Goal: Task Accomplishment & Management: Use online tool/utility

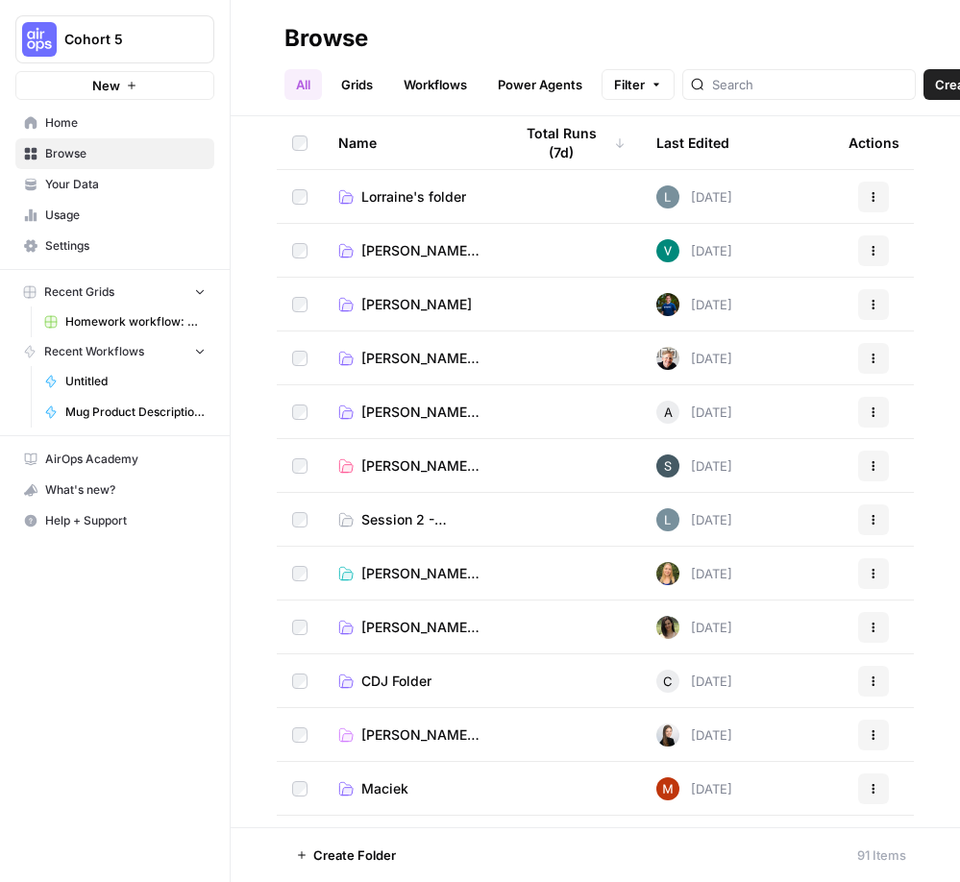
click at [407, 411] on span "[PERSON_NAME]'s Folder" at bounding box center [421, 412] width 120 height 19
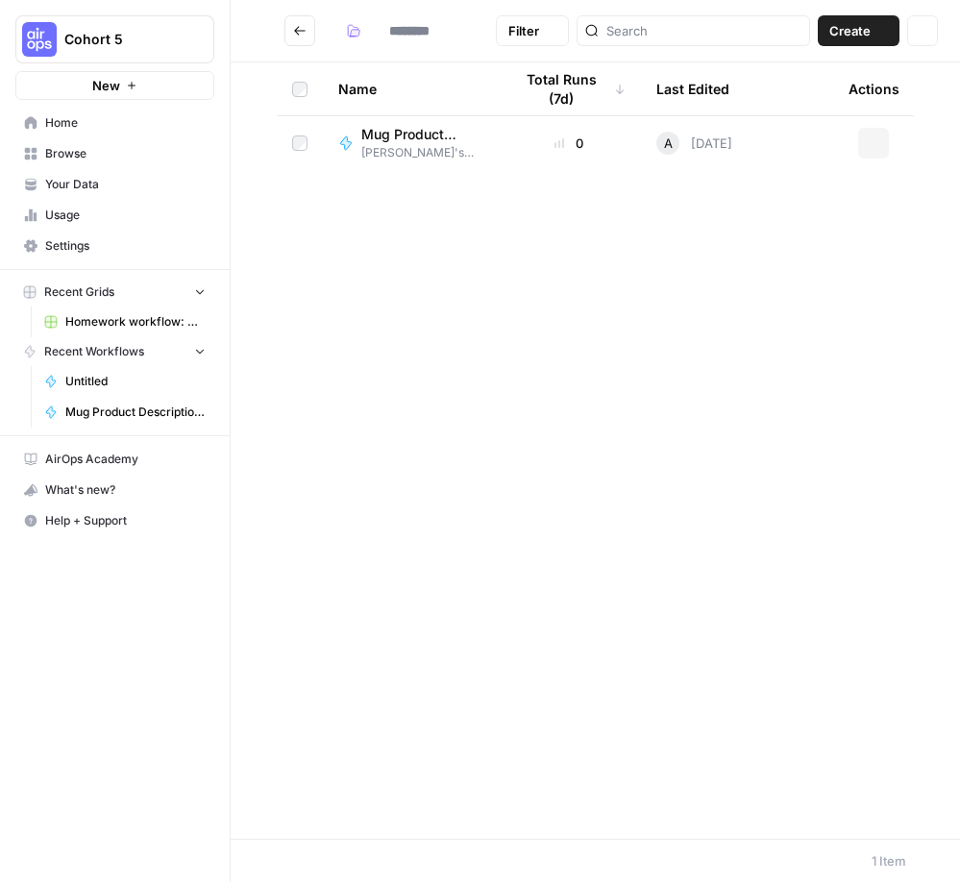
type input "**********"
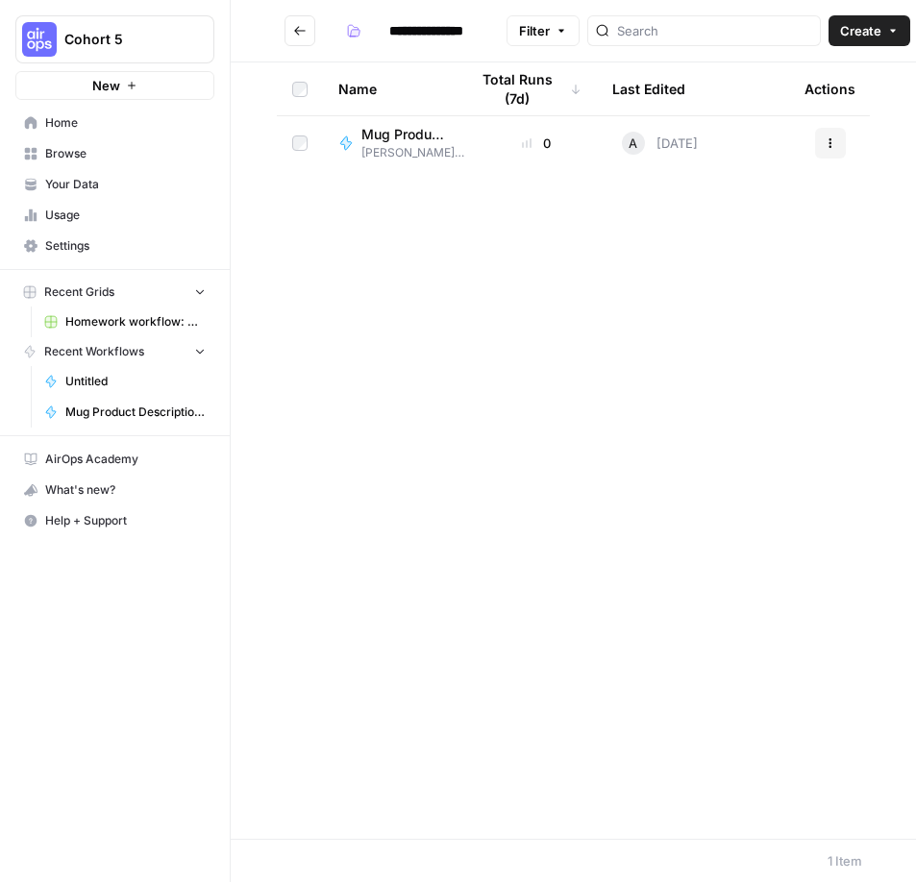
click at [84, 185] on span "Your Data" at bounding box center [125, 184] width 161 height 17
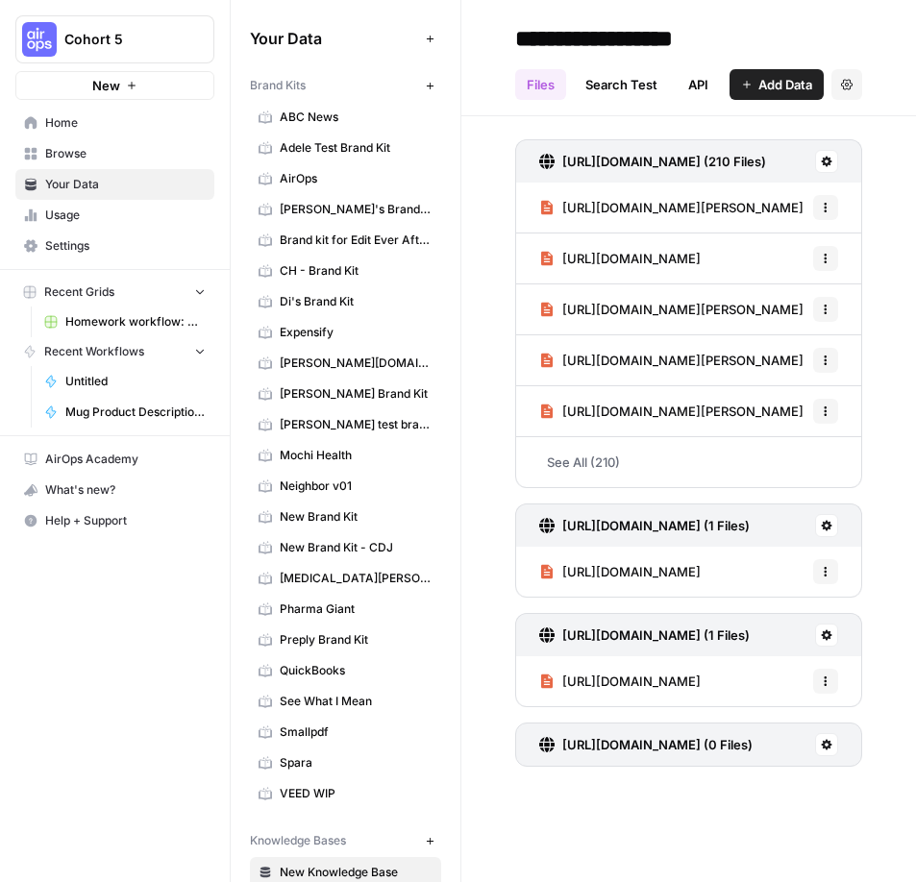
click at [338, 210] on span "[PERSON_NAME]'s Brand Kit" at bounding box center [356, 209] width 153 height 17
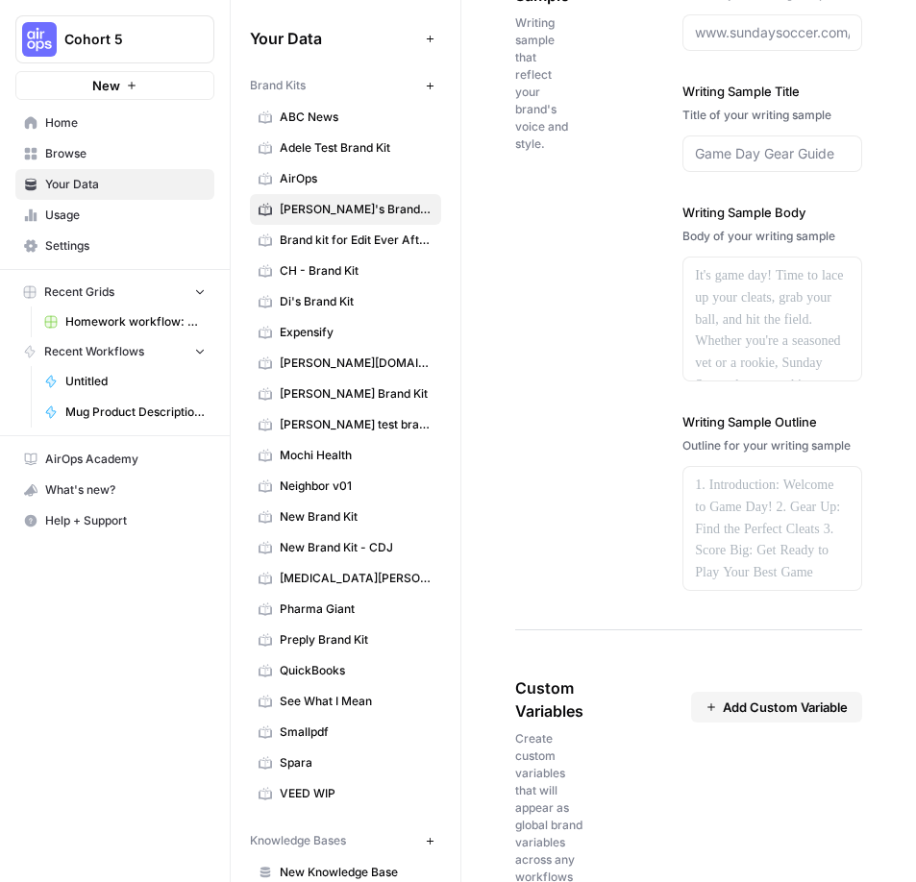
scroll to position [3413, 0]
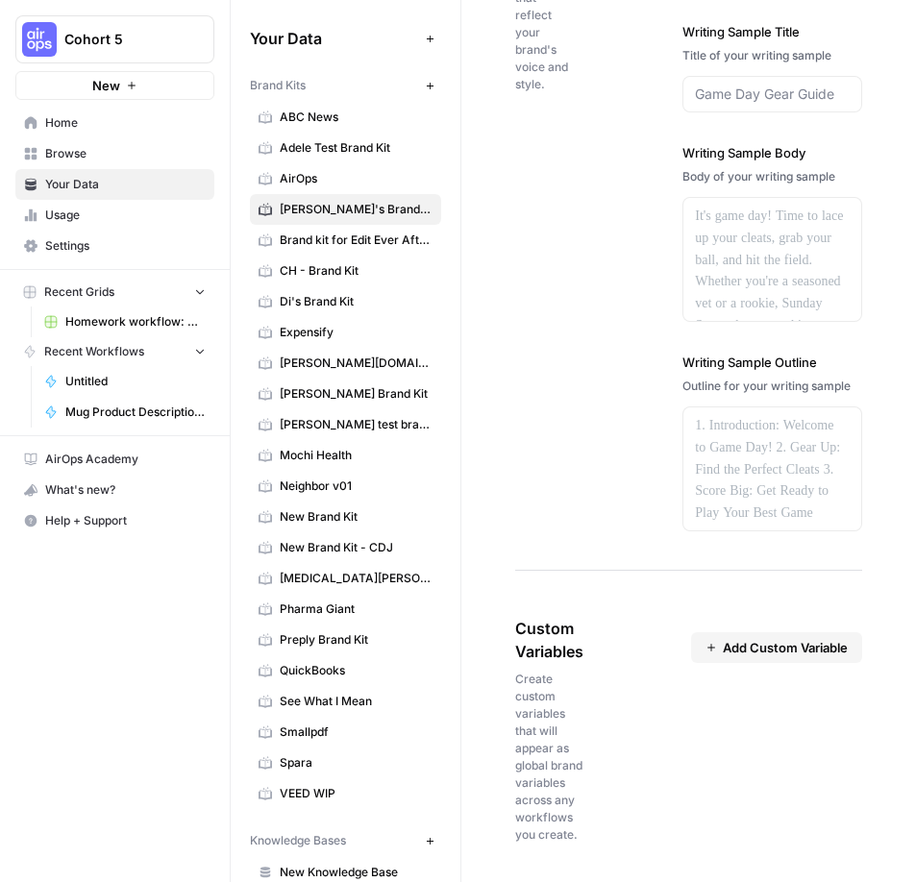
click at [776, 648] on span "Add Custom Variable" at bounding box center [785, 647] width 125 height 19
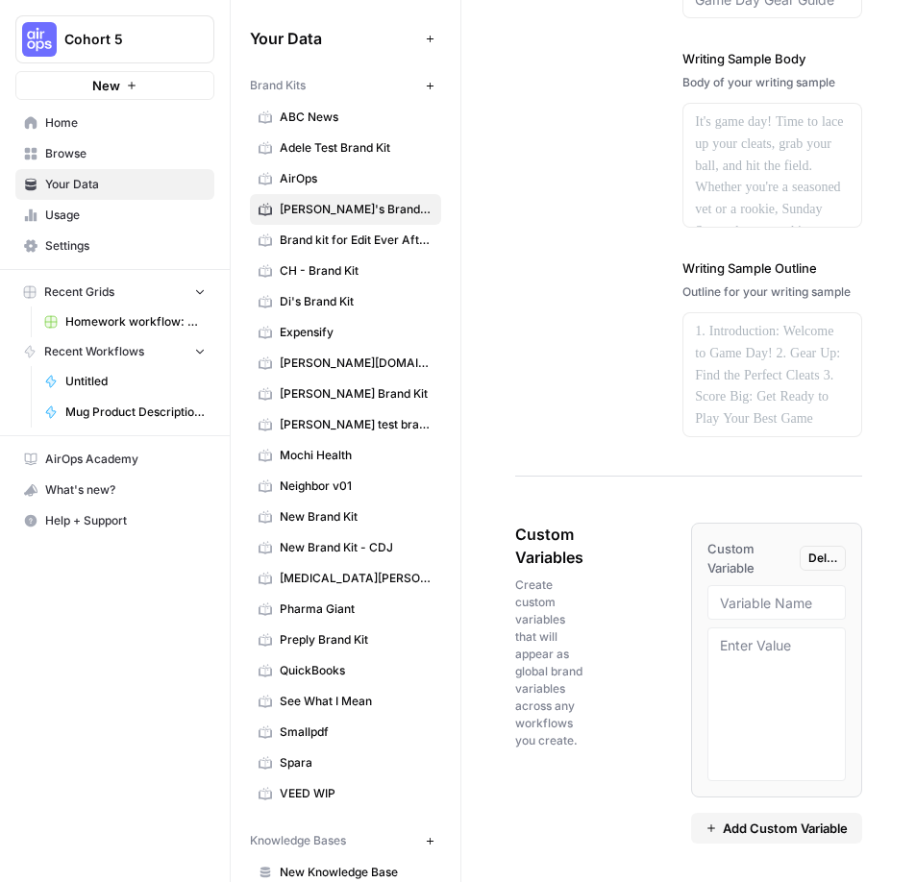
scroll to position [3506, 0]
click at [773, 609] on input "text" at bounding box center [776, 603] width 113 height 17
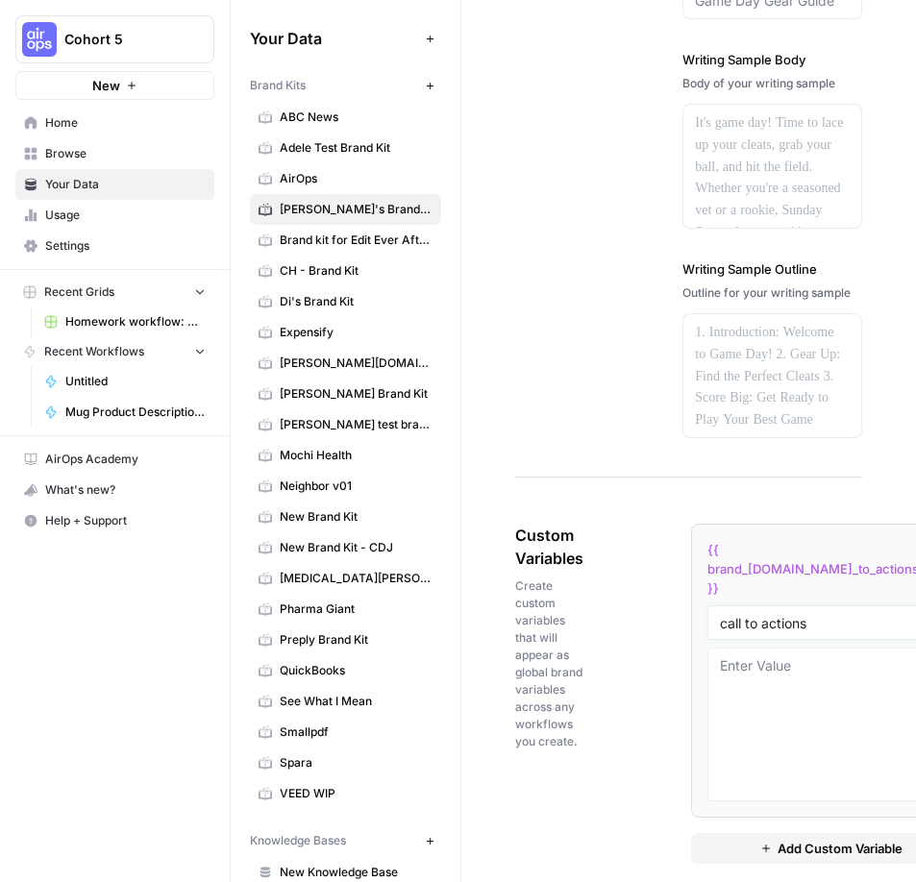
type input "call to actions"
click at [806, 691] on textarea at bounding box center [831, 725] width 223 height 137
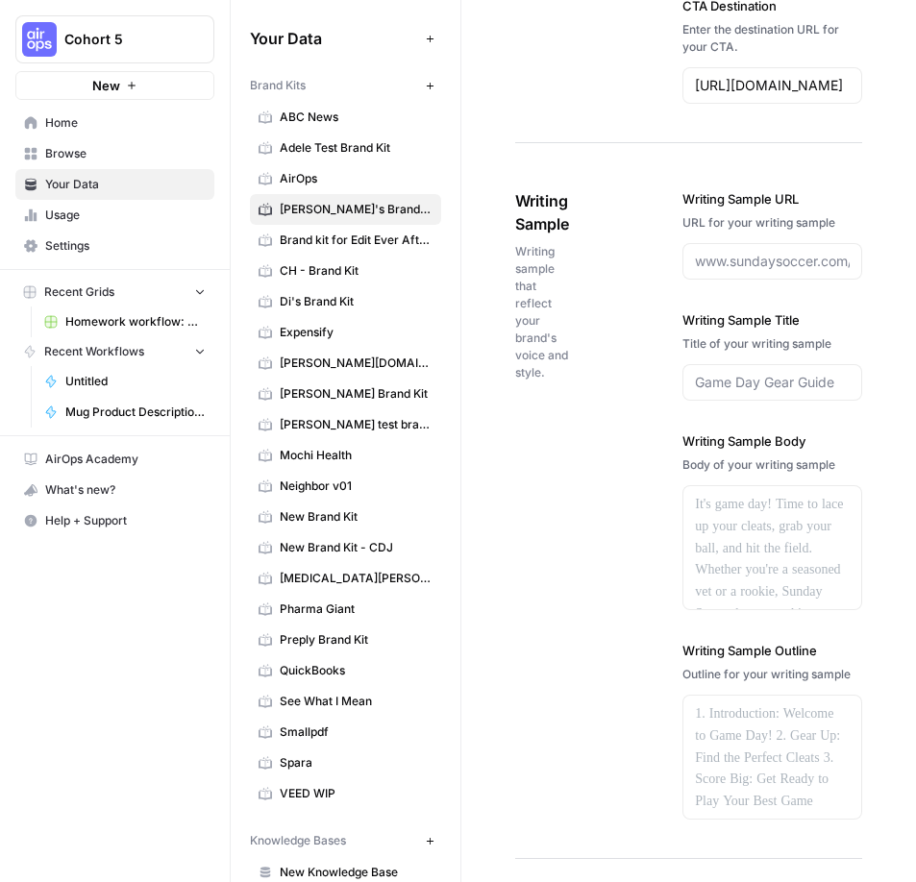
scroll to position [3526, 0]
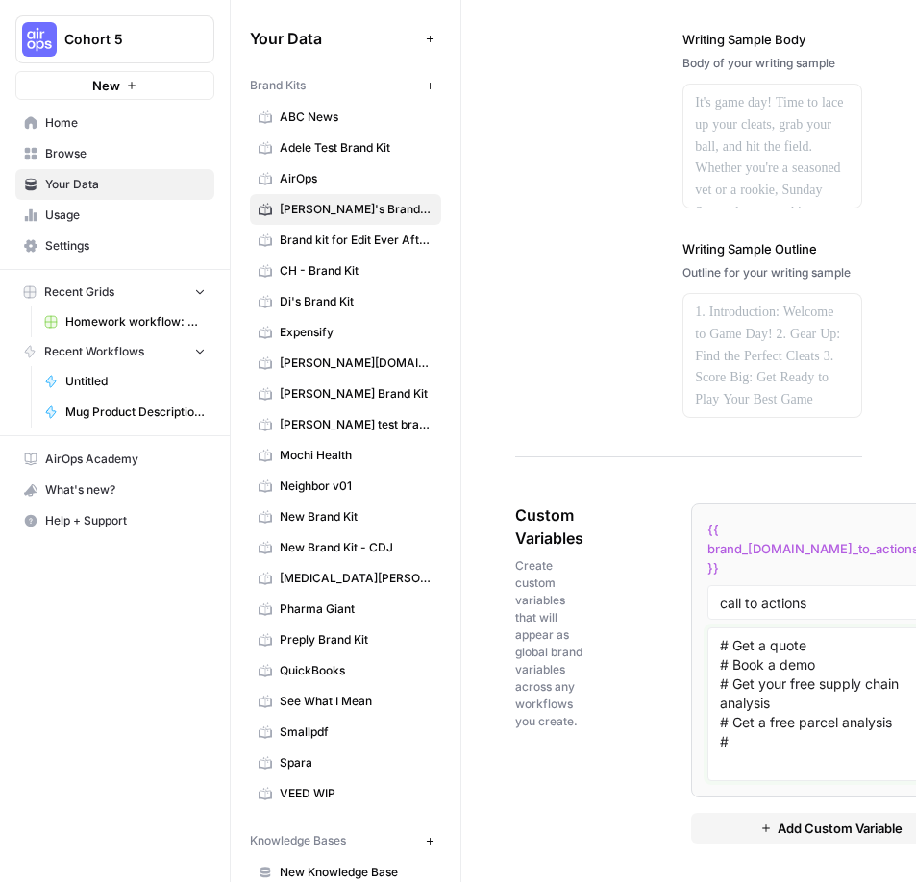
click at [783, 769] on textarea "# Get a quote # Book a demo # Get your free supply chain analysis # Get a free …" at bounding box center [831, 704] width 223 height 137
click at [769, 758] on textarea "# Get a quote # Book a demo # Get your free supply chain analysis # Get a free …" at bounding box center [831, 704] width 223 height 137
paste textarea "Interested in Optimization Software for Your Business?"
drag, startPoint x: 854, startPoint y: 769, endPoint x: 649, endPoint y: 582, distance: 277.6
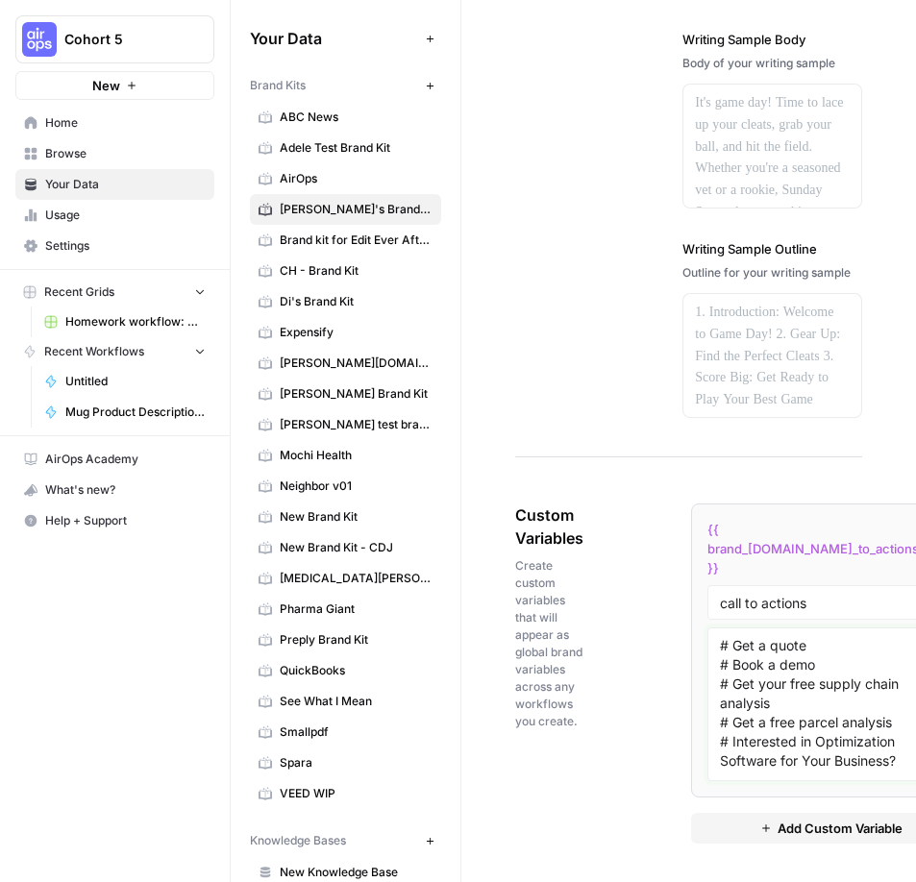
click at [650, 582] on div "Custom Variables Create custom variables that will appear as global brand varia…" at bounding box center [688, 673] width 347 height 417
type textarea "# Get a quote # Book a demo # Get your free supply chain analysis # Get a free …"
click at [887, 713] on li "{{ brand_[DOMAIN_NAME]_to_actions }} Delete call to actions # Get a quote # Boo…" at bounding box center [831, 651] width 281 height 294
click at [301, 178] on span "AirOps" at bounding box center [356, 178] width 153 height 17
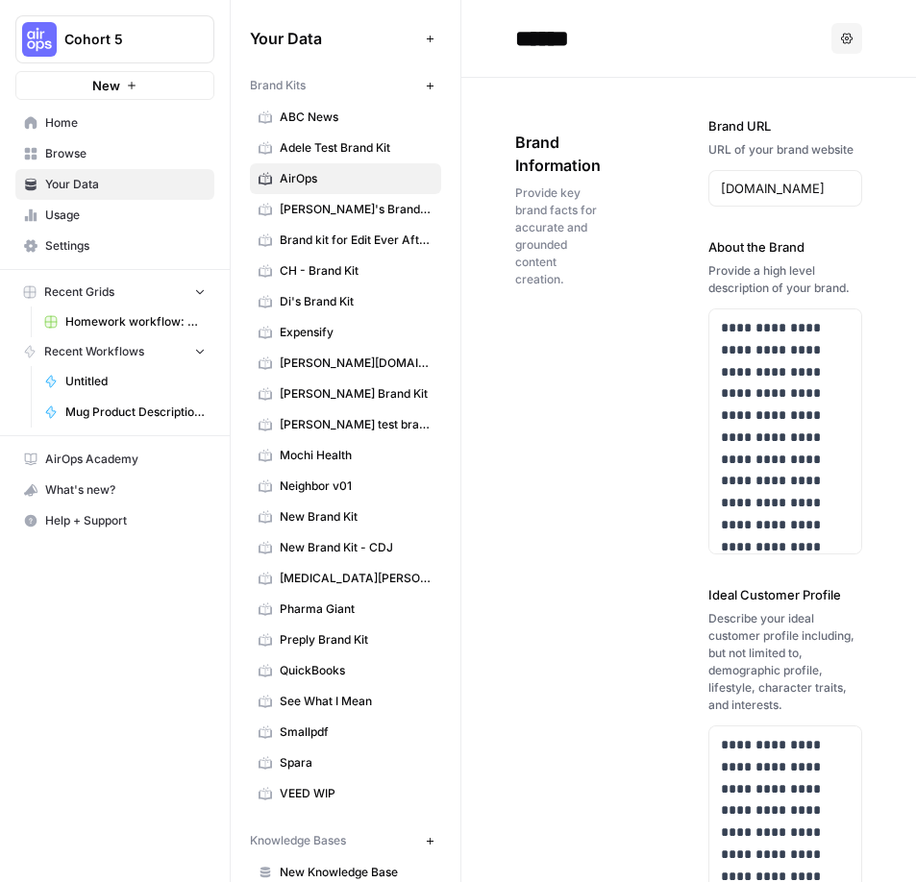
drag, startPoint x: 330, startPoint y: 210, endPoint x: 374, endPoint y: 249, distance: 59.2
click at [330, 210] on span "[PERSON_NAME]'s Brand Kit" at bounding box center [356, 209] width 153 height 17
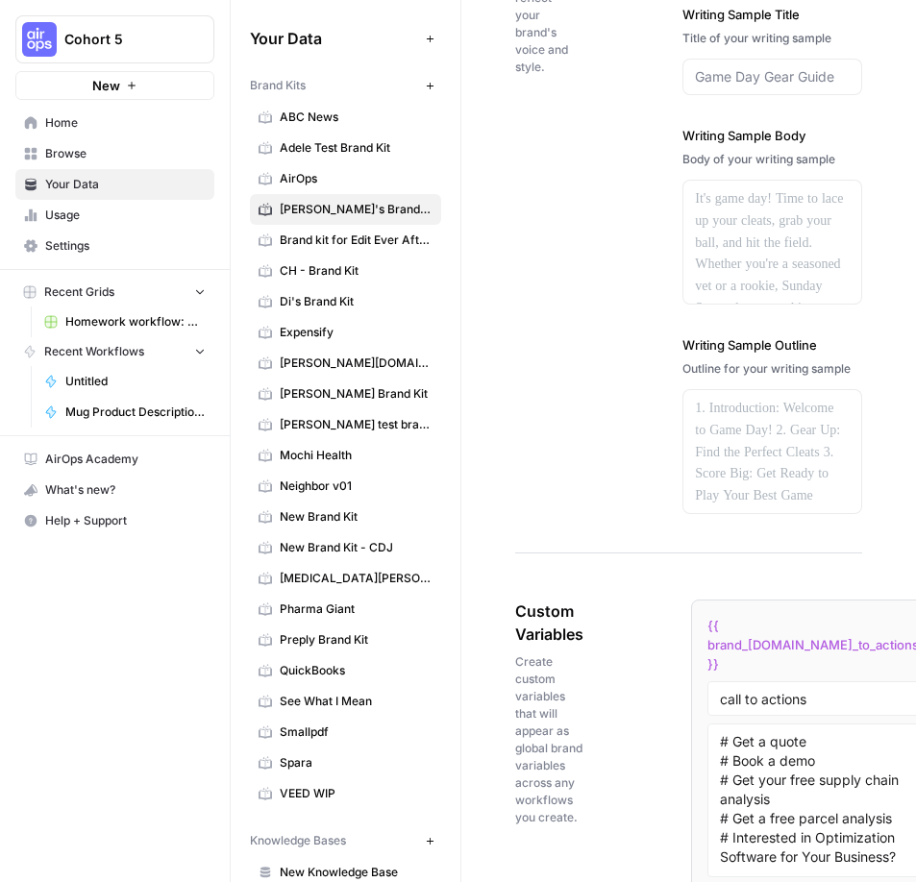
scroll to position [3526, 0]
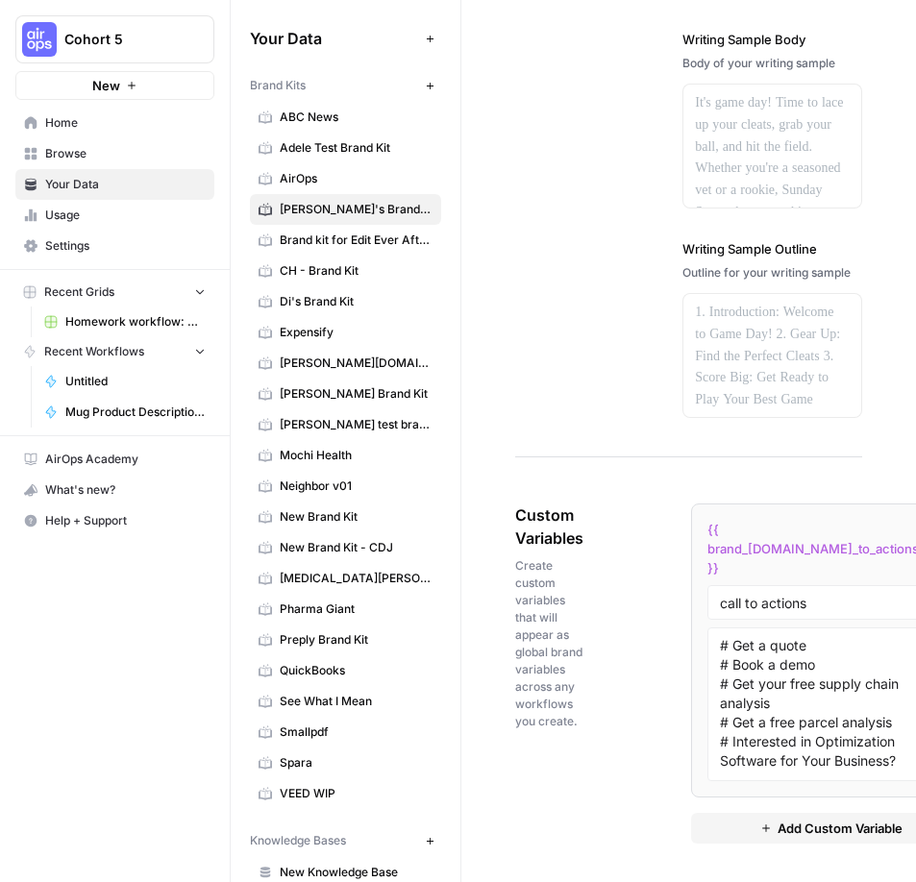
click at [84, 149] on span "Browse" at bounding box center [125, 153] width 161 height 17
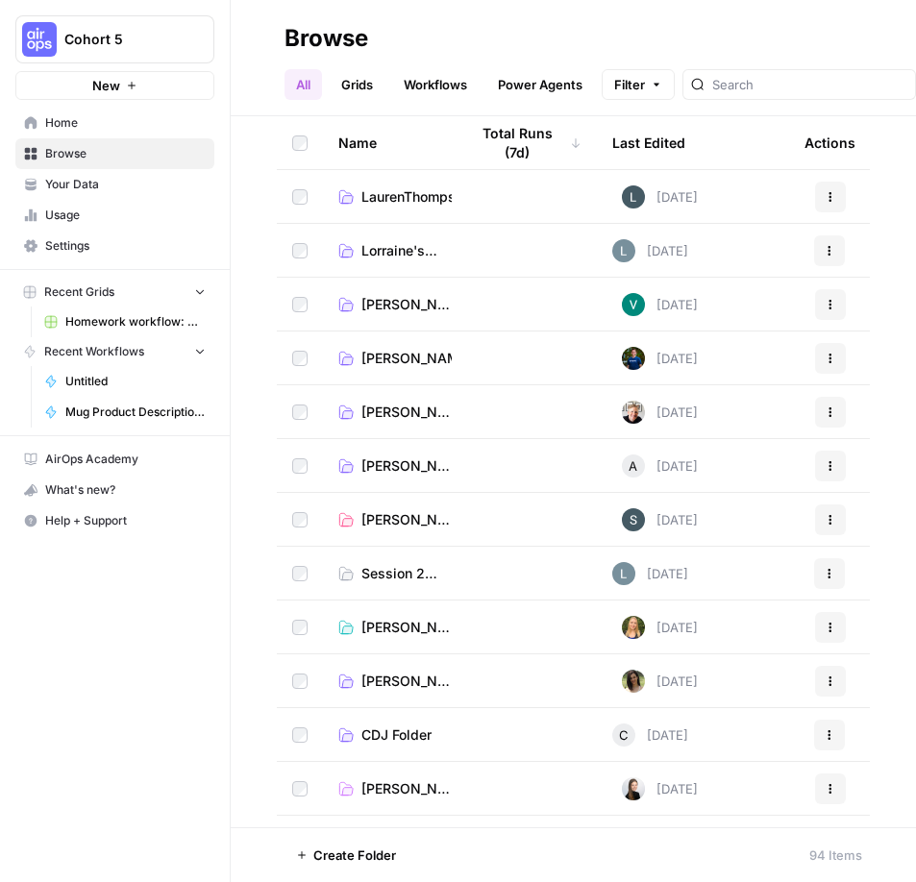
click at [384, 467] on span "[PERSON_NAME]'s Folder" at bounding box center [406, 466] width 90 height 19
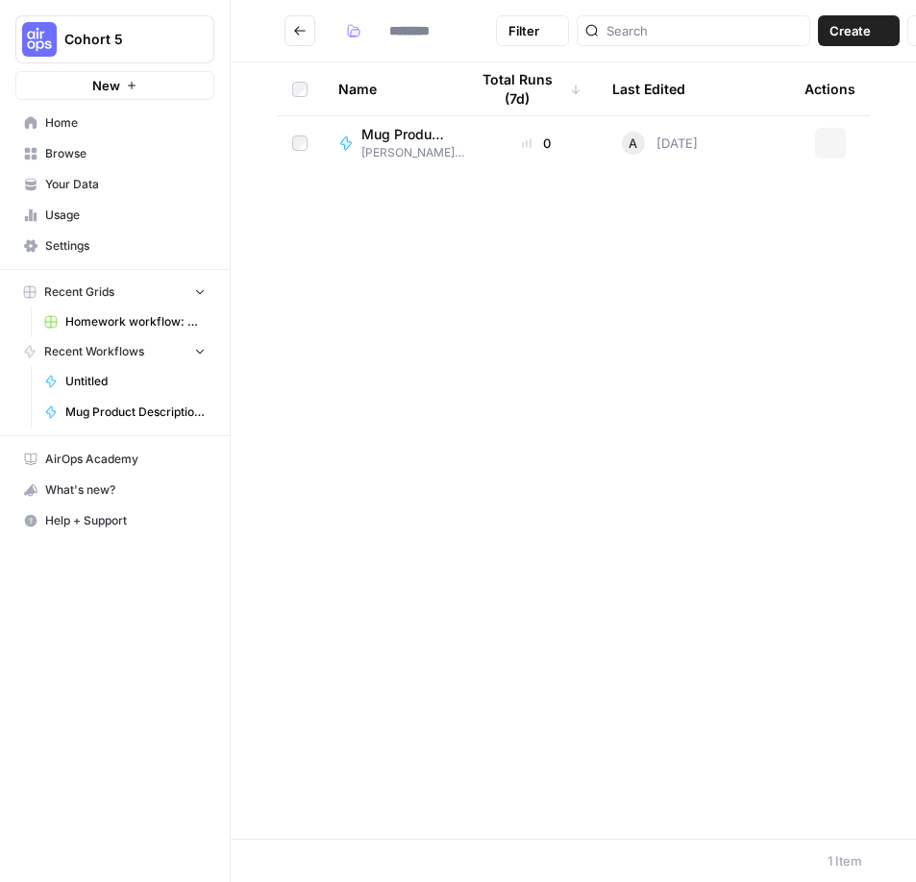
type input "**********"
click at [86, 157] on span "Browse" at bounding box center [125, 153] width 161 height 17
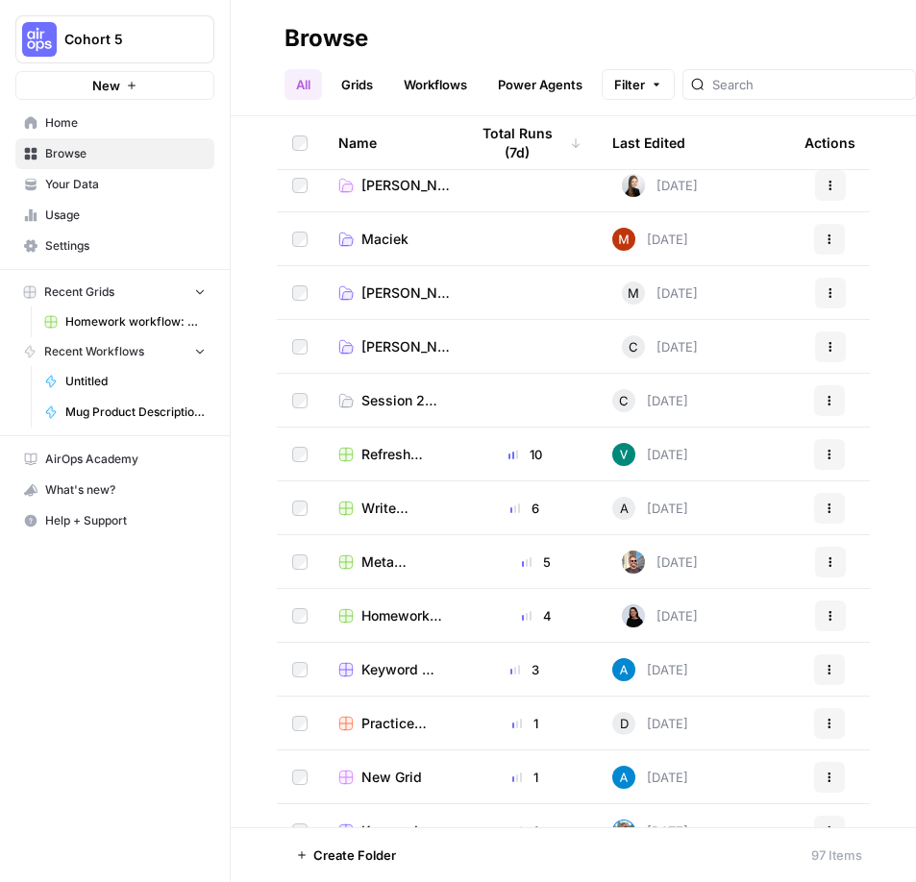
scroll to position [605, 0]
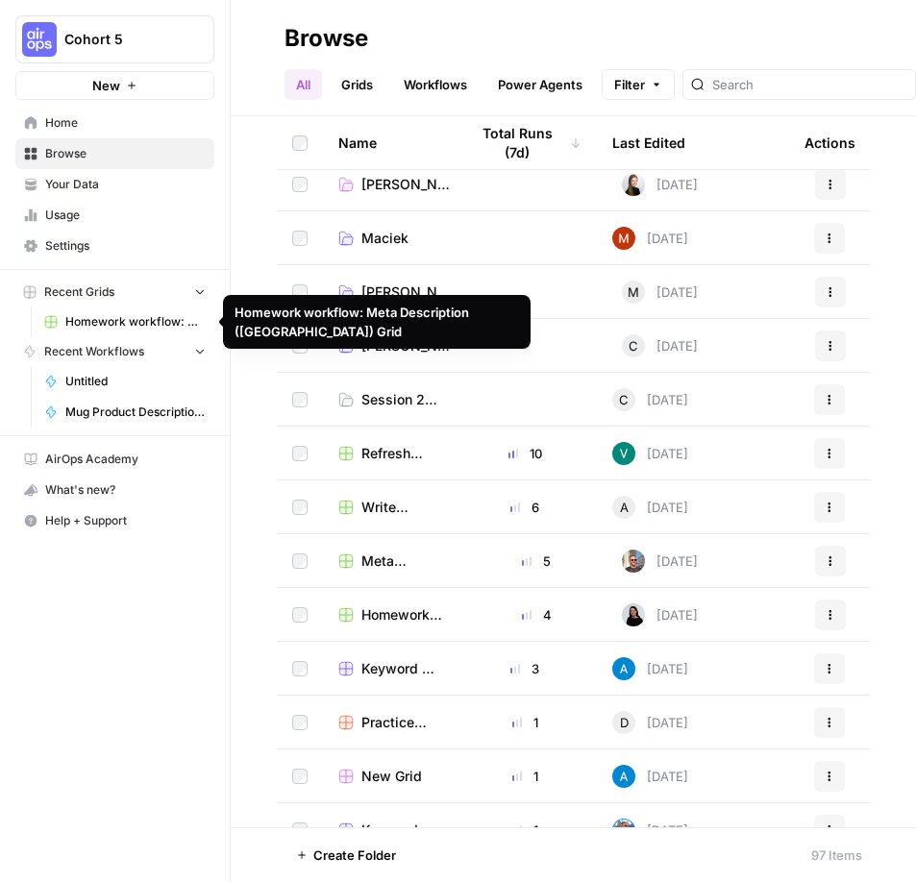
click at [108, 327] on span "Homework workflow: Meta Description ([GEOGRAPHIC_DATA]) Grid" at bounding box center [135, 321] width 140 height 17
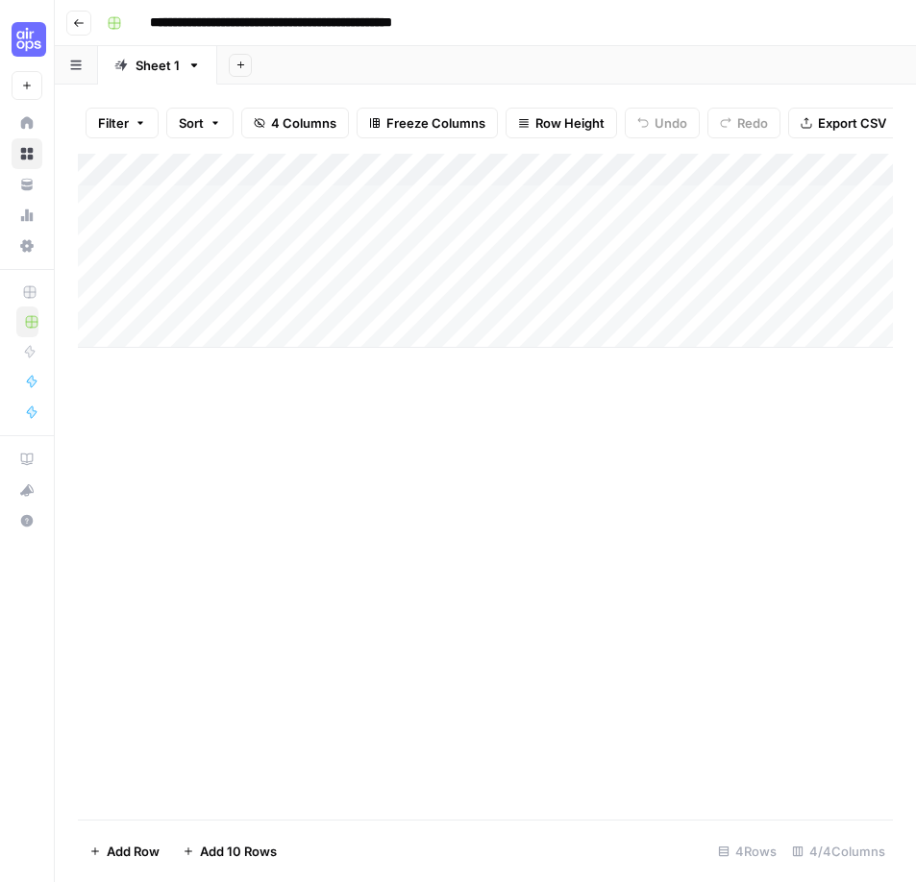
click at [78, 24] on icon "button" at bounding box center [79, 23] width 12 height 12
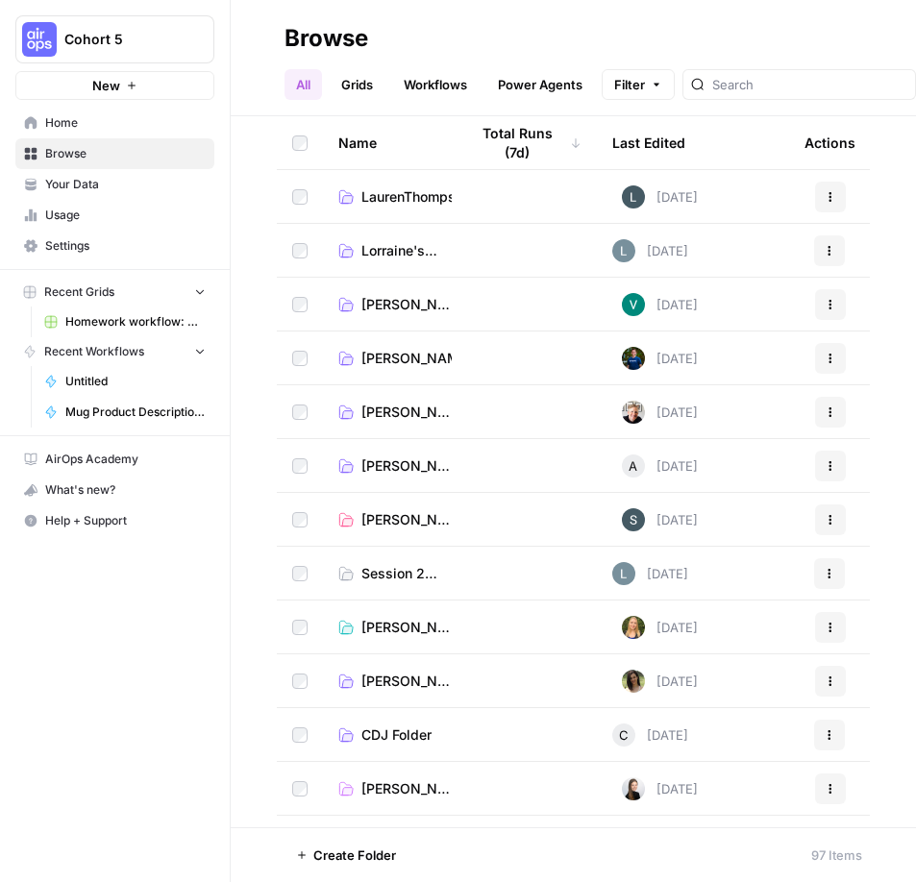
click at [382, 465] on span "[PERSON_NAME]'s Folder" at bounding box center [406, 466] width 90 height 19
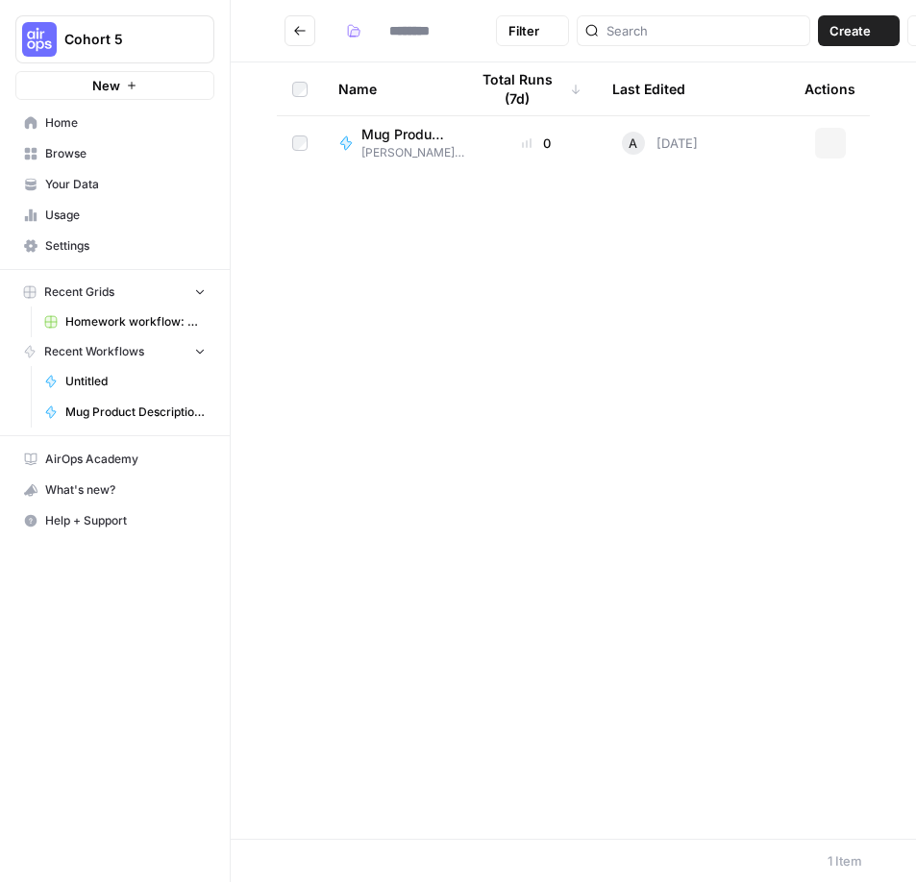
type input "**********"
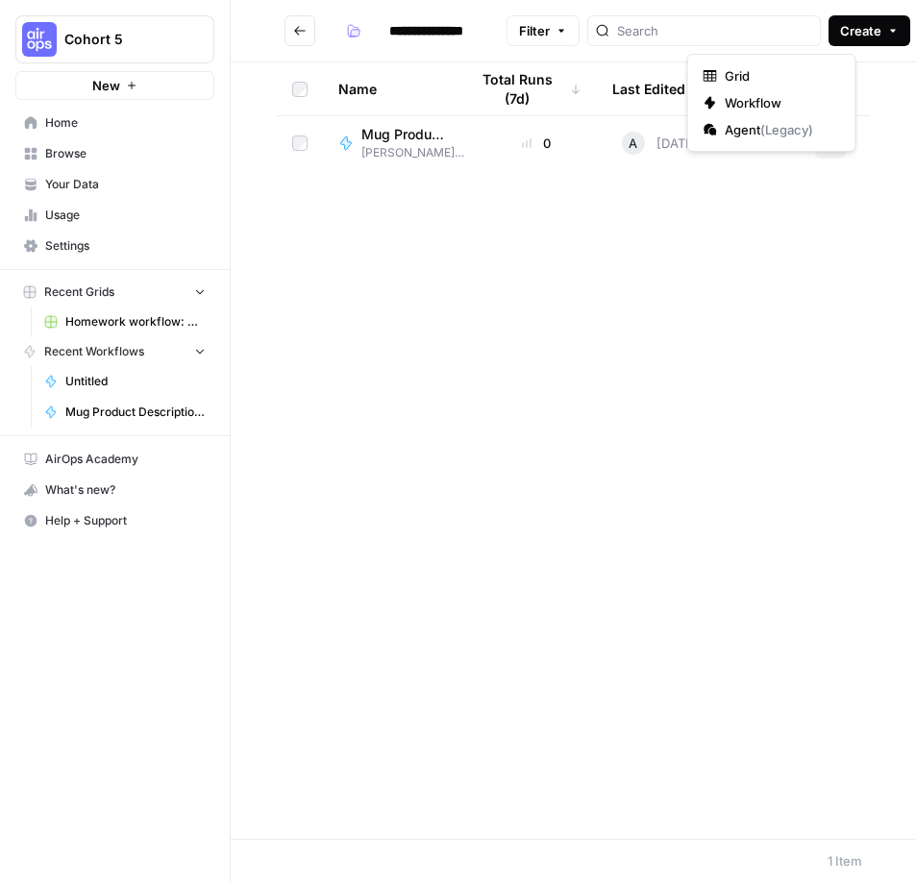
click at [887, 33] on icon "button" at bounding box center [893, 31] width 12 height 12
click at [782, 106] on span "Workflow" at bounding box center [779, 102] width 108 height 19
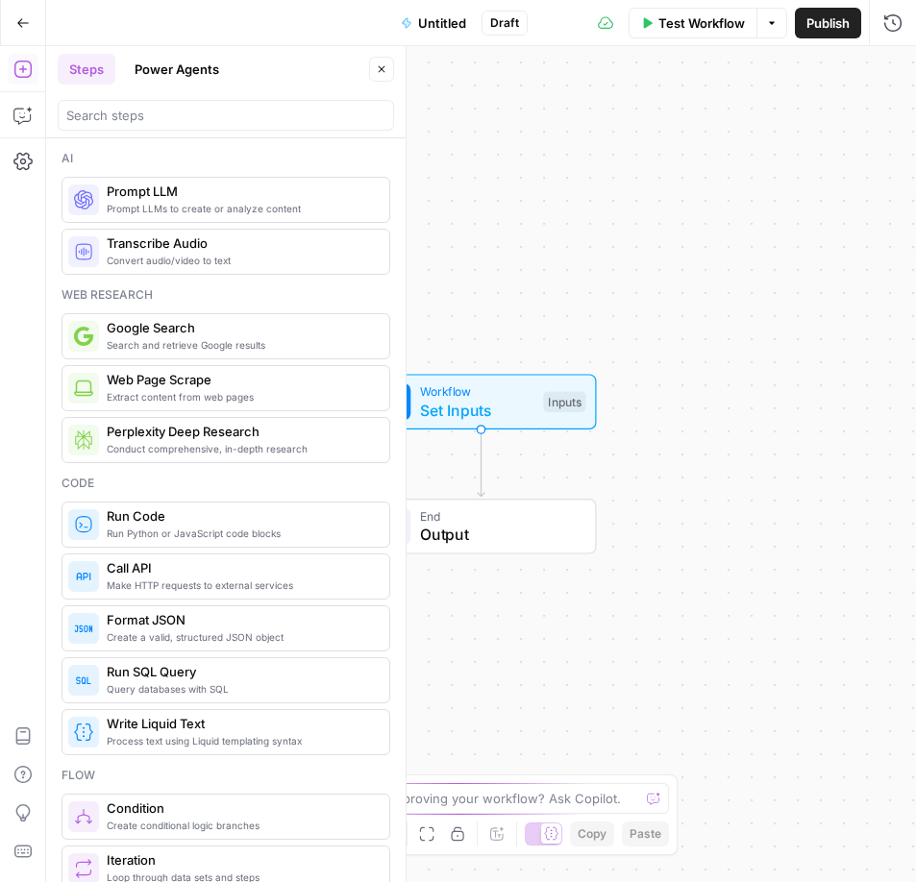
click at [22, 22] on icon "button" at bounding box center [23, 22] width 12 height 9
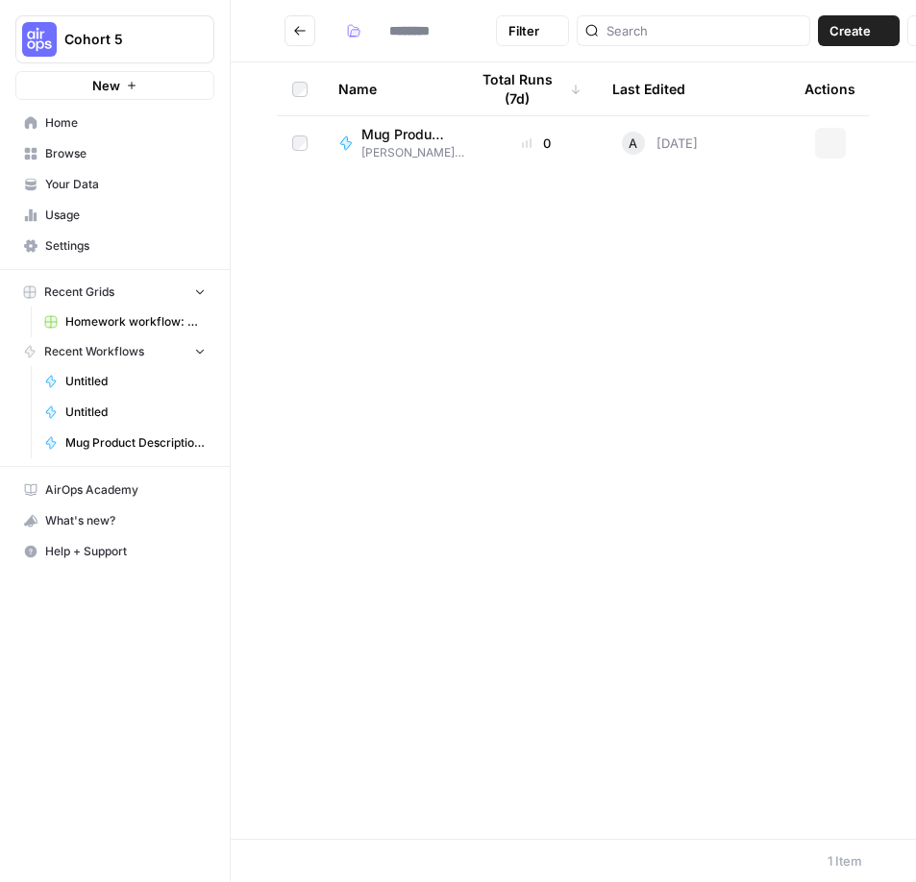
type input "**********"
click at [831, 199] on icon "button" at bounding box center [831, 197] width 12 height 12
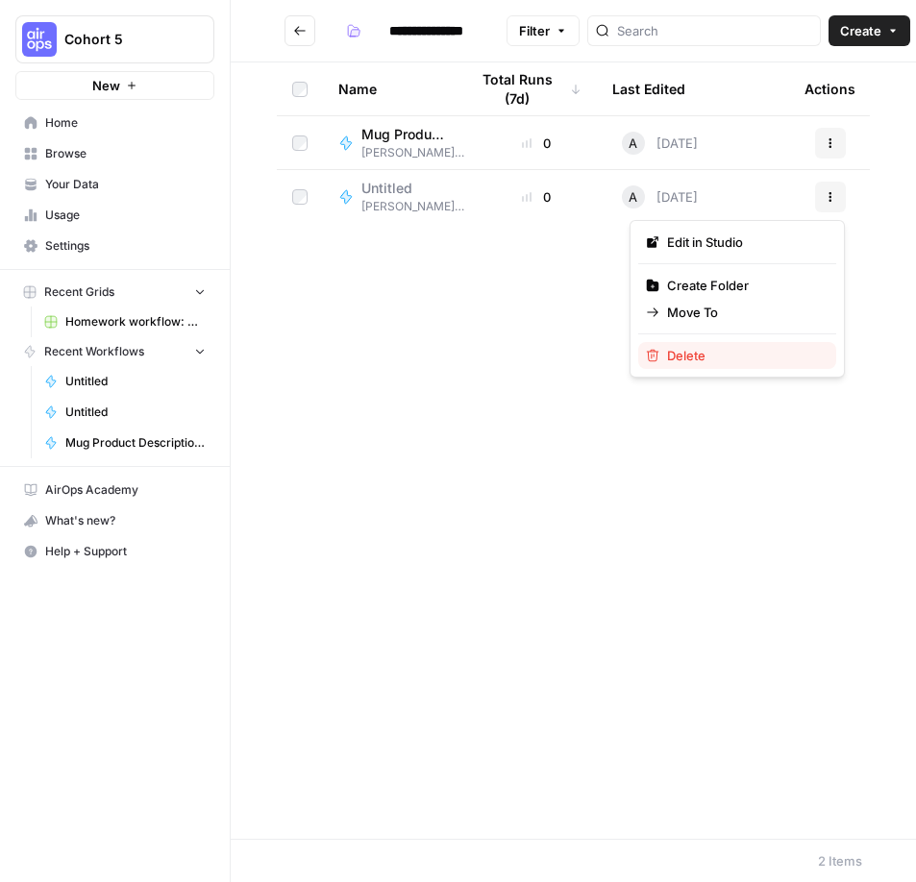
click at [701, 355] on span "Delete" at bounding box center [744, 355] width 154 height 19
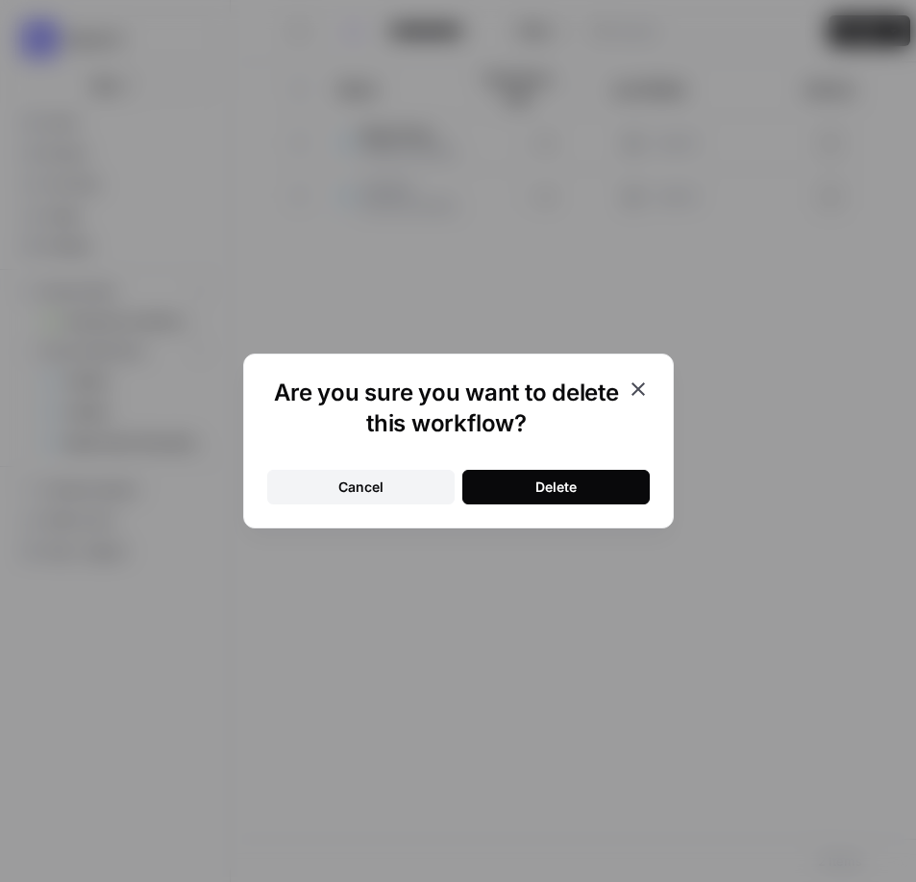
click at [579, 494] on button "Delete" at bounding box center [555, 487] width 187 height 35
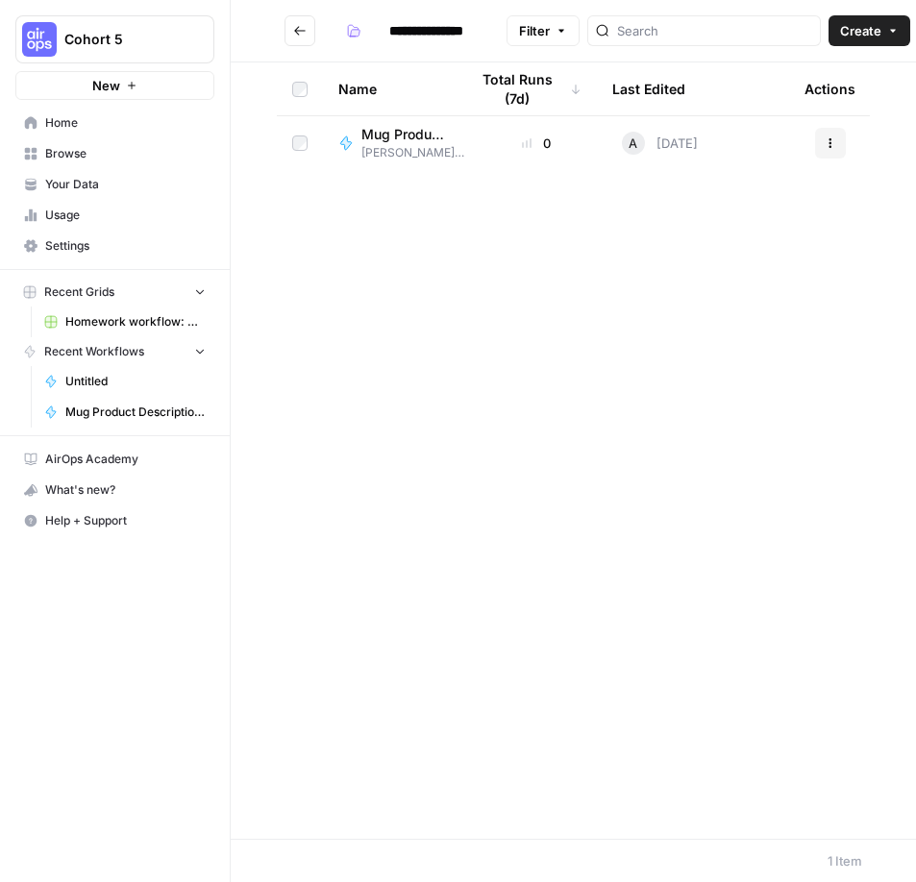
click at [82, 150] on span "Browse" at bounding box center [125, 153] width 161 height 17
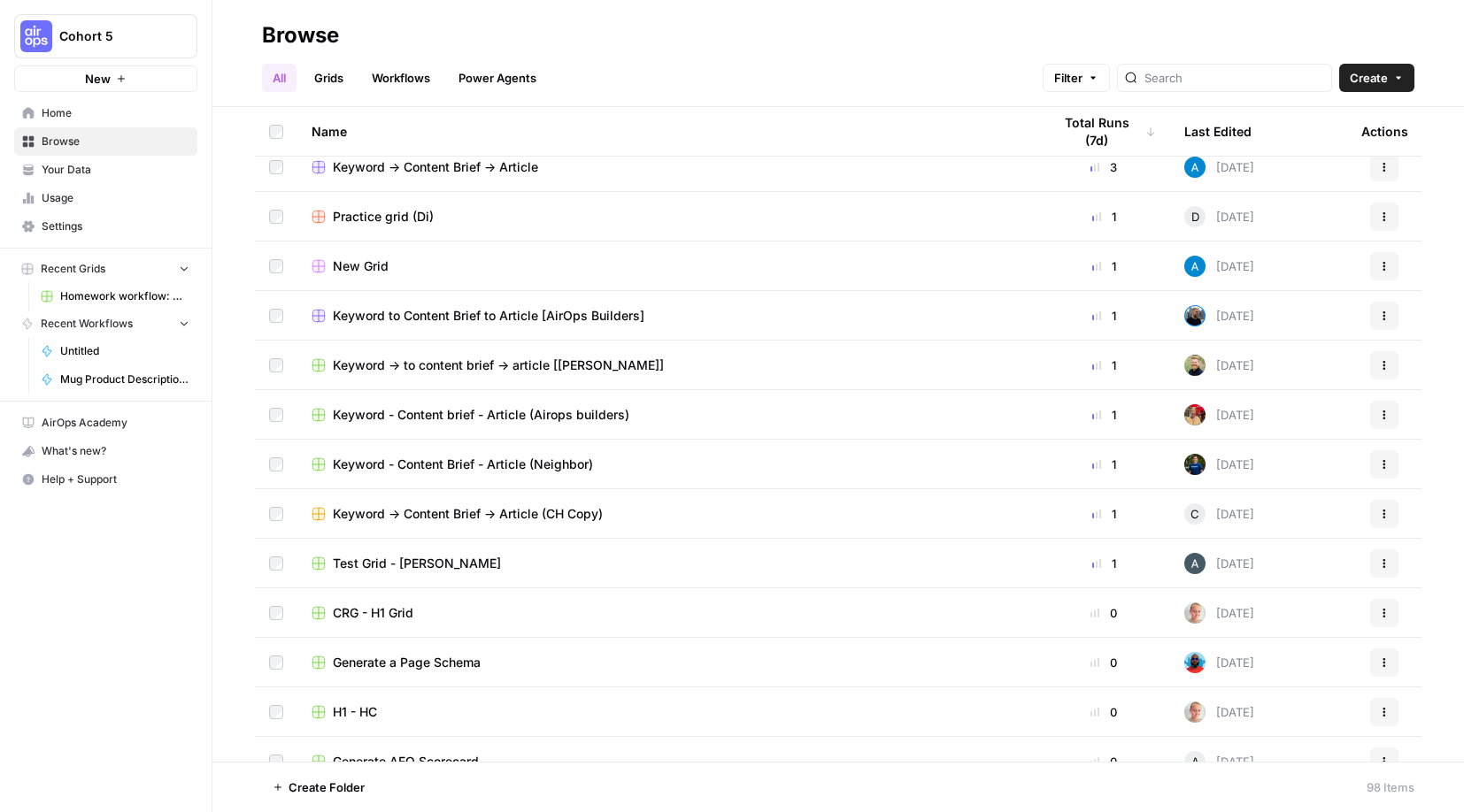
scroll to position [1016, 0]
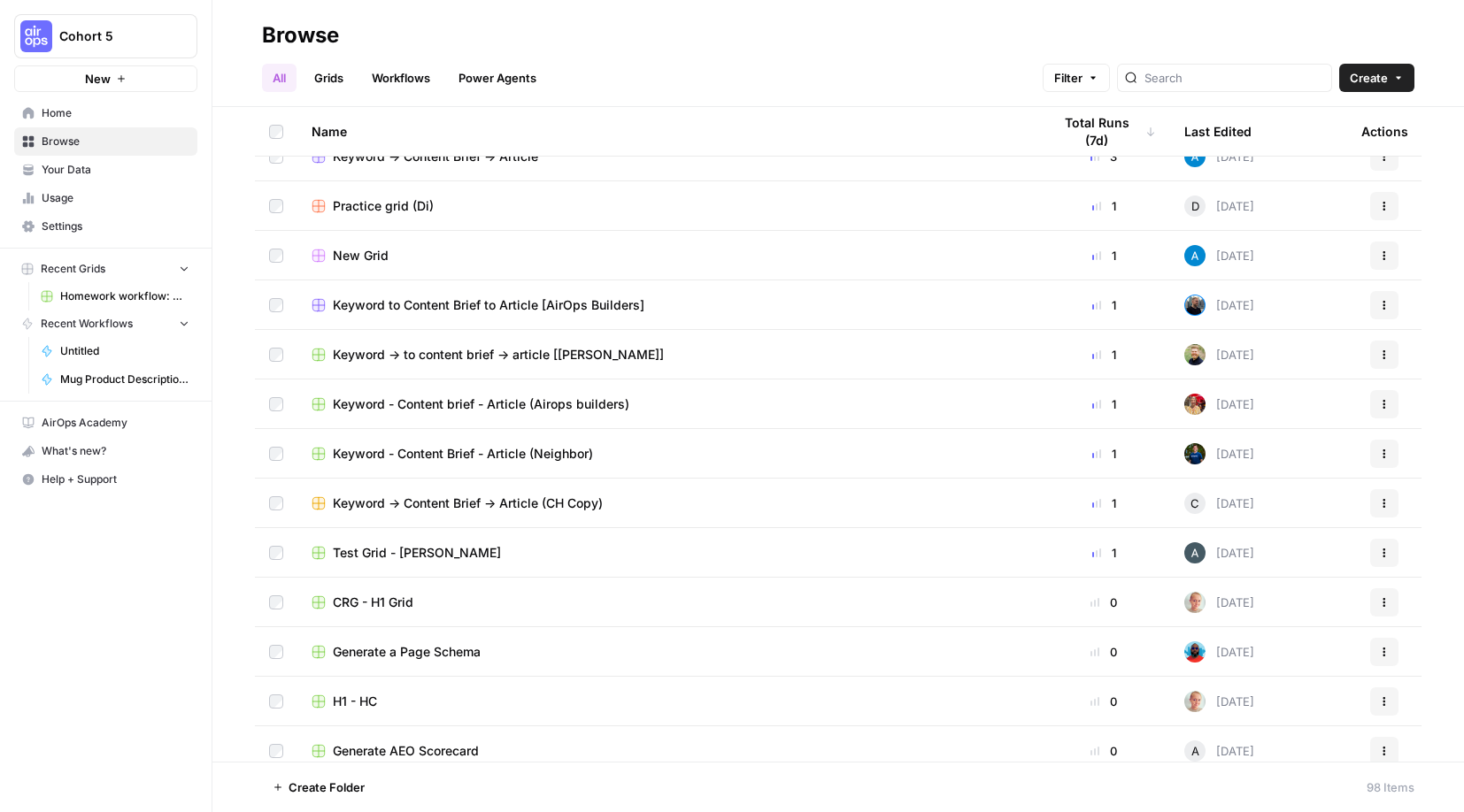
click at [165, 556] on div "Cohort 5 New Home Browse Your Data Usage Settings Recent Grids Homework workflo…" at bounding box center [106, 406] width 212 height 812
click at [817, 404] on icon "button" at bounding box center [1385, 403] width 3 height 3
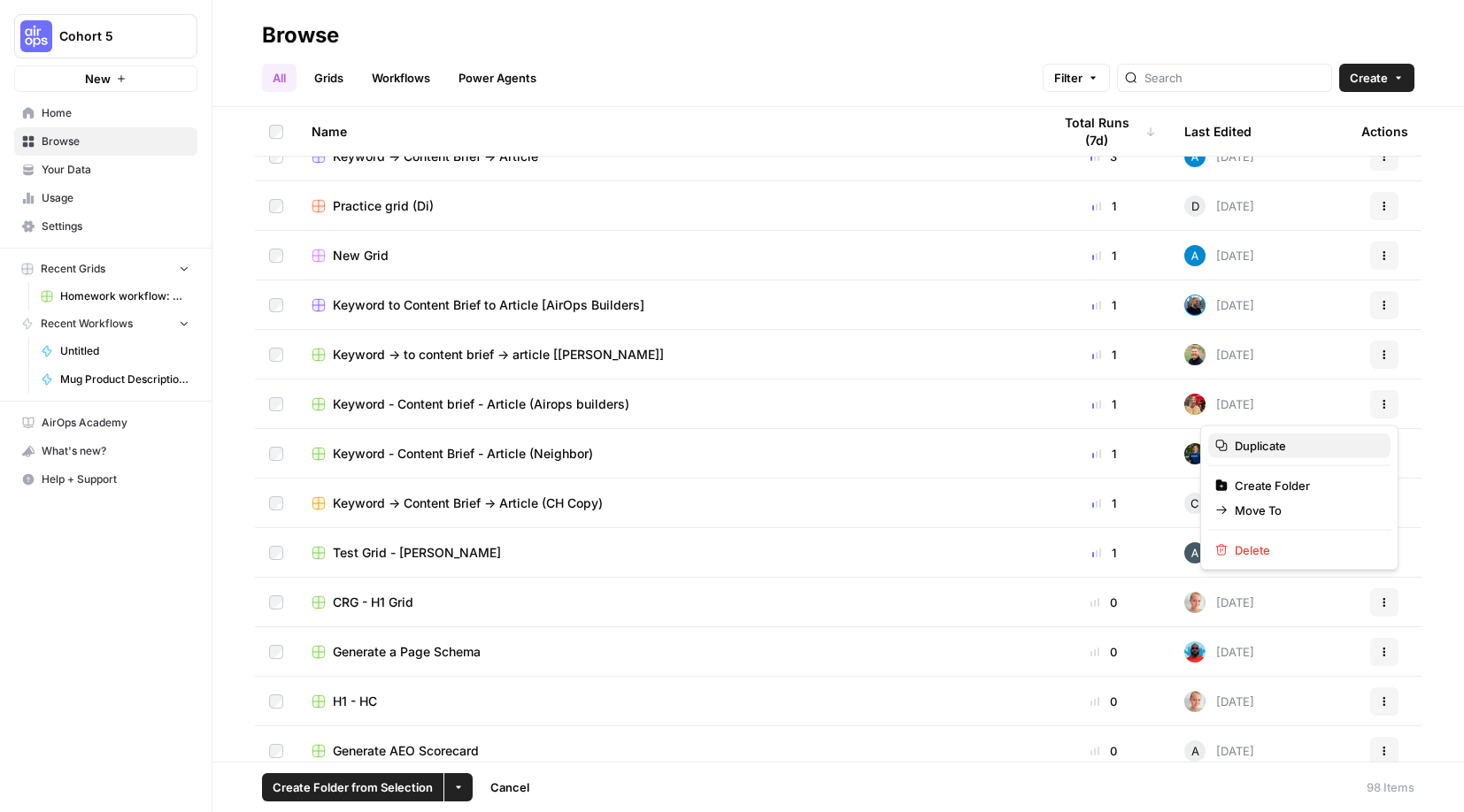
click at [817, 445] on span "Duplicate" at bounding box center [1306, 446] width 142 height 17
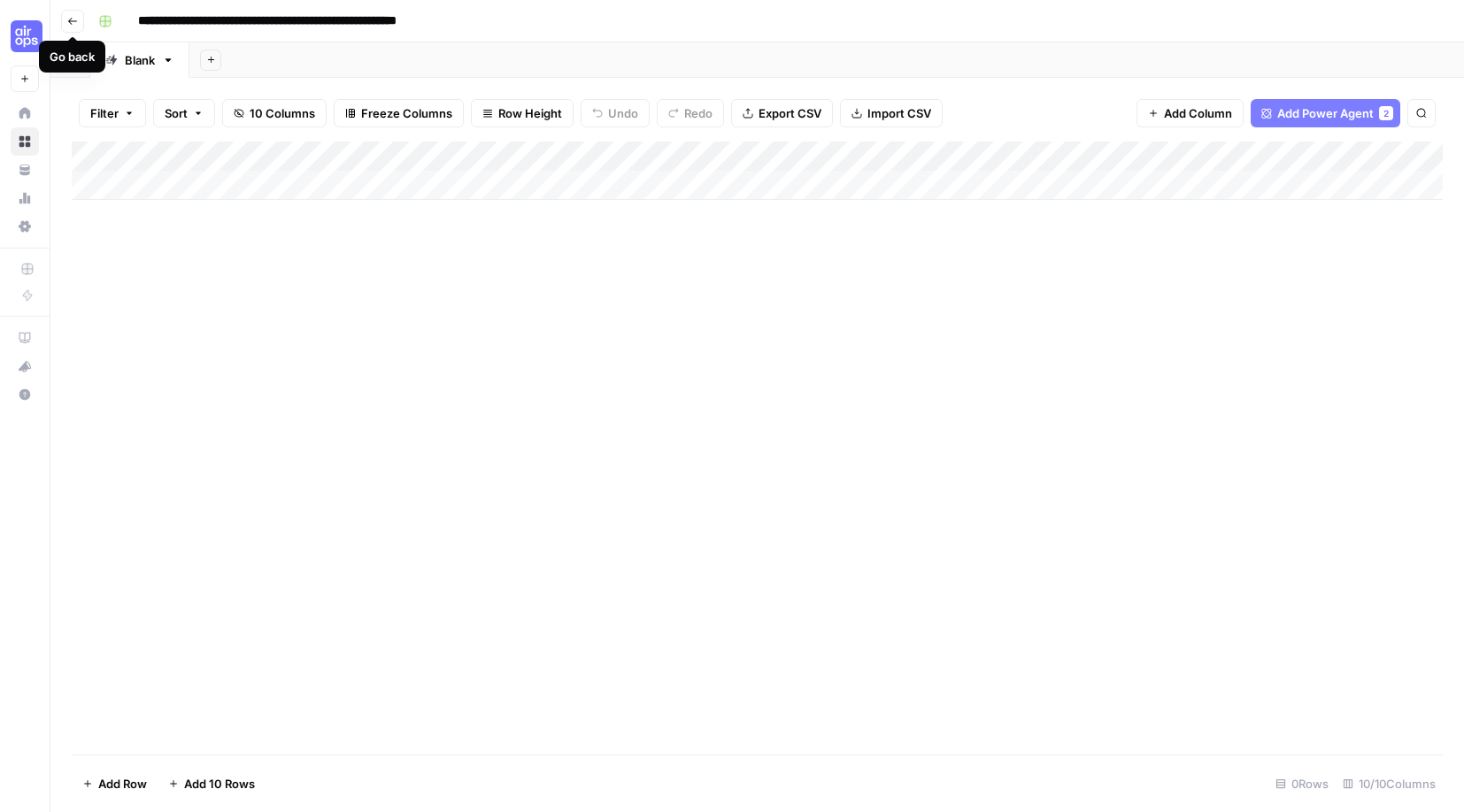
click at [76, 24] on icon "button" at bounding box center [73, 21] width 11 height 11
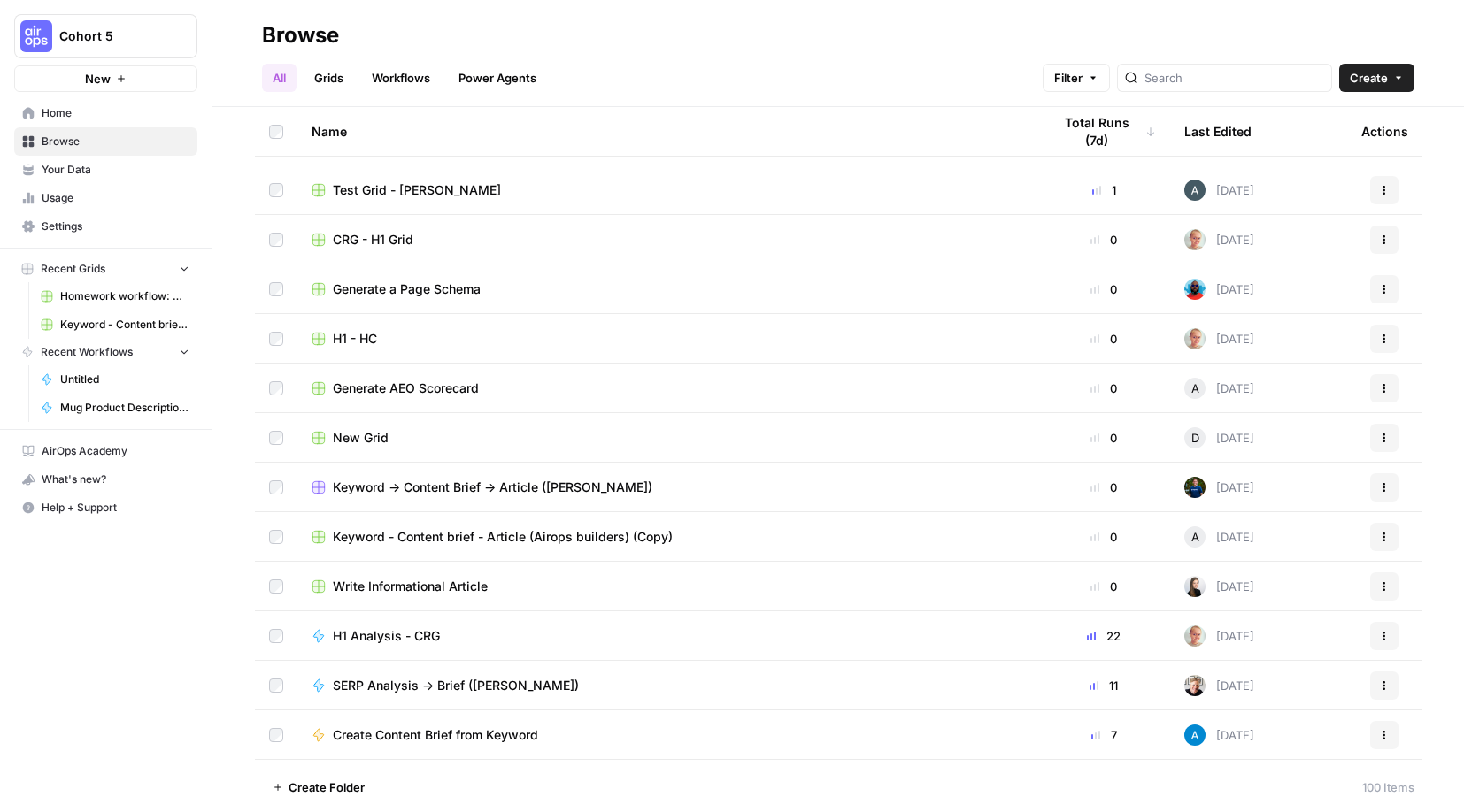
scroll to position [1357, 0]
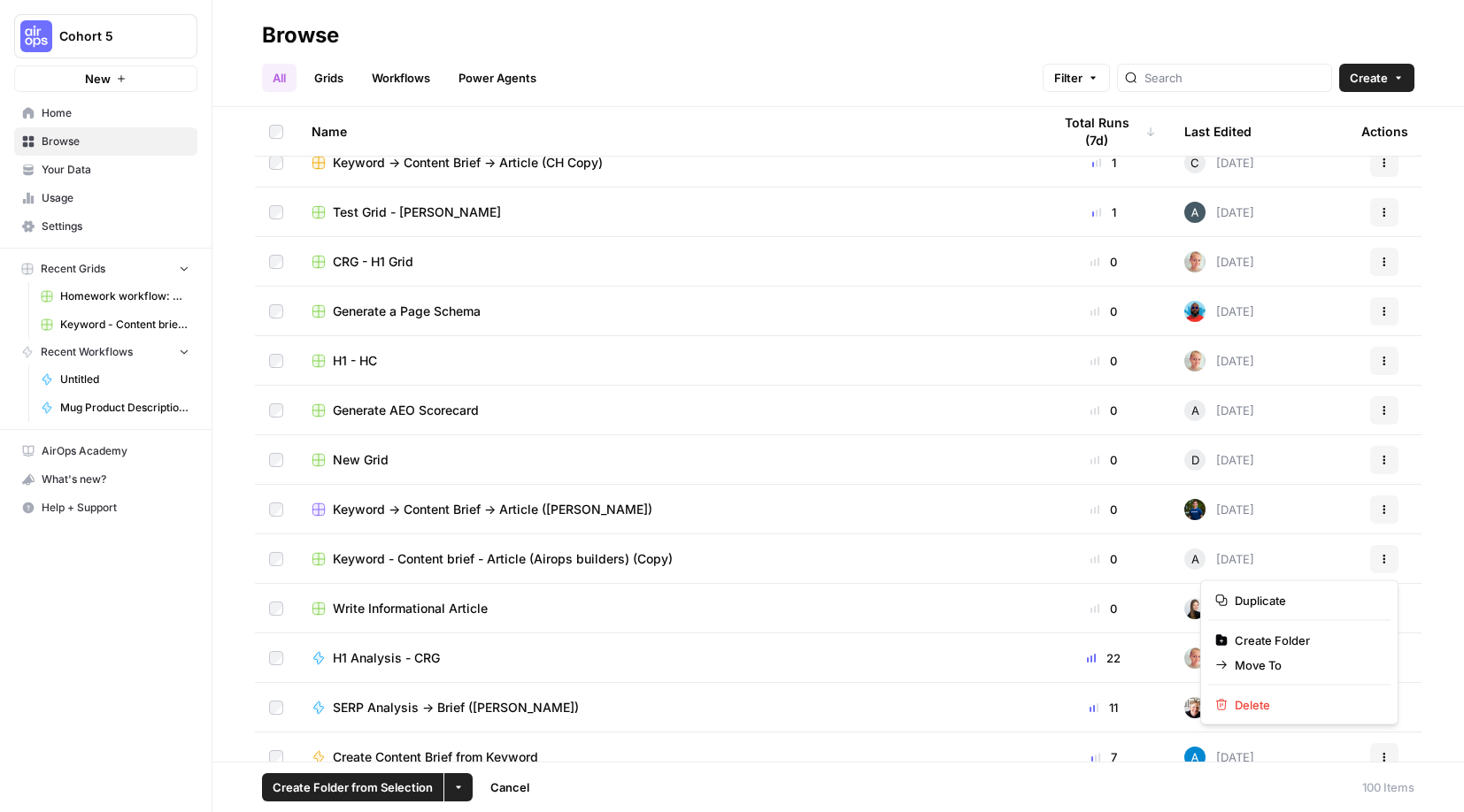
click at [817, 563] on icon "button" at bounding box center [1385, 560] width 11 height 11
click at [817, 706] on span "Delete" at bounding box center [1306, 705] width 142 height 17
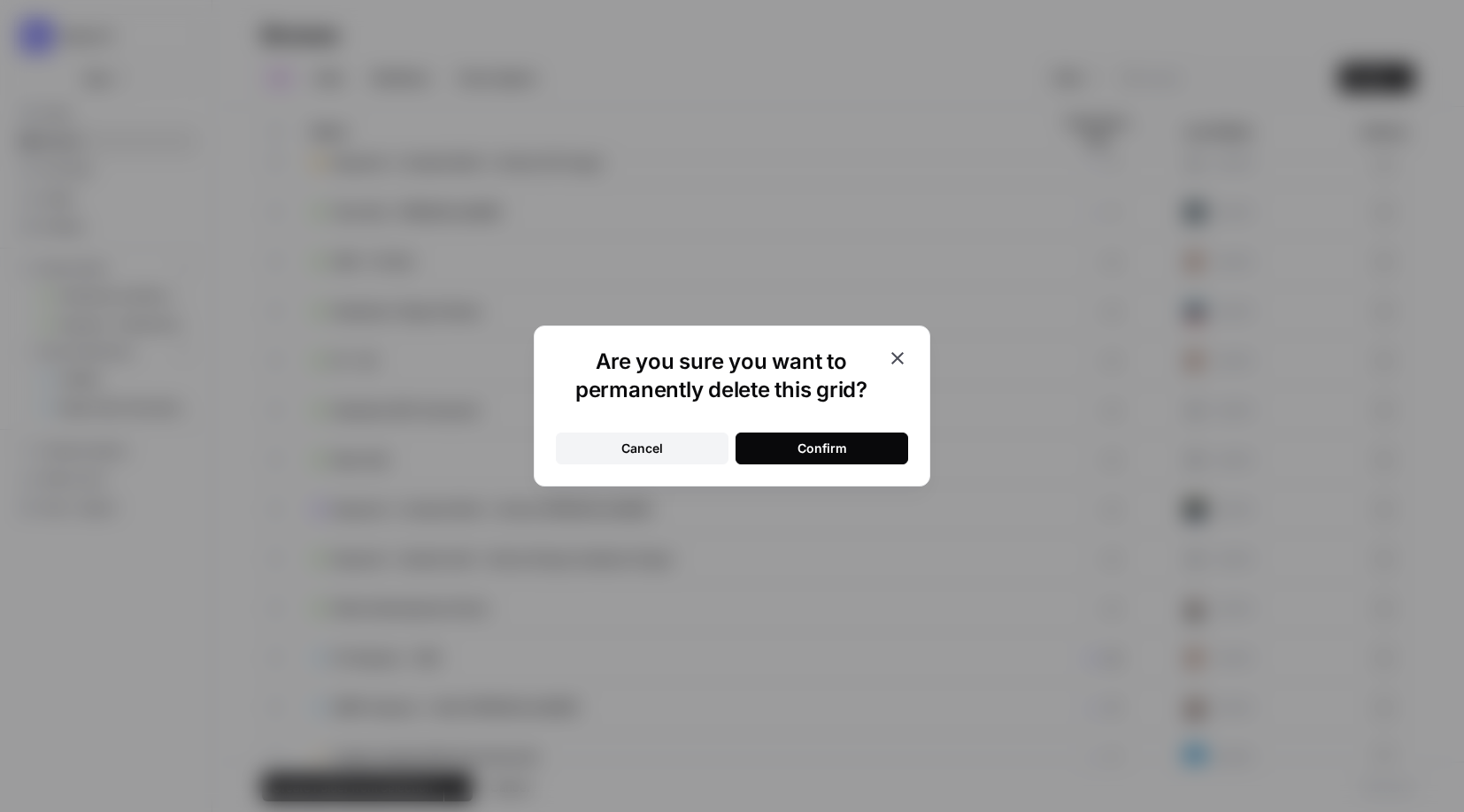
click at [817, 443] on button "Confirm" at bounding box center [821, 448] width 172 height 32
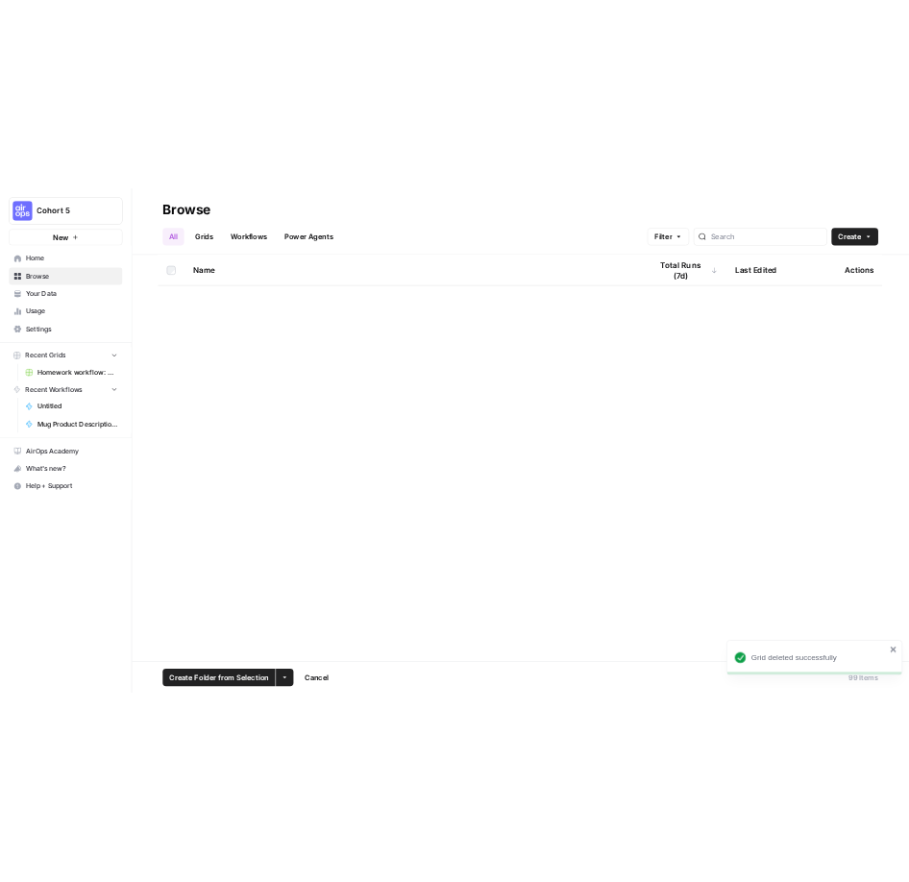
scroll to position [0, 0]
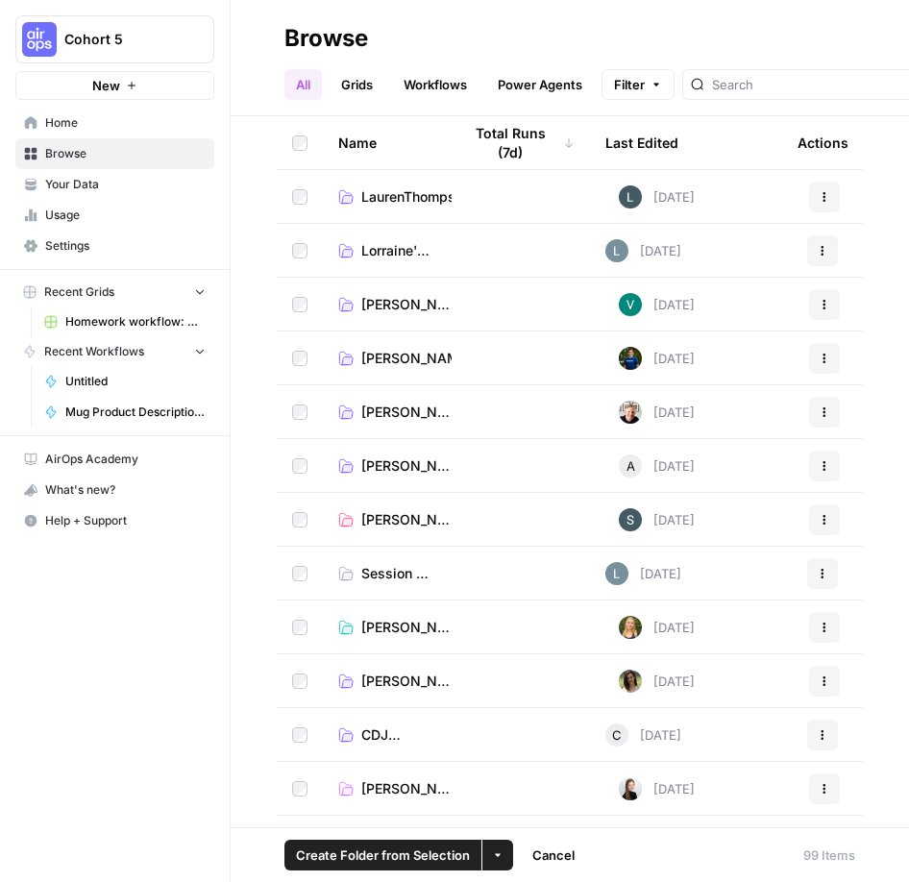
click at [388, 463] on span "[PERSON_NAME]'s Folder" at bounding box center [406, 466] width 90 height 19
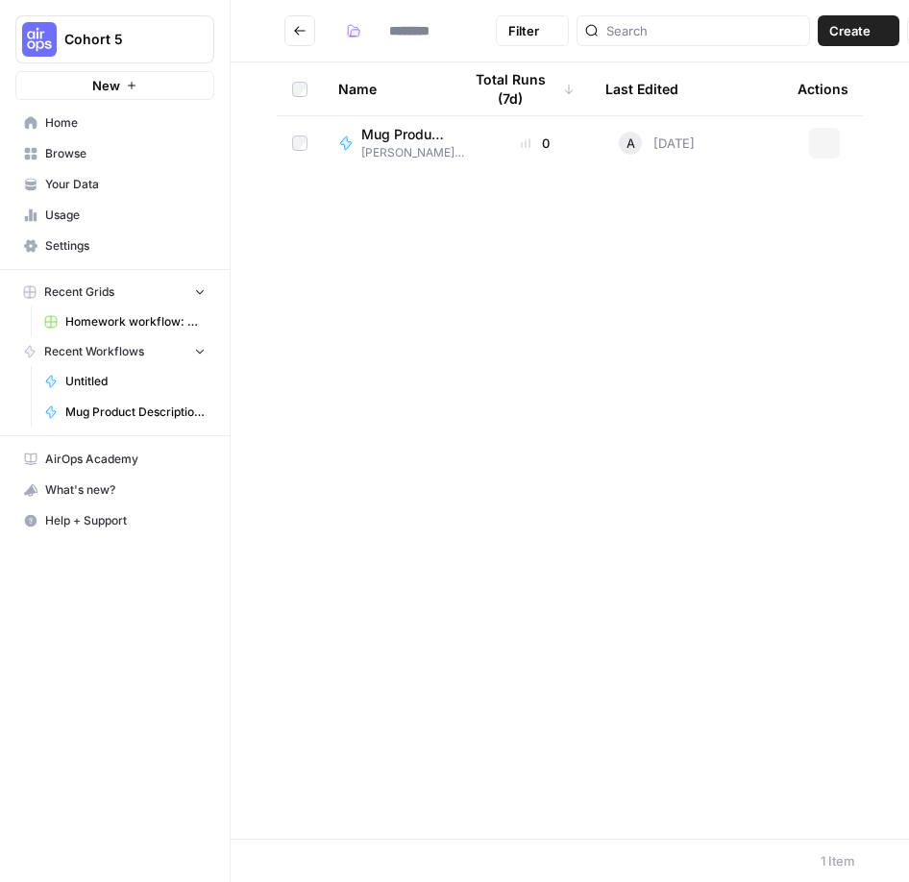
type input "**********"
click at [849, 32] on button "Create" at bounding box center [870, 30] width 82 height 31
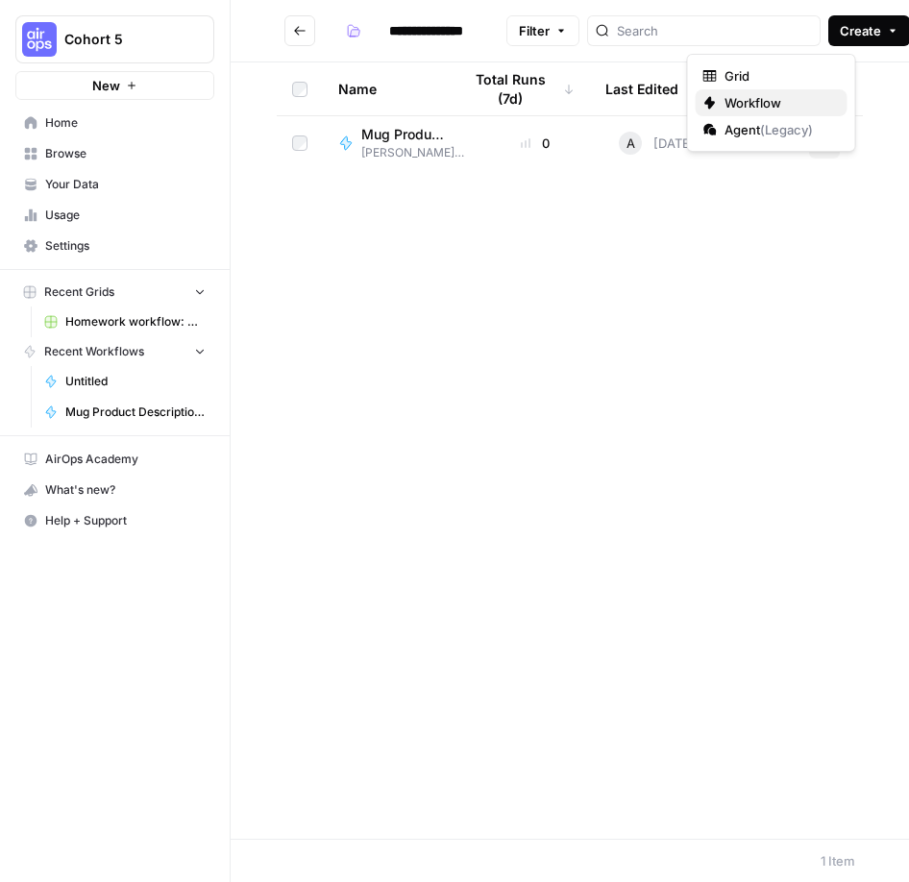
click at [797, 97] on span "Workflow" at bounding box center [779, 102] width 108 height 19
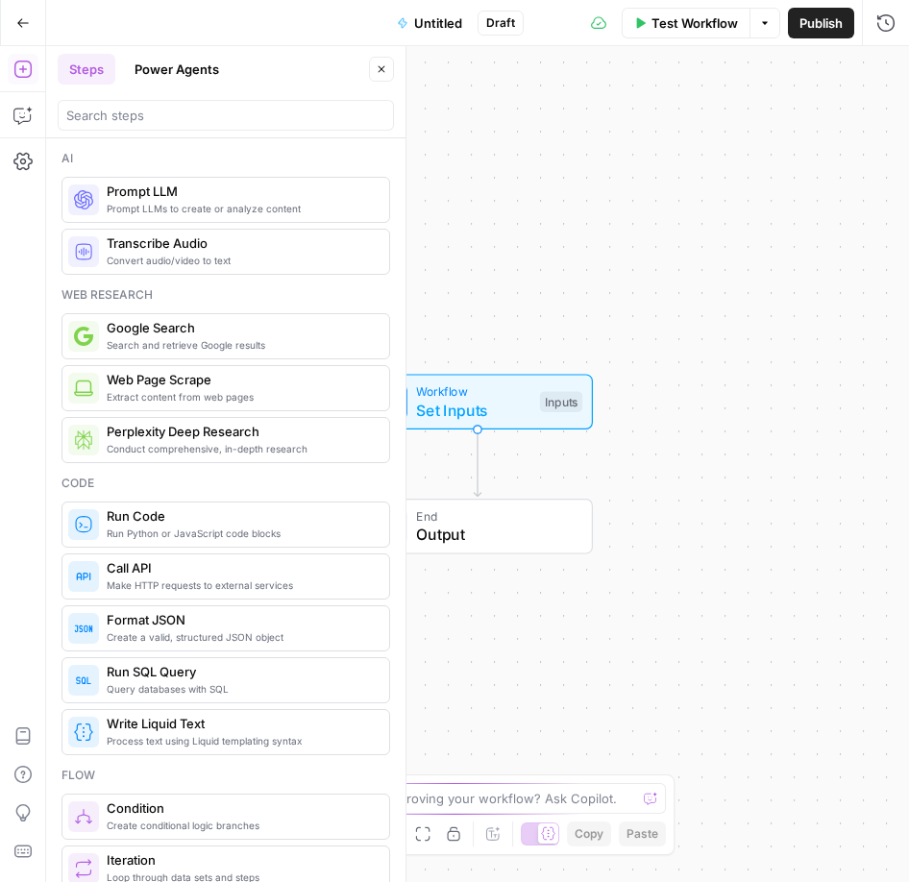
click at [186, 81] on button "Power Agents" at bounding box center [177, 69] width 108 height 31
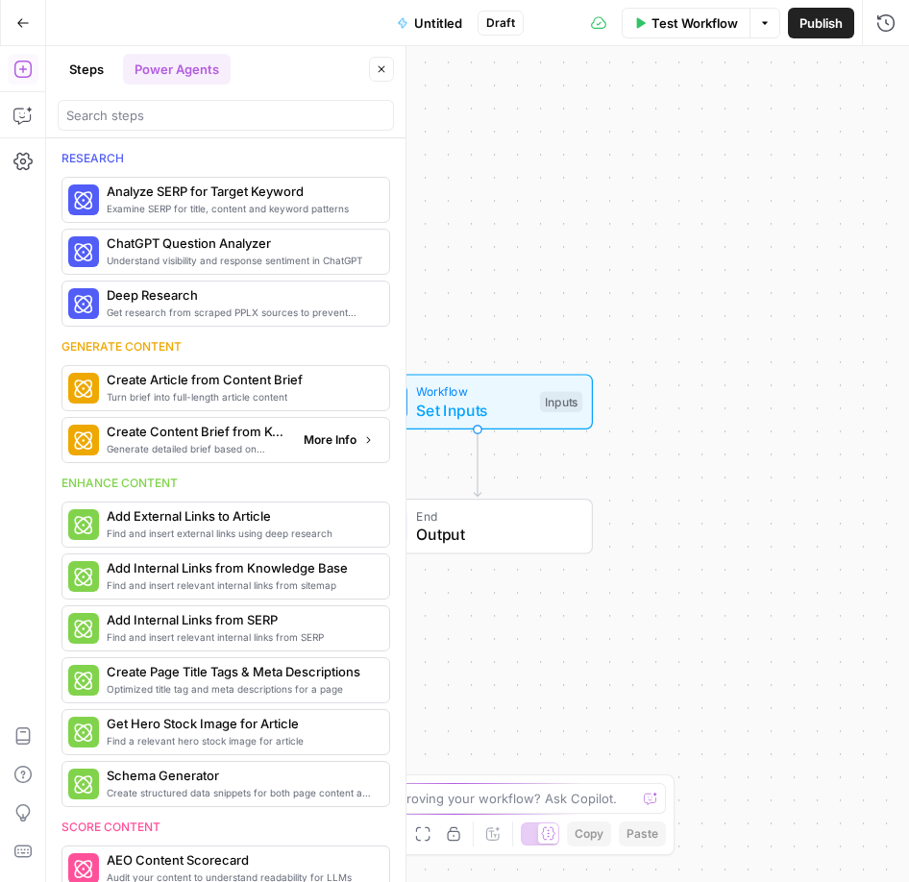
click at [202, 440] on span "Create Content Brief from Keyword" at bounding box center [198, 431] width 182 height 19
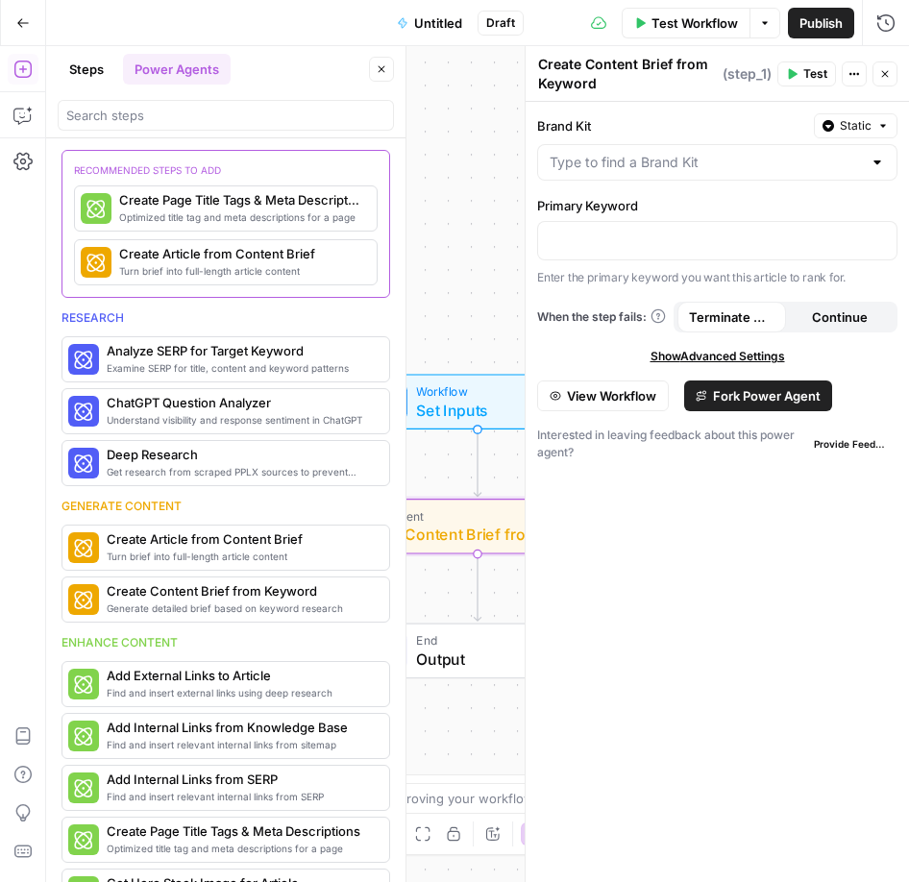
click at [780, 400] on span "Fork Power Agent" at bounding box center [767, 395] width 108 height 19
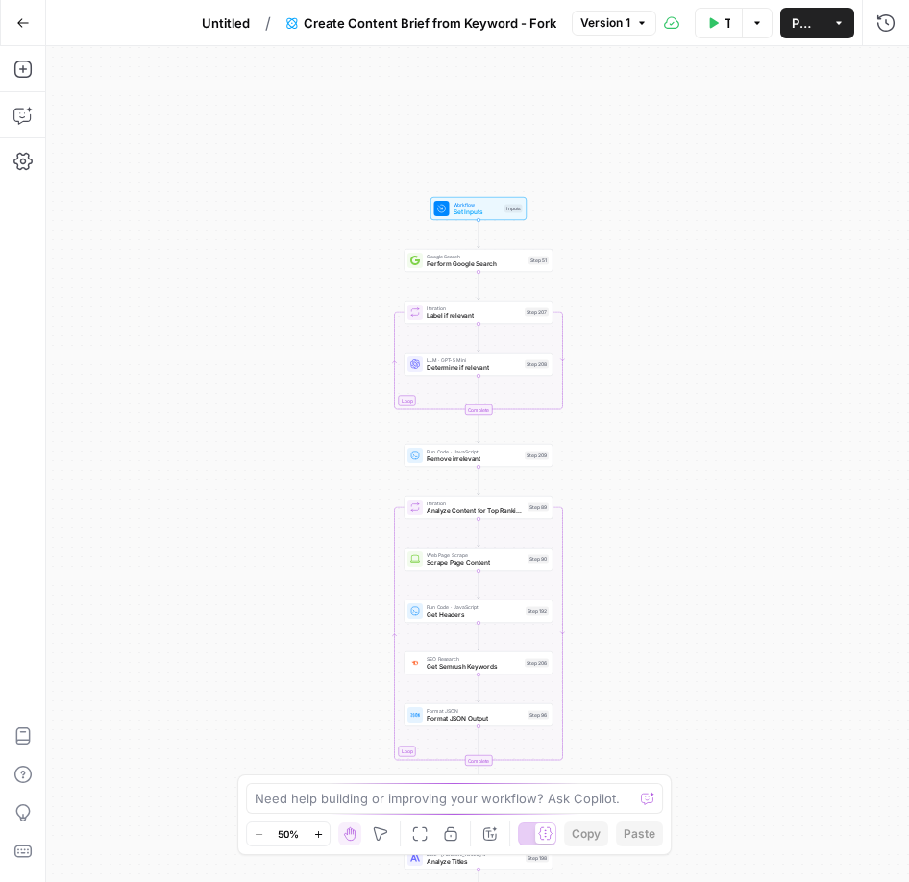
click at [220, 22] on span "Untitled" at bounding box center [226, 22] width 48 height 19
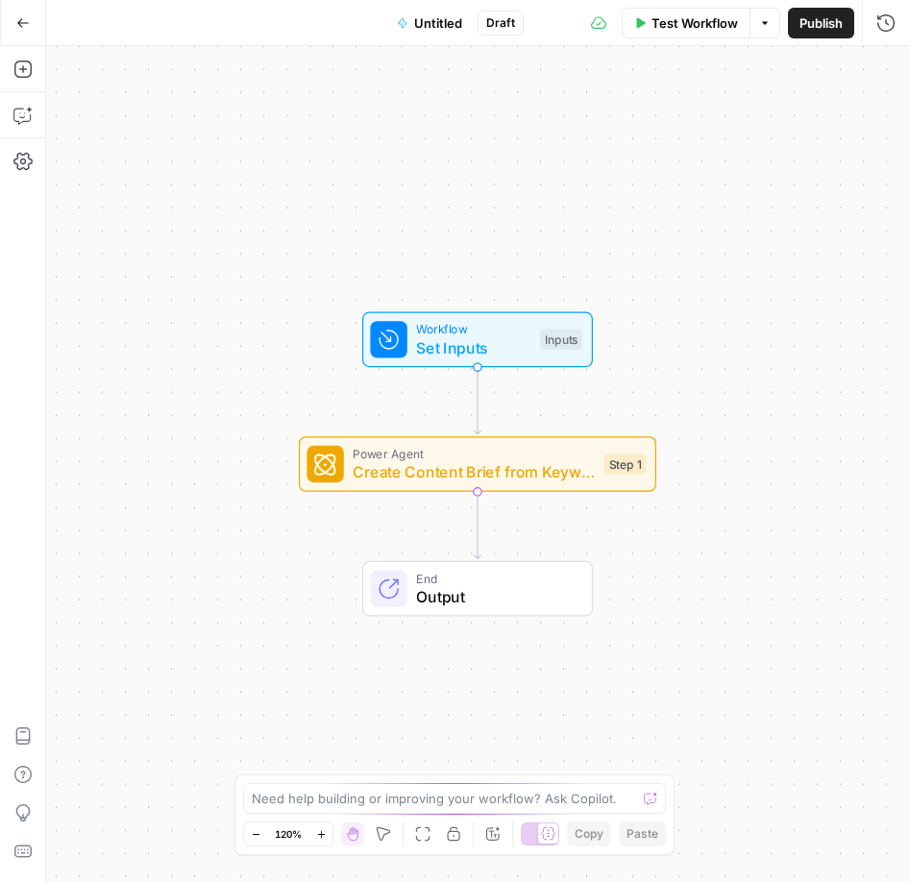
click at [445, 21] on span "Untitled" at bounding box center [438, 22] width 48 height 19
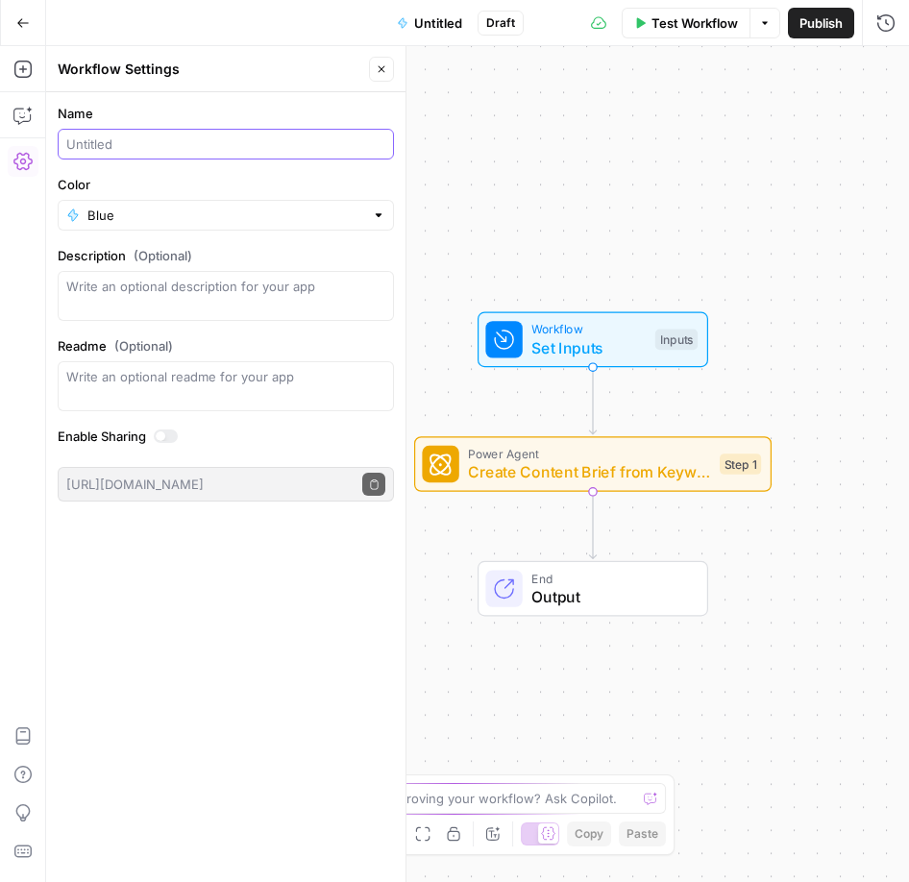
click at [119, 144] on input "Name" at bounding box center [225, 144] width 319 height 19
type input "C"
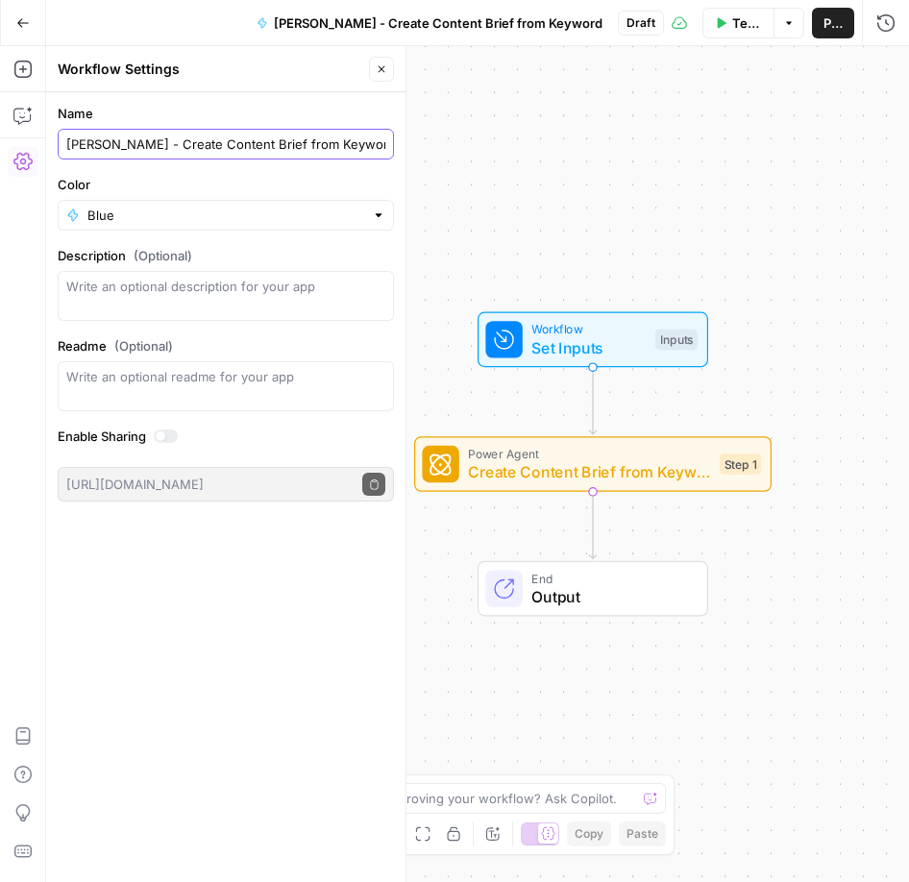
type input "[PERSON_NAME] - Create Content Brief from Keyword"
click at [387, 65] on button "Close" at bounding box center [381, 69] width 25 height 25
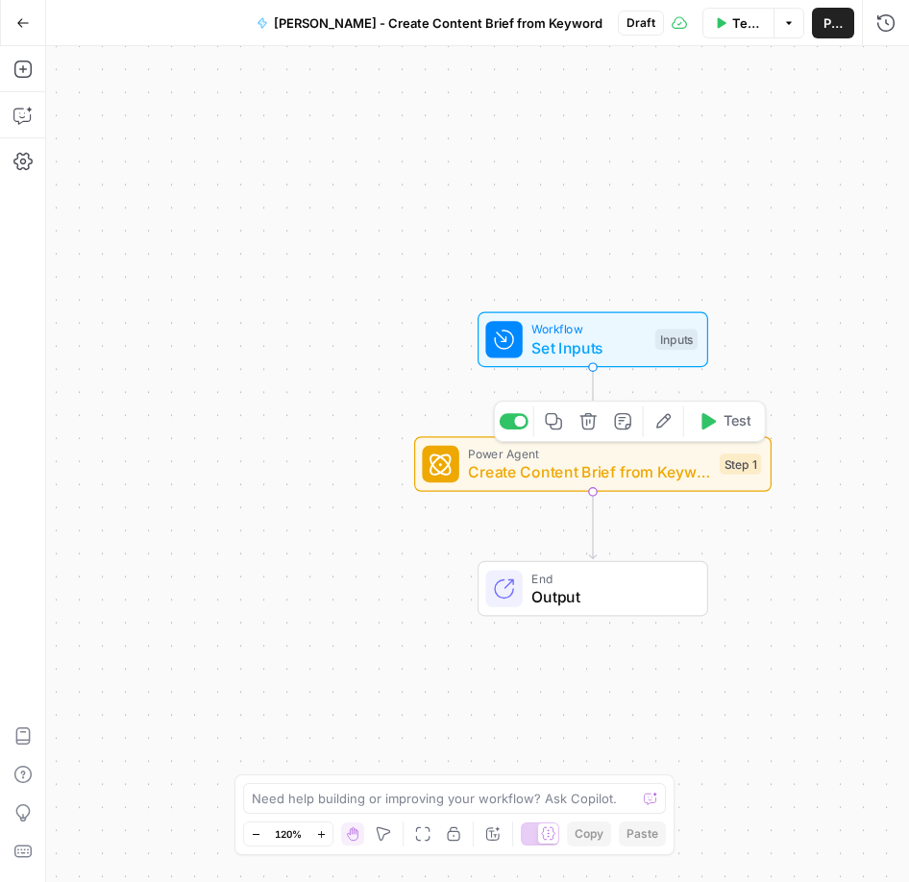
click at [534, 469] on span "Create Content Brief from Keyword - Fork" at bounding box center [589, 471] width 242 height 23
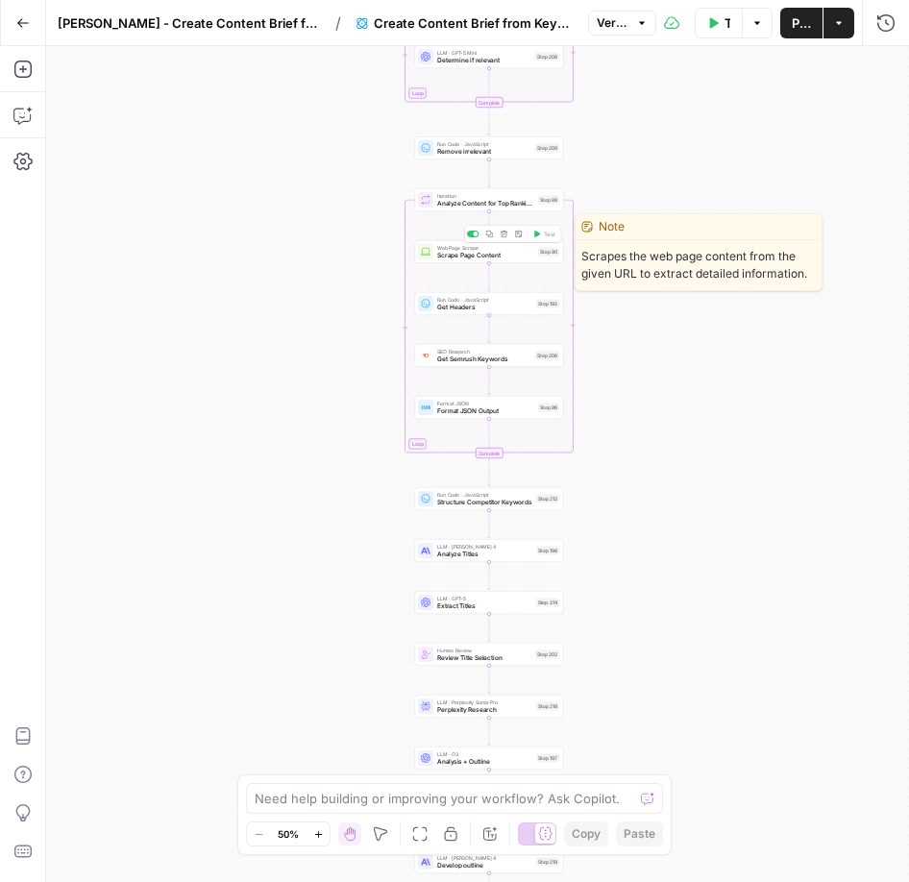
click at [500, 252] on span "Scrape Page Content" at bounding box center [485, 256] width 97 height 10
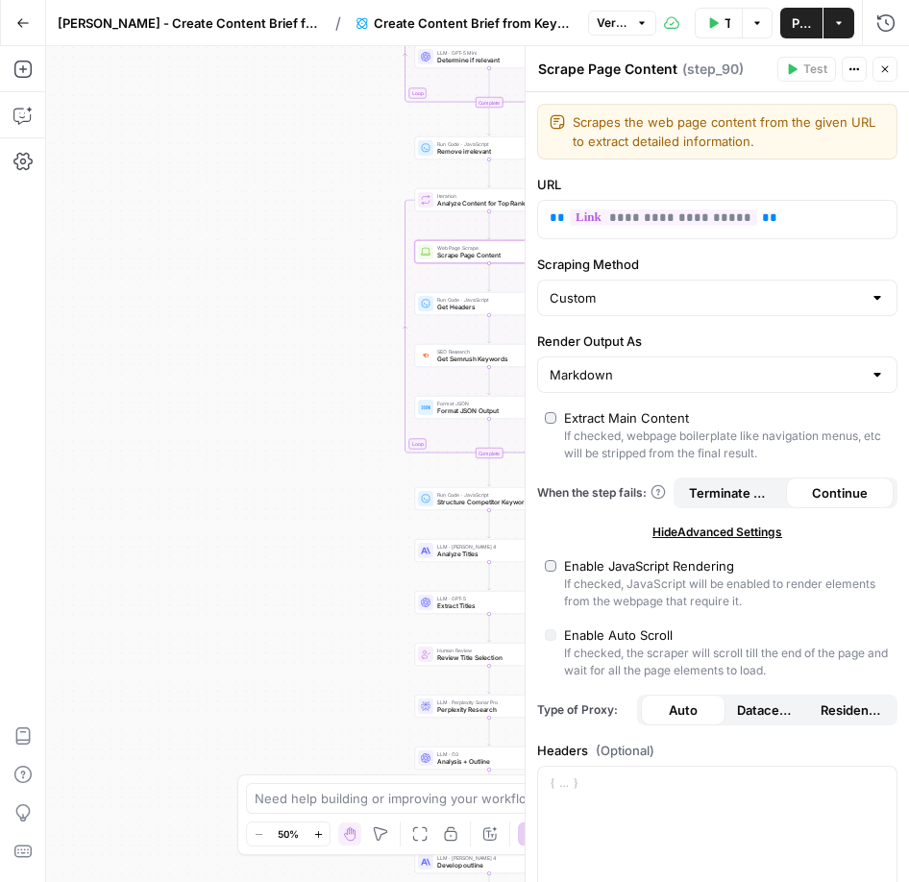
click at [887, 67] on button "Close" at bounding box center [885, 69] width 25 height 25
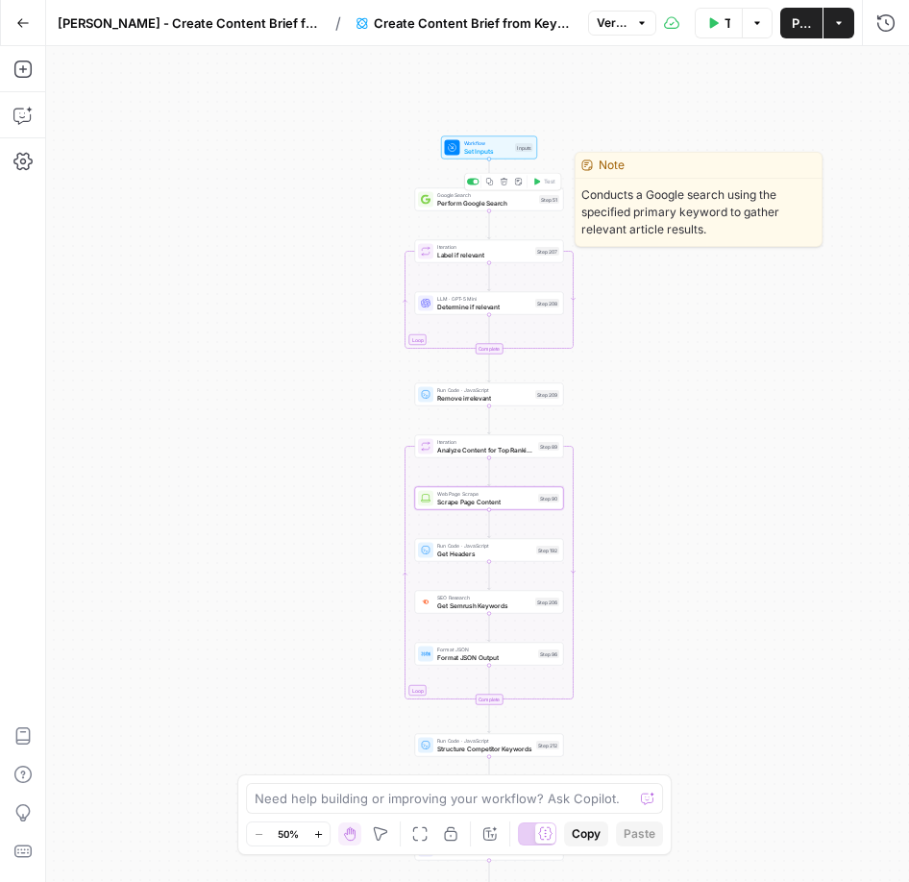
click at [513, 202] on span "Perform Google Search" at bounding box center [486, 203] width 98 height 10
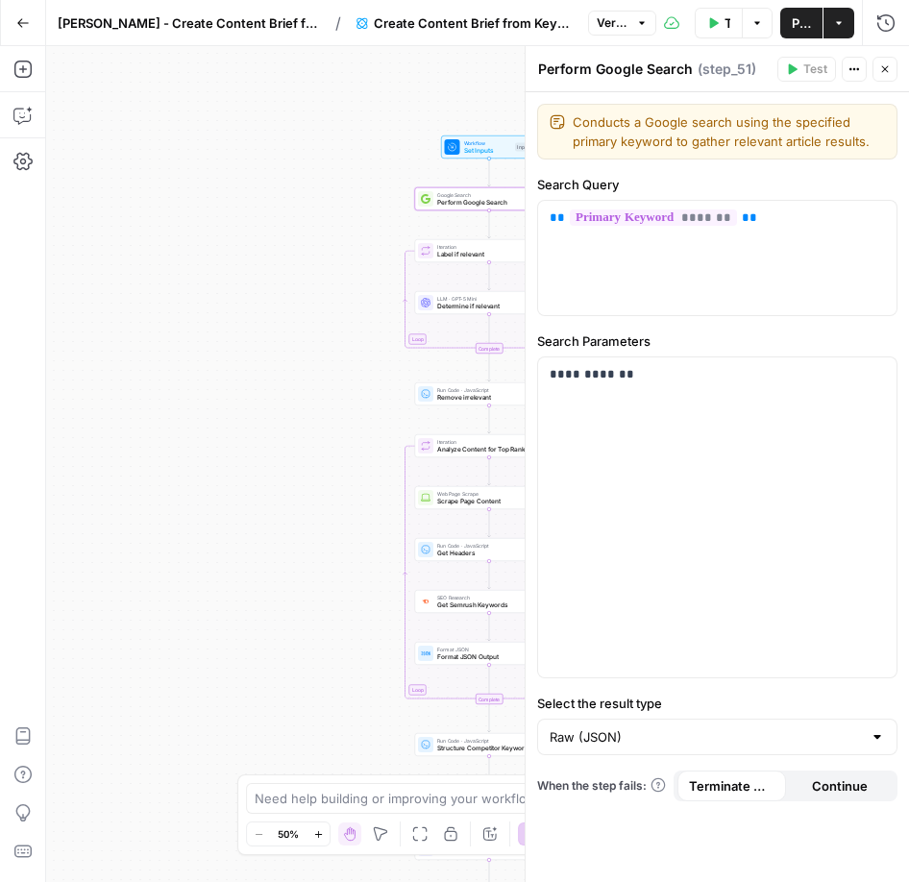
click at [850, 769] on div "**********" at bounding box center [718, 487] width 384 height 790
click at [838, 787] on span "Continue" at bounding box center [840, 786] width 56 height 19
drag, startPoint x: 746, startPoint y: 789, endPoint x: 750, endPoint y: 806, distance: 16.8
click at [745, 789] on span "Terminate Workflow" at bounding box center [732, 786] width 86 height 19
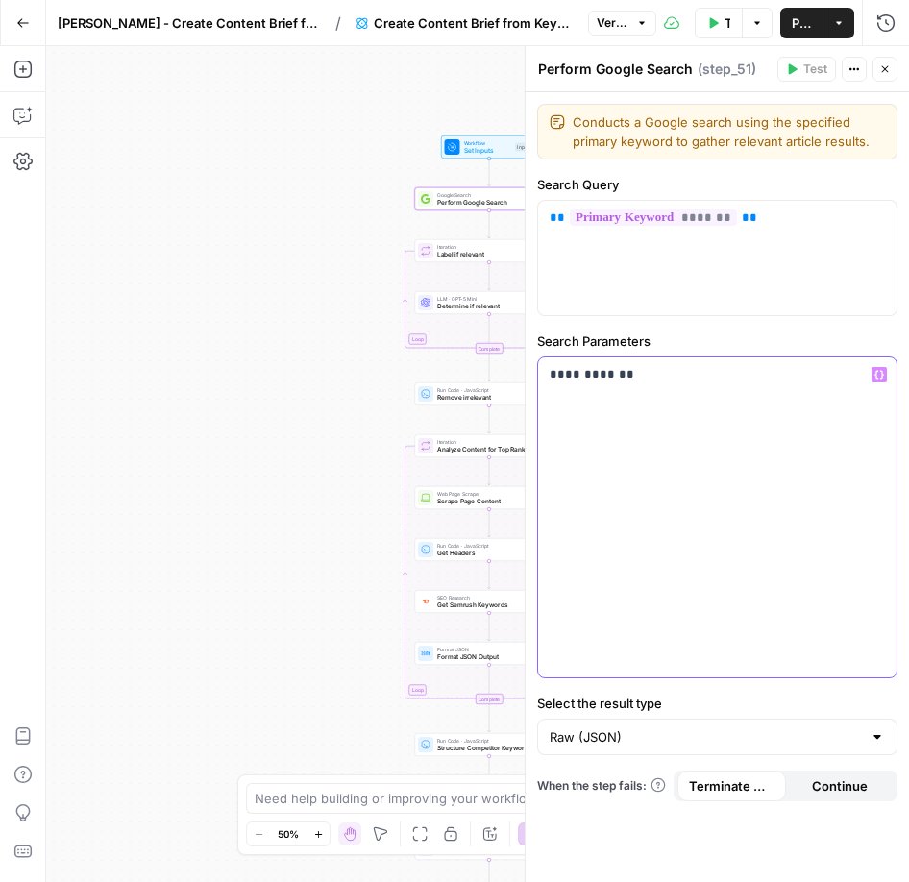
click at [647, 392] on div "**********" at bounding box center [717, 518] width 359 height 320
drag, startPoint x: 634, startPoint y: 380, endPoint x: 502, endPoint y: 374, distance: 131.8
click at [502, 374] on body "Cohort 5 New Home Browse Your Data Usage Settings Recent Grids Homework workflo…" at bounding box center [454, 441] width 909 height 882
drag, startPoint x: 673, startPoint y: 386, endPoint x: 634, endPoint y: 377, distance: 39.6
click at [661, 385] on div "**********" at bounding box center [717, 518] width 359 height 320
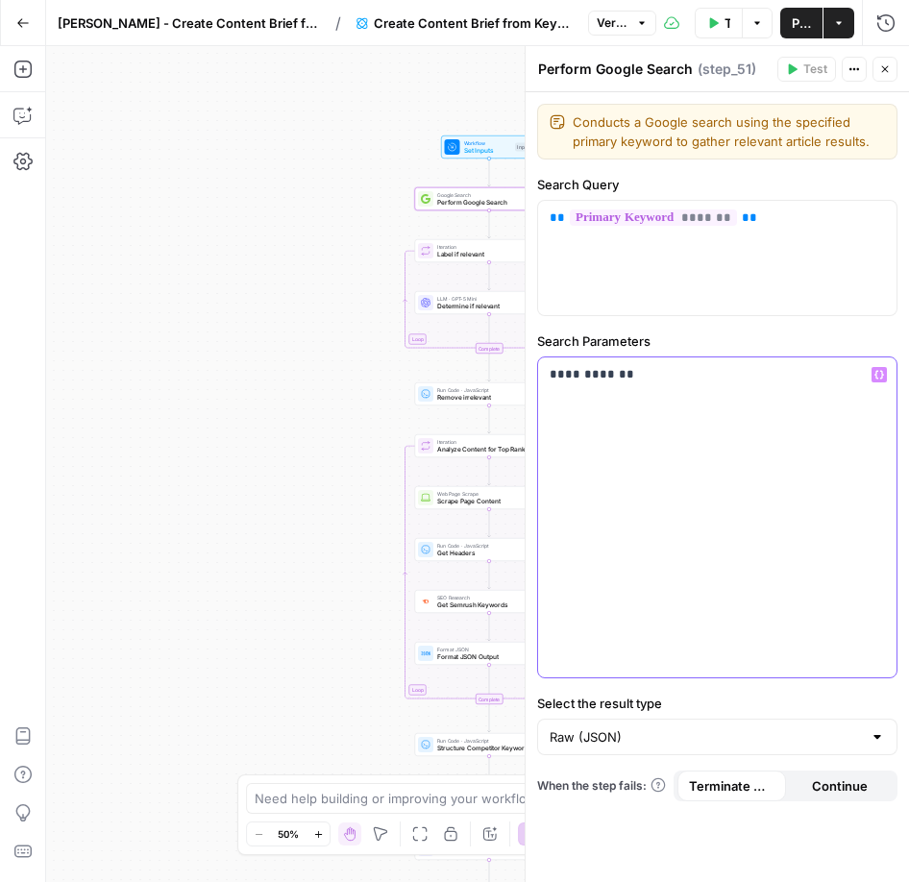
drag, startPoint x: 634, startPoint y: 377, endPoint x: 504, endPoint y: 377, distance: 130.7
click at [504, 377] on body "Cohort 5 New Home Browse Your Data Usage Settings Recent Grids Homework workflo…" at bounding box center [454, 441] width 909 height 882
click at [676, 382] on p "**********" at bounding box center [717, 374] width 335 height 19
drag, startPoint x: 609, startPoint y: 378, endPoint x: 551, endPoint y: 375, distance: 57.8
click at [548, 374] on div "**********" at bounding box center [717, 518] width 359 height 320
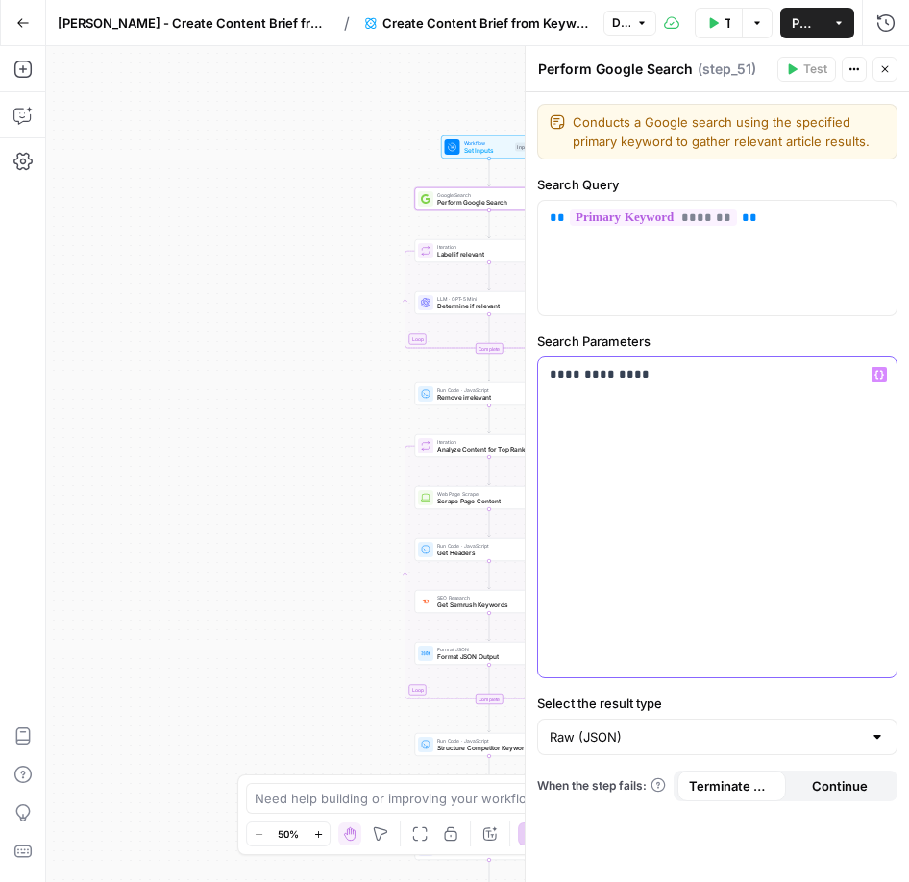
click at [672, 373] on p "**********" at bounding box center [717, 374] width 335 height 19
click at [764, 381] on p "**********" at bounding box center [717, 374] width 335 height 19
drag, startPoint x: 630, startPoint y: 376, endPoint x: 708, endPoint y: 378, distance: 78.9
click at [708, 378] on p "**********" at bounding box center [717, 374] width 335 height 19
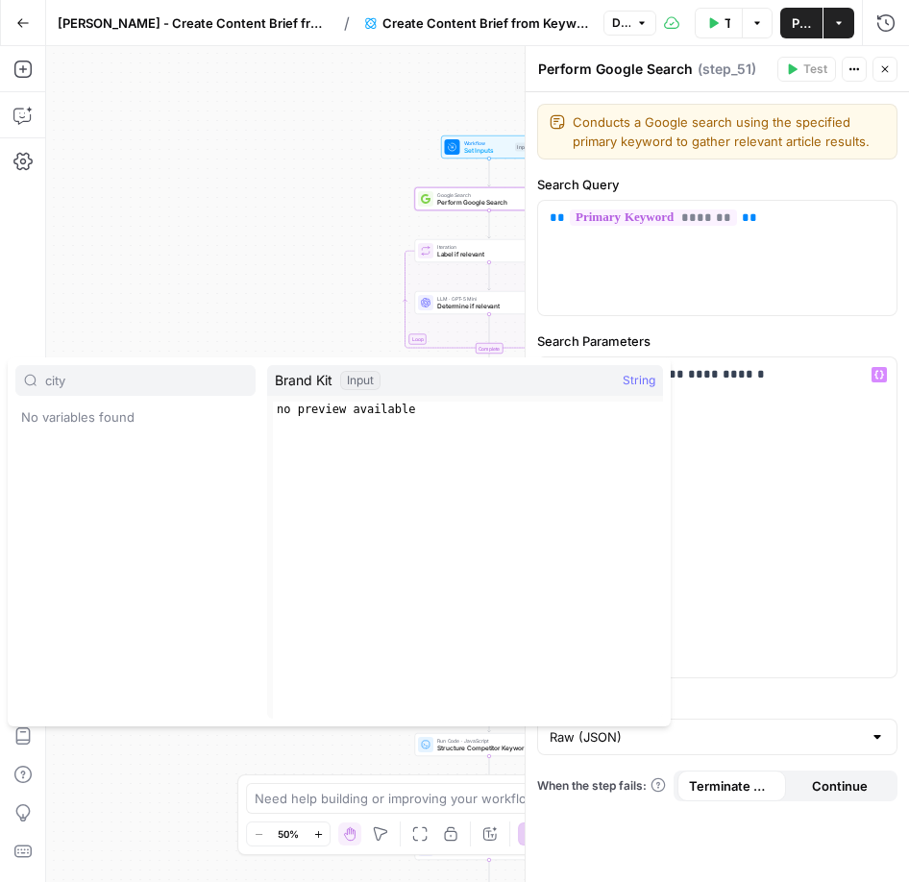
type input "city"
click at [732, 377] on p "**********" at bounding box center [717, 374] width 335 height 19
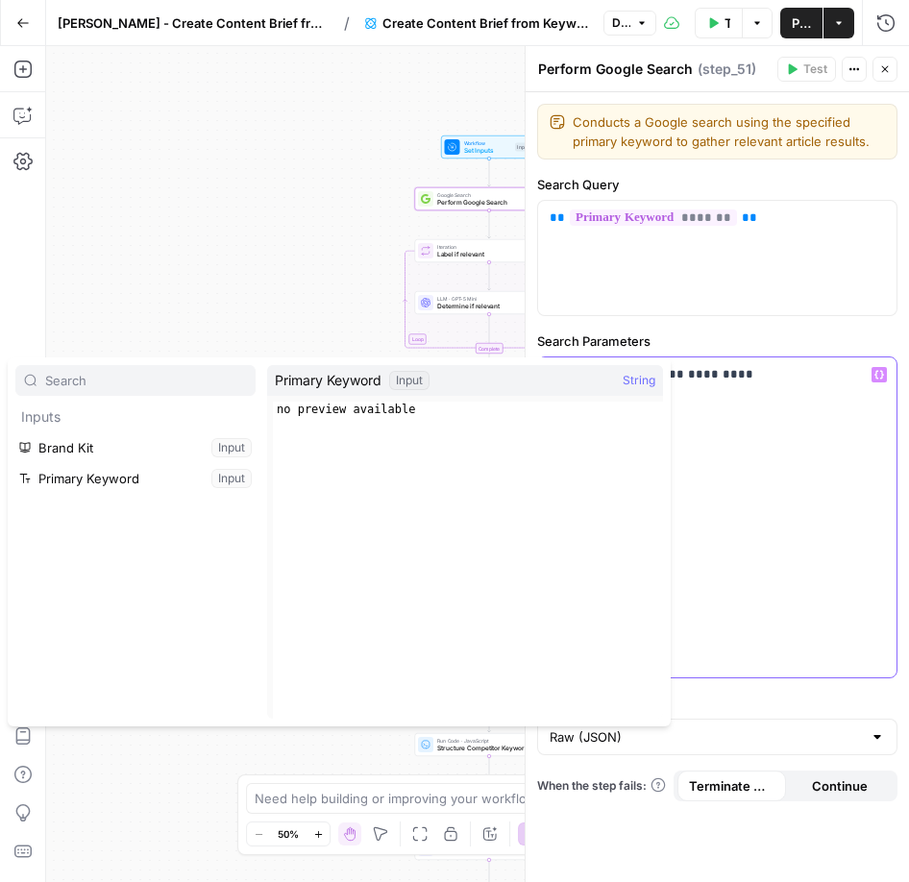
click at [793, 415] on div "**********" at bounding box center [717, 518] width 359 height 320
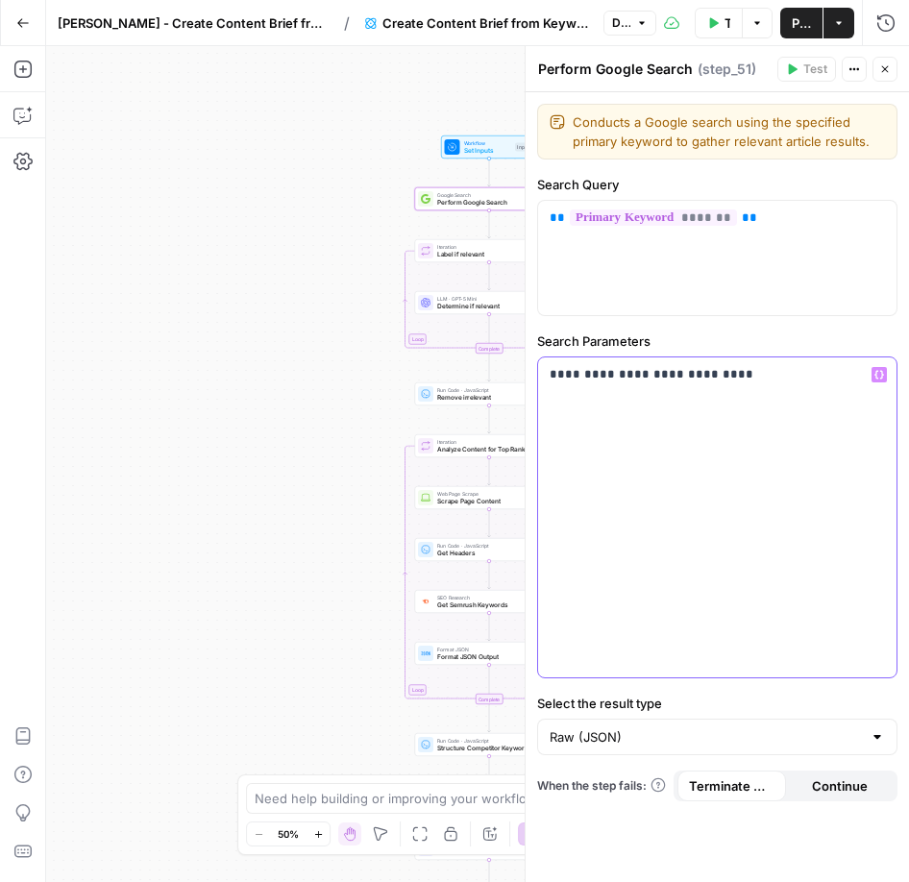
drag, startPoint x: 631, startPoint y: 375, endPoint x: 791, endPoint y: 382, distance: 160.7
click at [791, 382] on p "**********" at bounding box center [717, 374] width 335 height 19
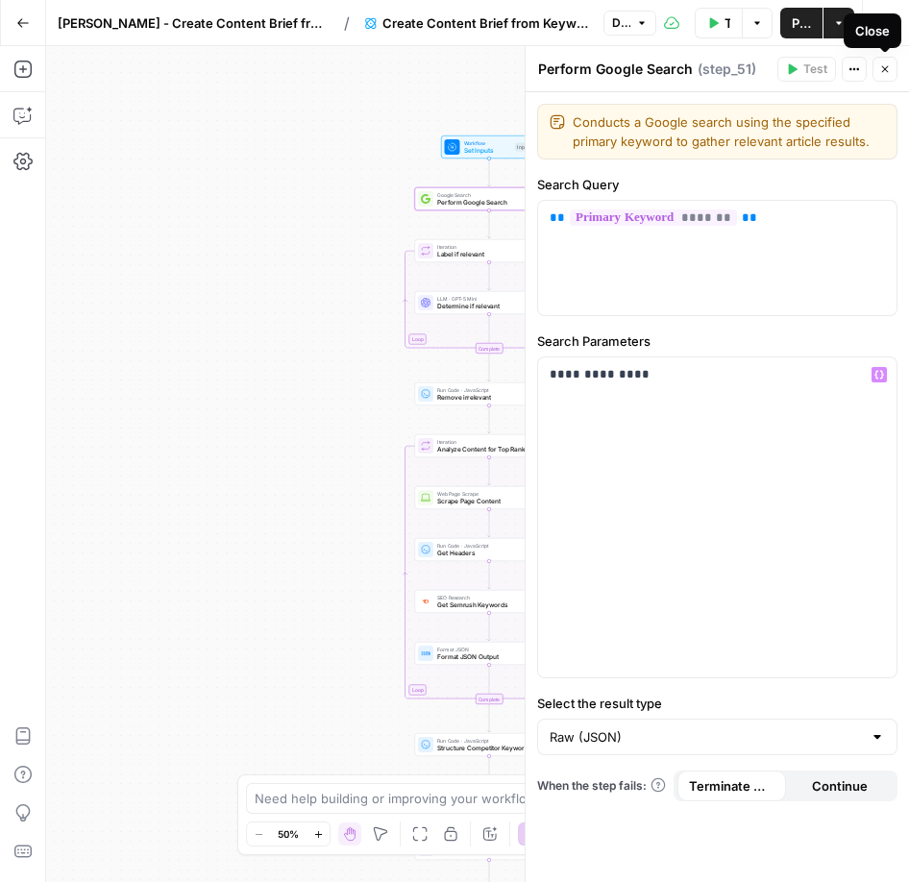
click at [887, 64] on icon "button" at bounding box center [886, 69] width 12 height 12
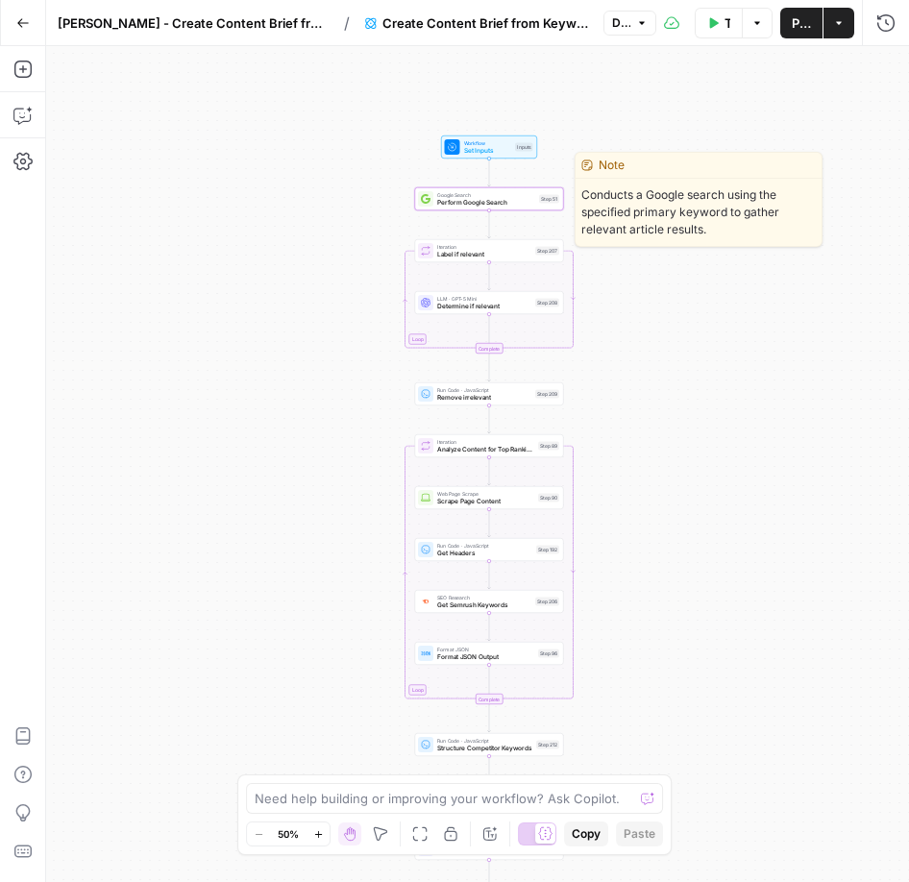
click at [530, 203] on span "Perform Google Search" at bounding box center [486, 203] width 98 height 10
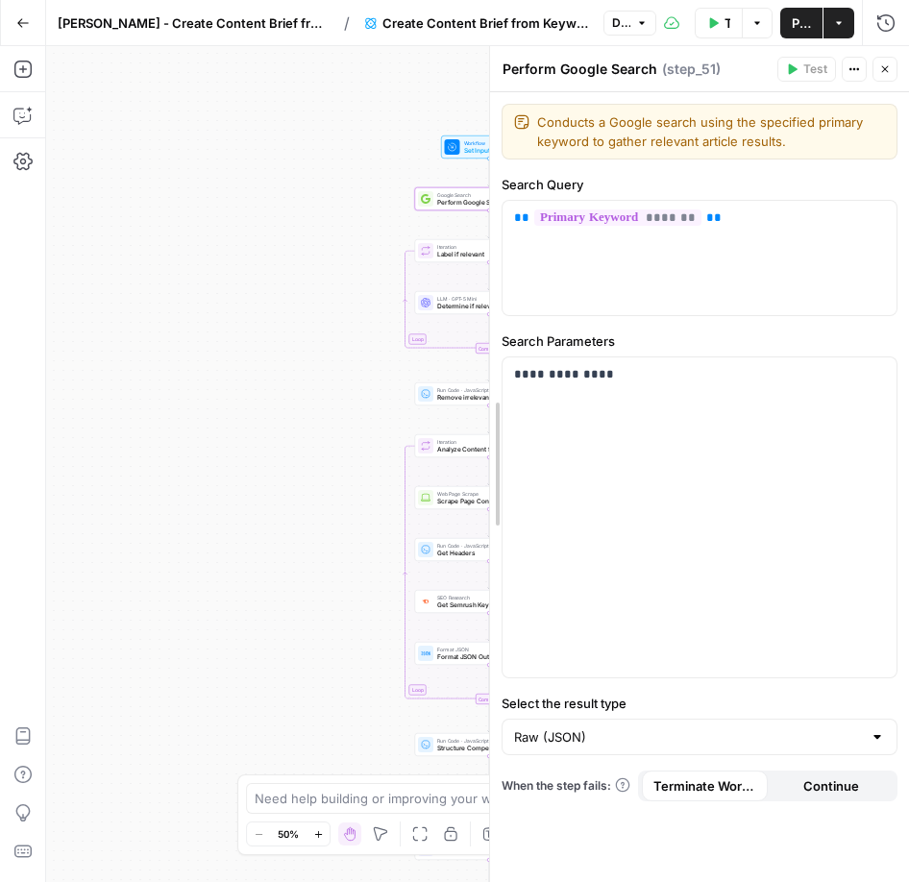
drag, startPoint x: 529, startPoint y: 129, endPoint x: 493, endPoint y: 125, distance: 35.8
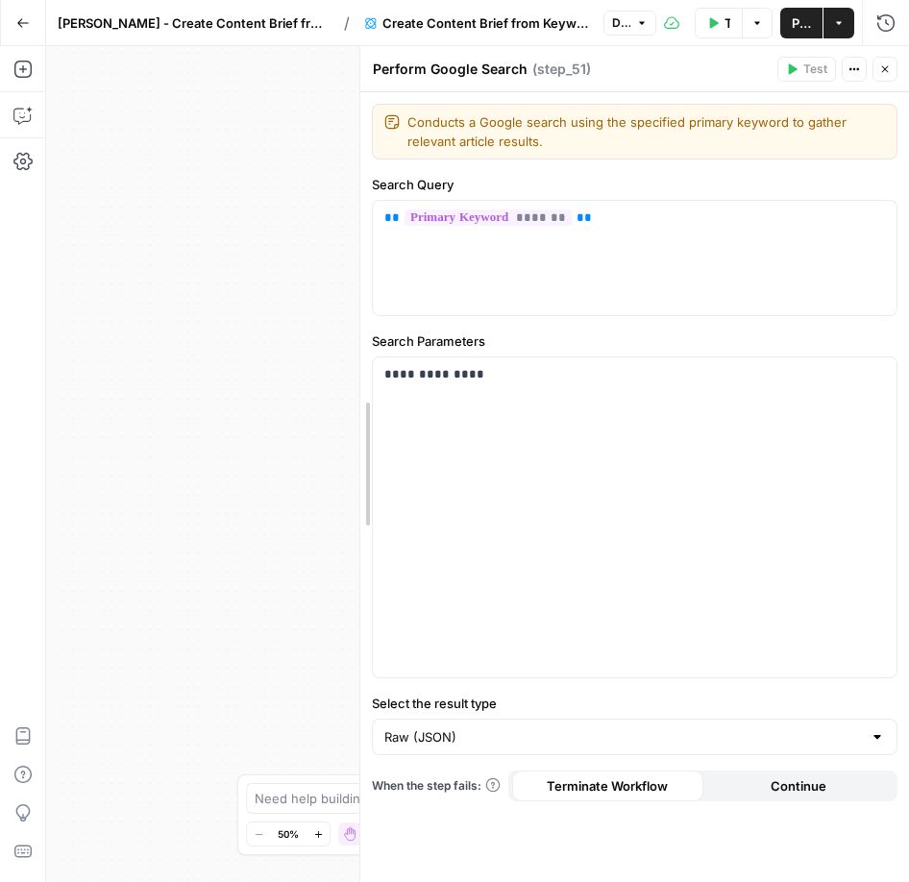
drag, startPoint x: 490, startPoint y: 193, endPoint x: 420, endPoint y: 172, distance: 73.3
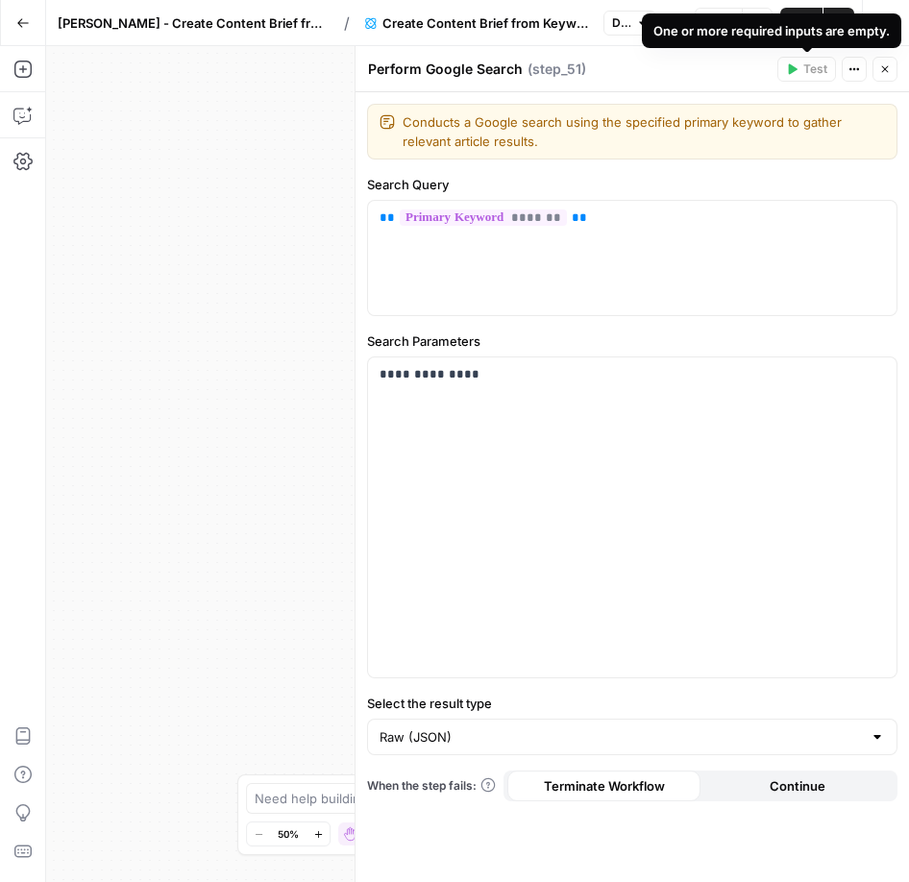
click at [857, 71] on icon "button" at bounding box center [855, 69] width 12 height 12
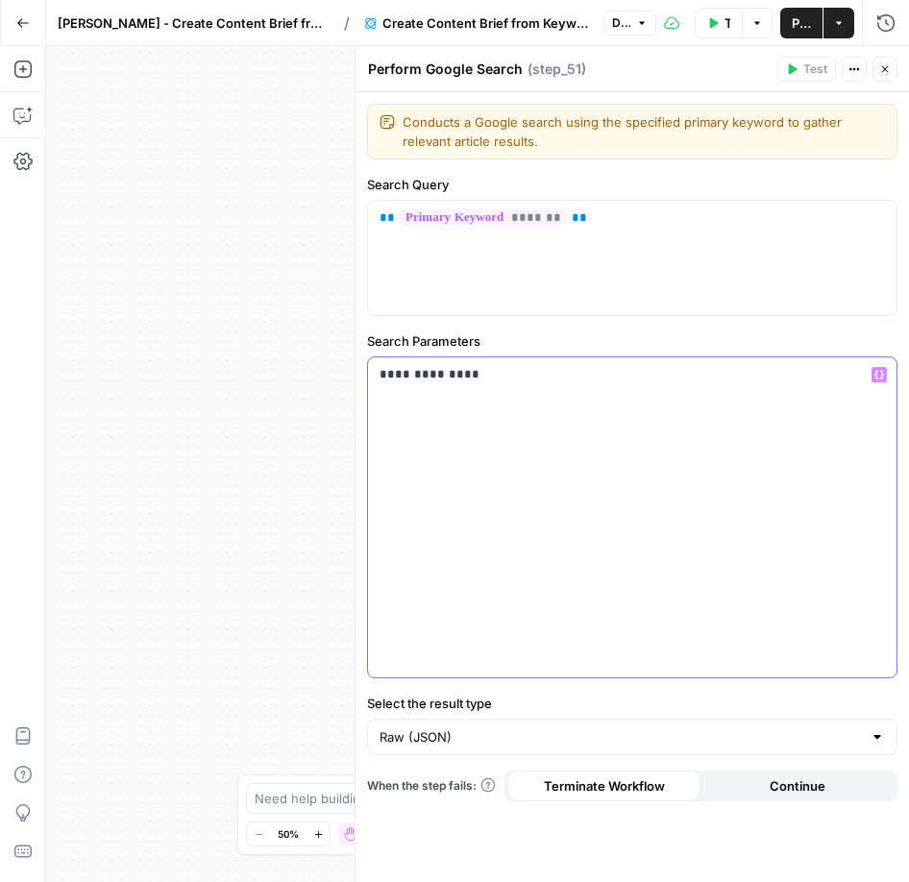
click at [703, 385] on div "**********" at bounding box center [632, 518] width 529 height 320
click at [881, 376] on icon "button" at bounding box center [880, 375] width 10 height 10
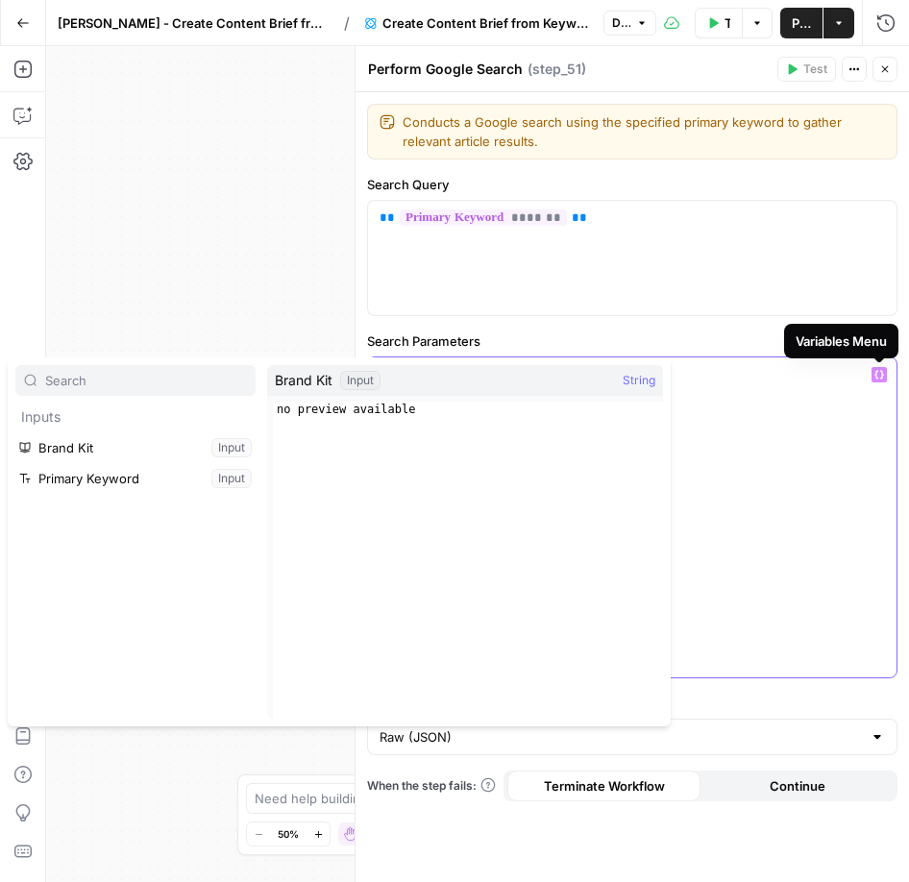
click at [795, 506] on div "**********" at bounding box center [632, 518] width 529 height 320
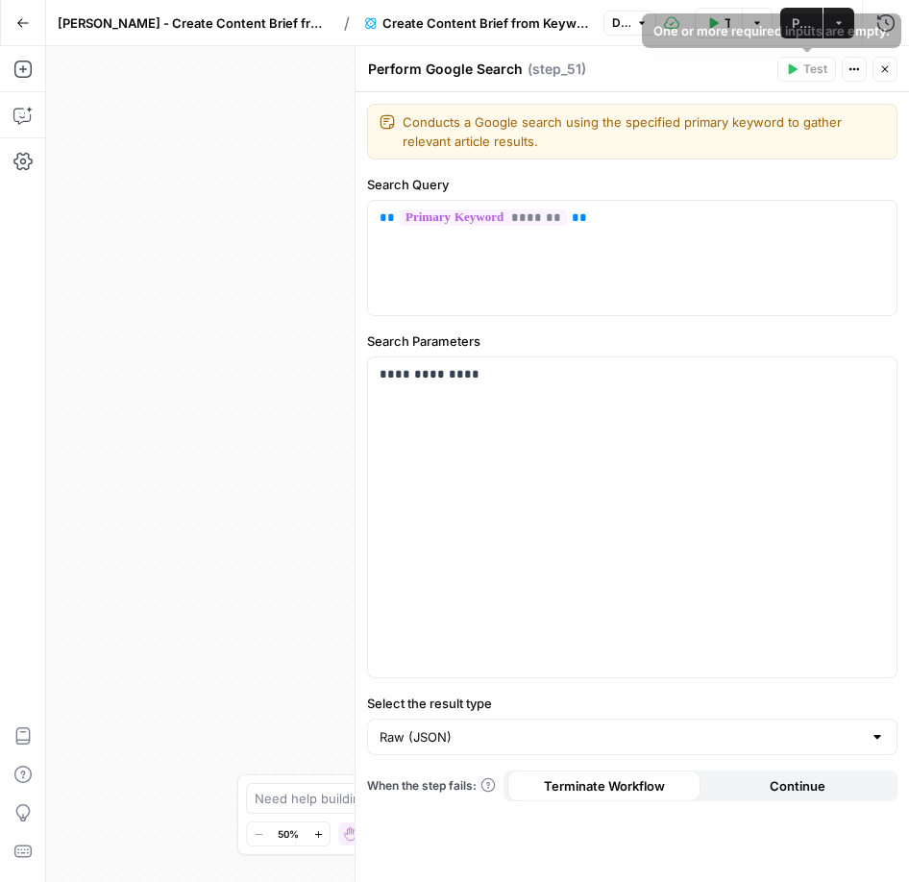
click at [843, 67] on button "Actions" at bounding box center [854, 69] width 25 height 25
click at [730, 67] on div "Perform Google Search Perform Google Search ( step_51 )" at bounding box center [569, 69] width 405 height 21
click at [887, 65] on icon "button" at bounding box center [886, 69] width 12 height 12
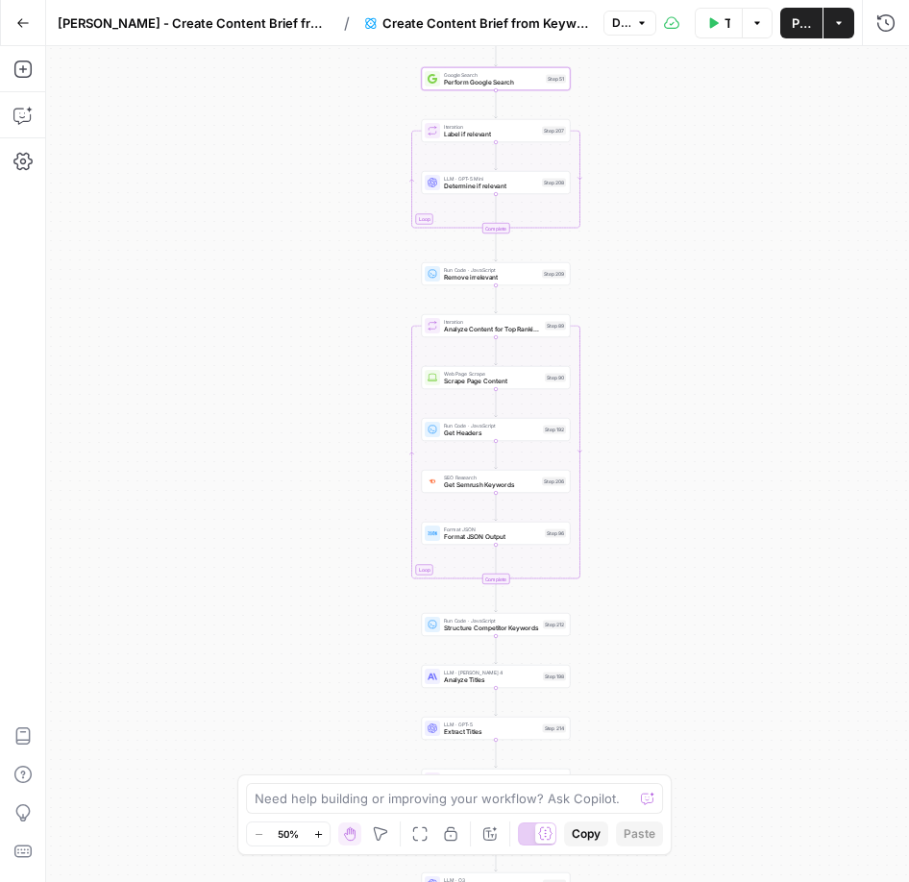
click at [385, 233] on div "Workflow Set Inputs Inputs Google Search Perform Google Search Step 51 Loop Ite…" at bounding box center [477, 464] width 863 height 836
click at [433, 795] on textarea at bounding box center [444, 798] width 379 height 19
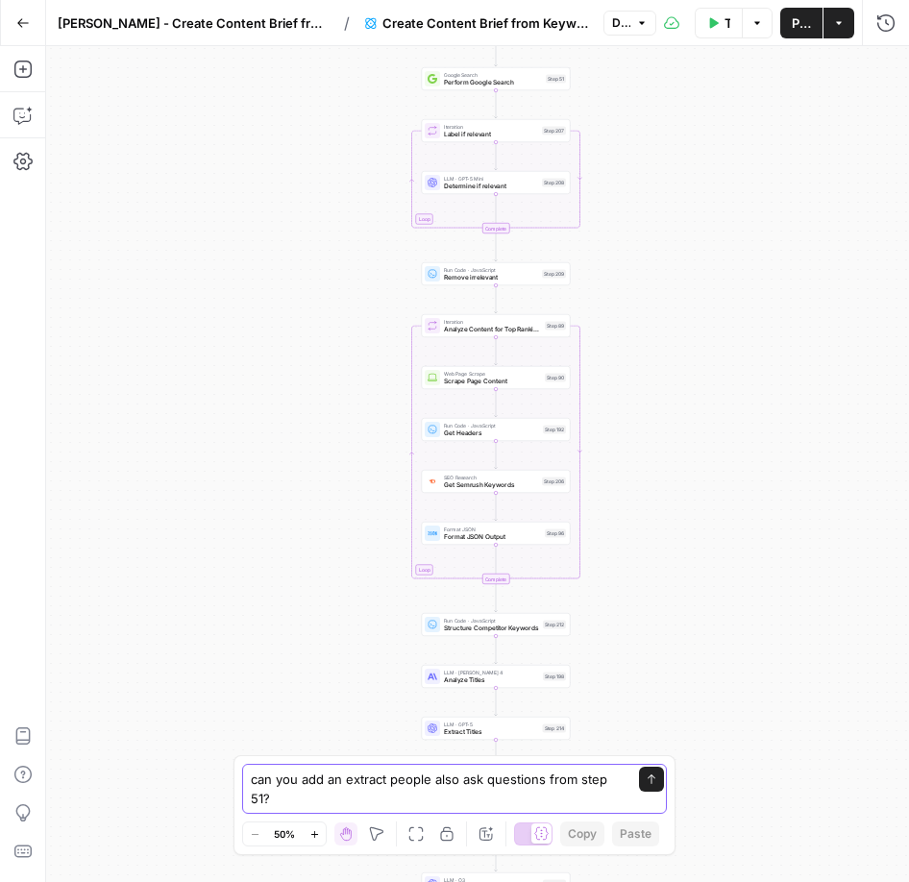
type textarea "can you add an extract people also ask questions from step 51?"
click at [652, 784] on icon "submit" at bounding box center [652, 780] width 12 height 12
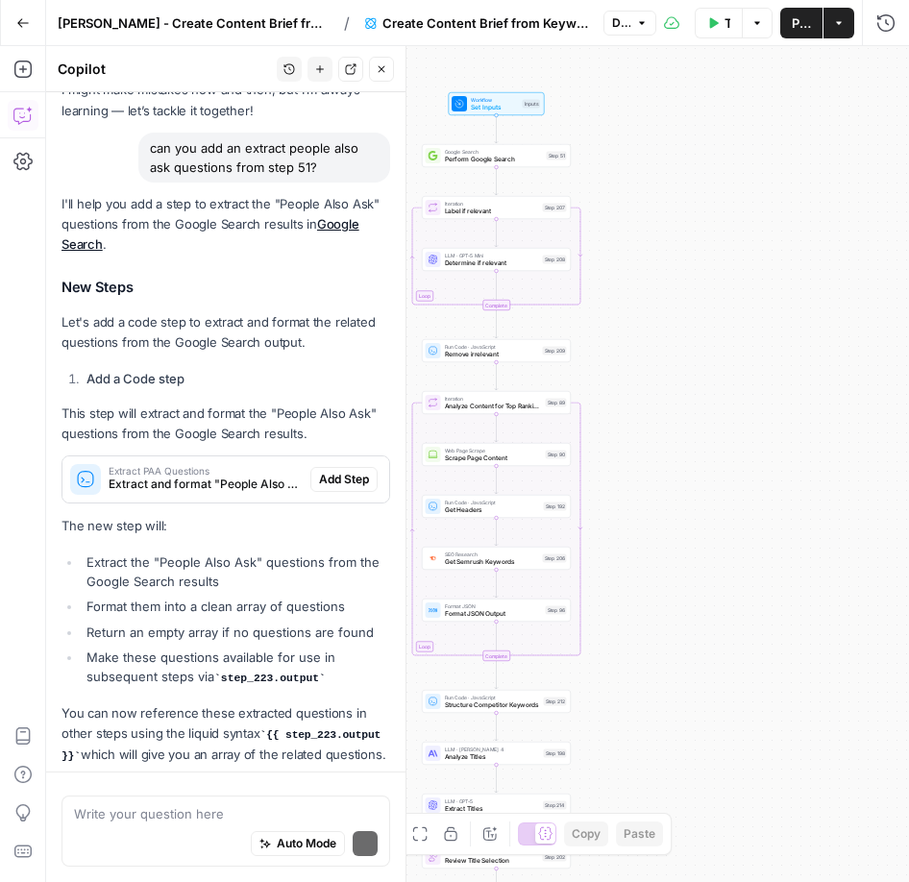
scroll to position [151, 0]
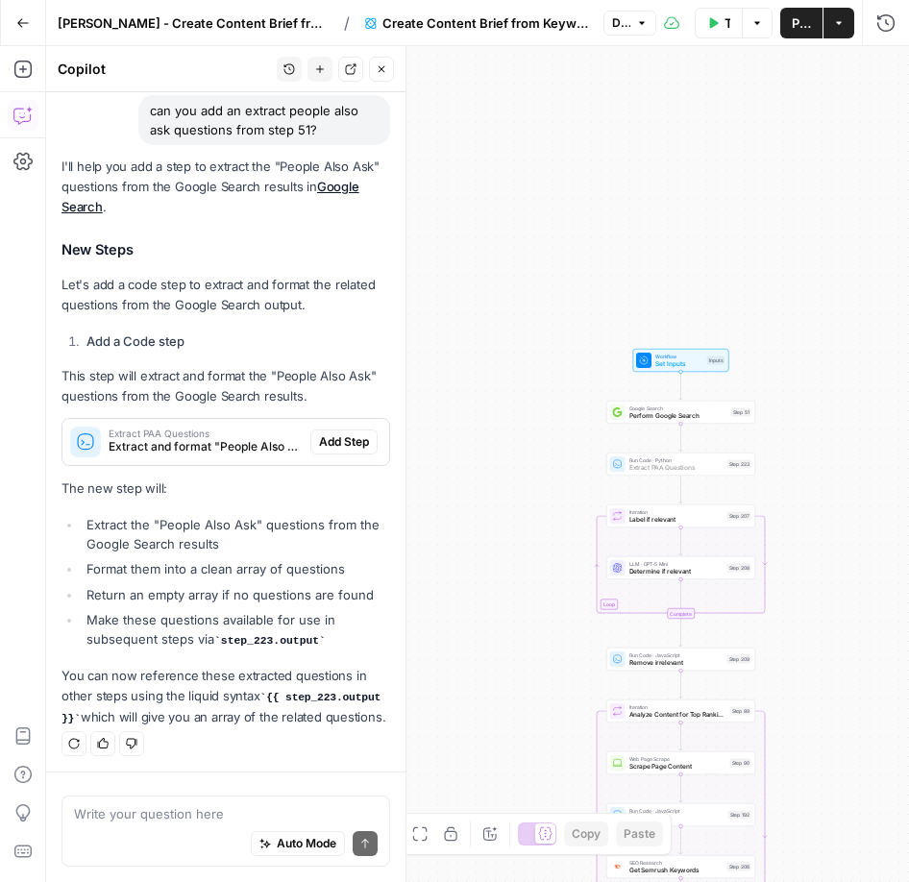
click at [339, 439] on span "Add Step" at bounding box center [344, 442] width 50 height 17
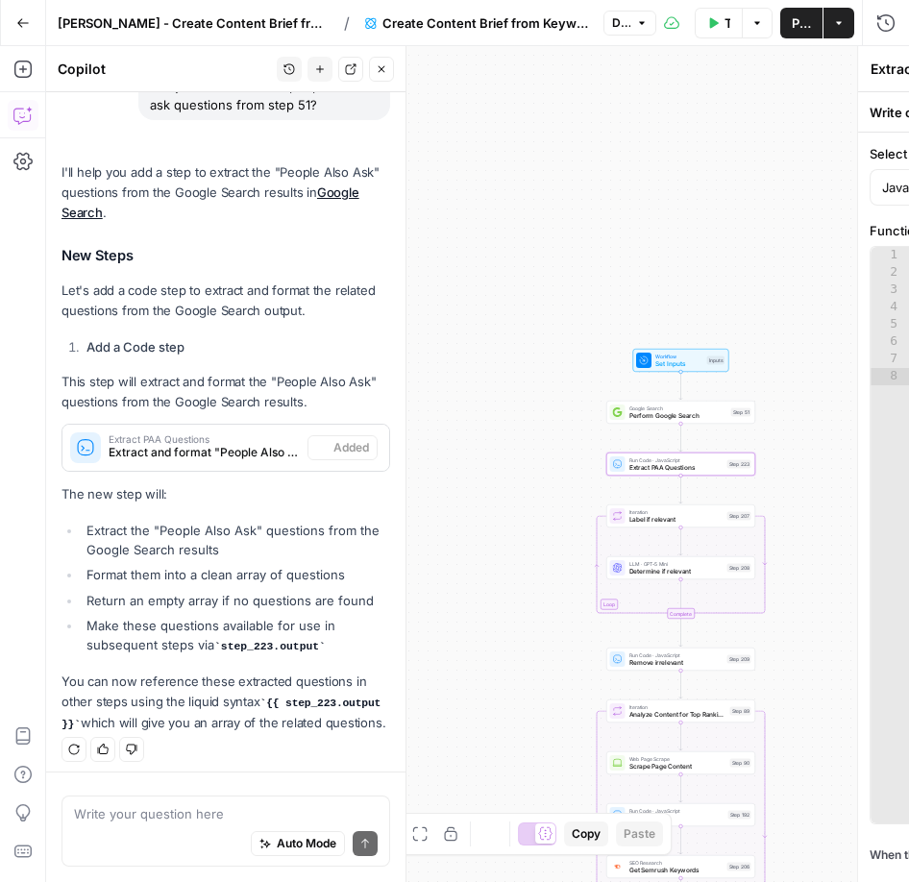
scroll to position [182, 0]
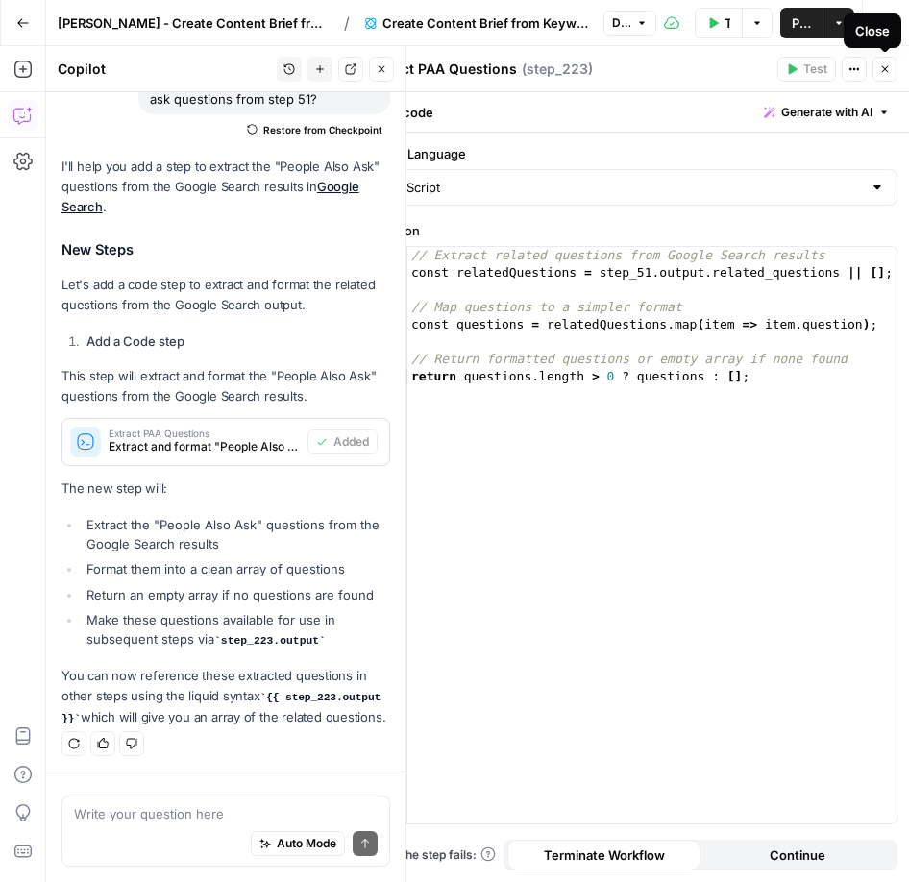
click at [887, 70] on icon "button" at bounding box center [885, 69] width 7 height 7
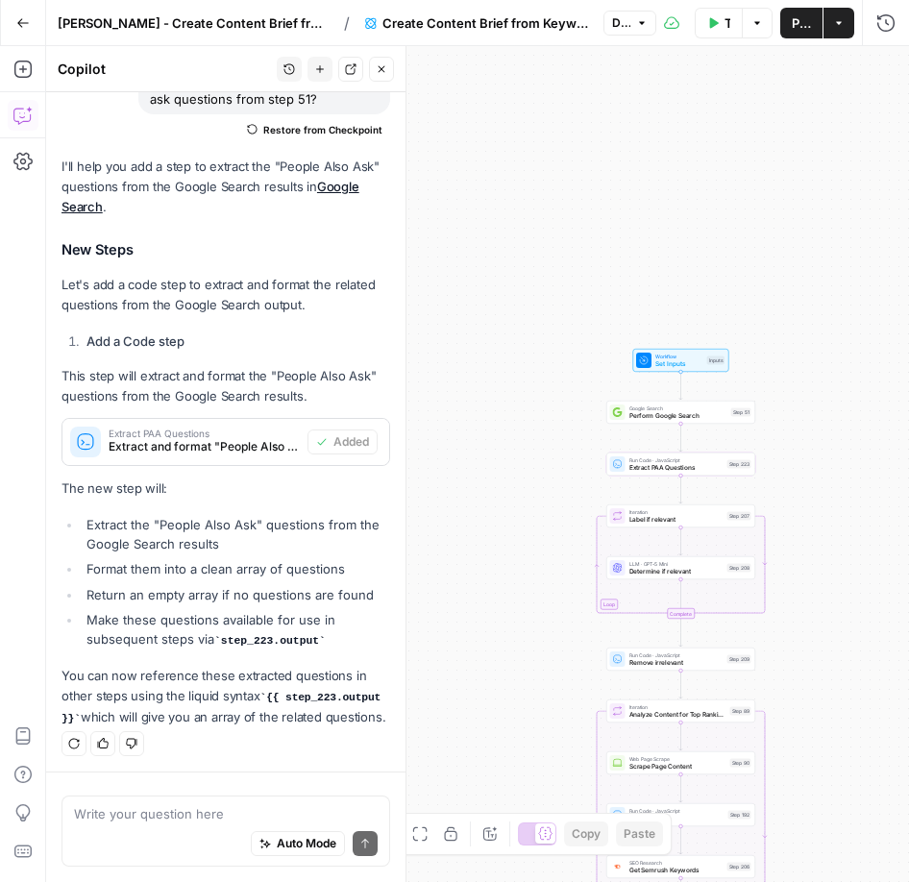
click at [555, 605] on div "Workflow Set Inputs Inputs Google Search Perform Google Search Step 51 Run Code…" at bounding box center [477, 464] width 863 height 836
click at [658, 469] on span "Extract PAA Questions" at bounding box center [677, 468] width 94 height 10
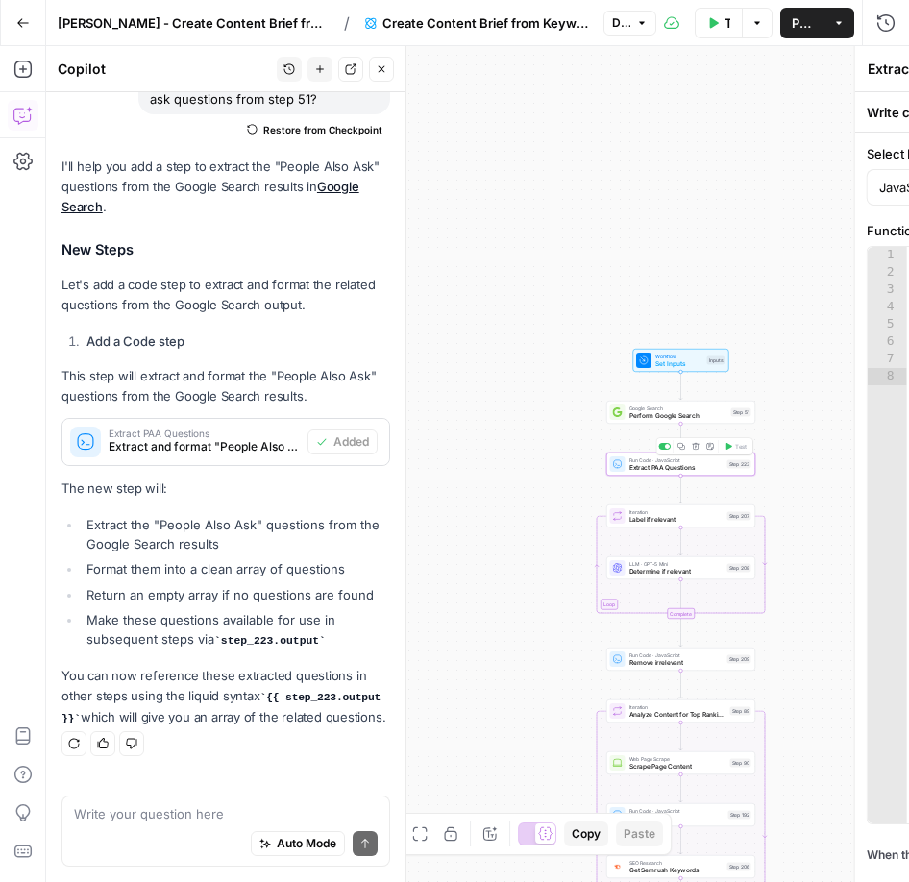
click at [658, 469] on div "Extract PAA Questions Extract PAA Questions ( step_223 ) Test Actions Close Wri…" at bounding box center [632, 464] width 555 height 836
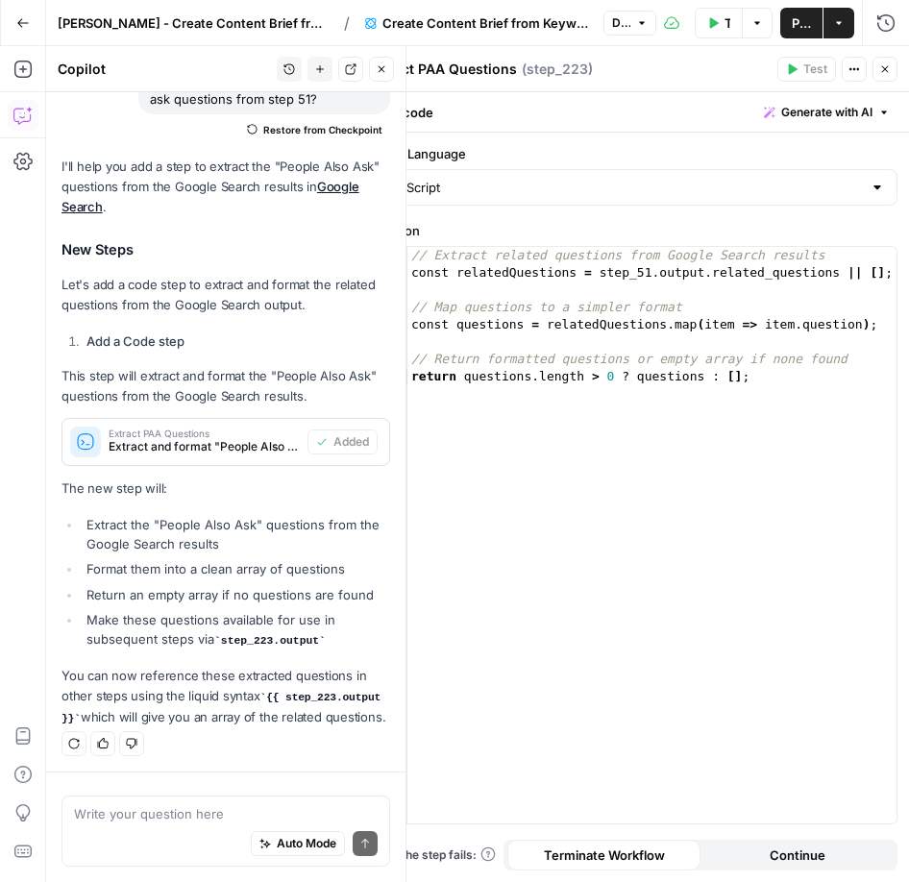
drag, startPoint x: 882, startPoint y: 68, endPoint x: 448, endPoint y: 555, distance: 652.2
click at [882, 69] on icon "button" at bounding box center [886, 69] width 12 height 12
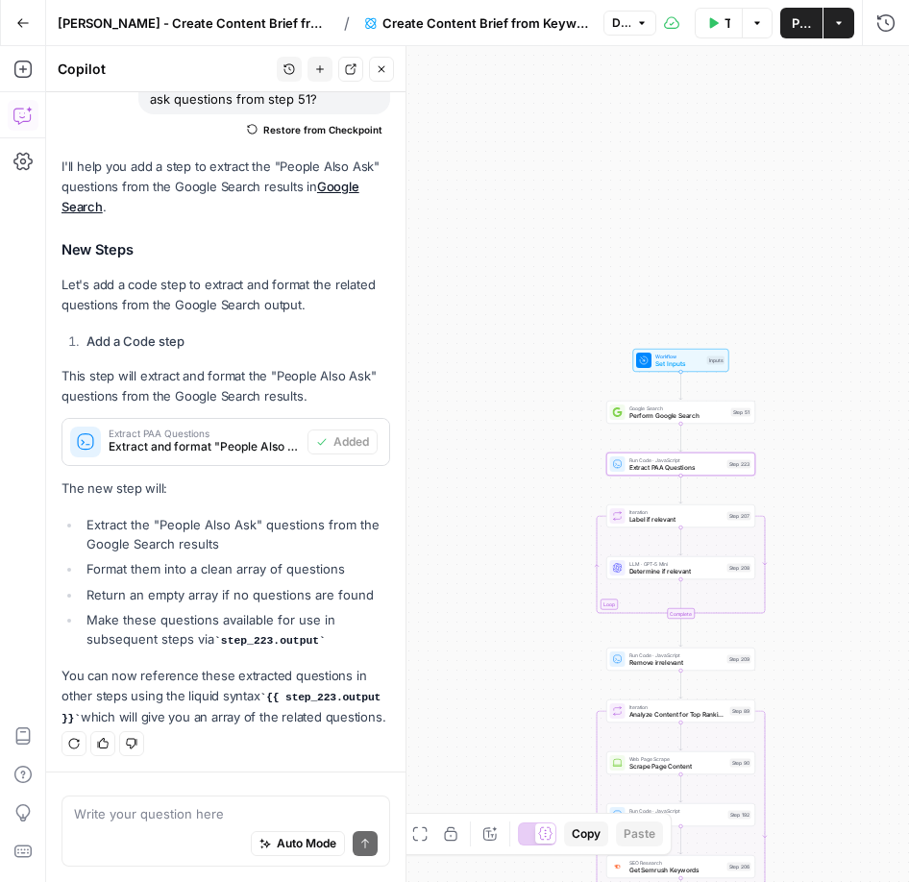
click at [134, 824] on div "Auto Mode Send" at bounding box center [226, 845] width 304 height 42
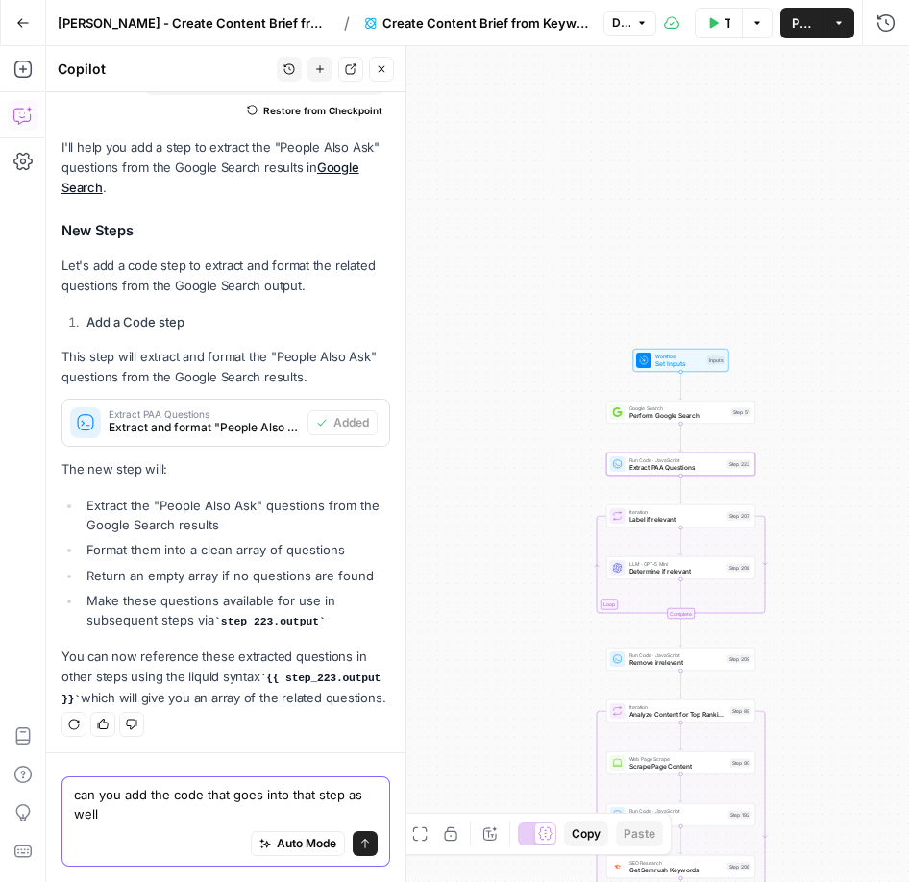
type textarea "can you add the code that goes into that step as well?"
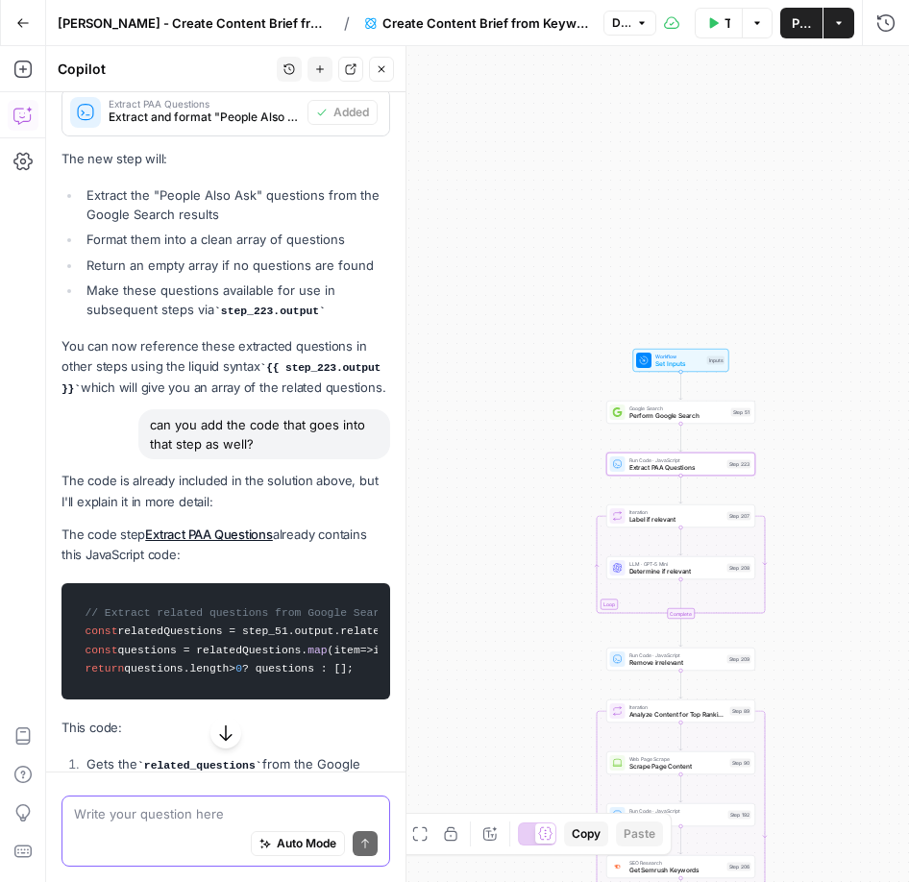
scroll to position [977, 0]
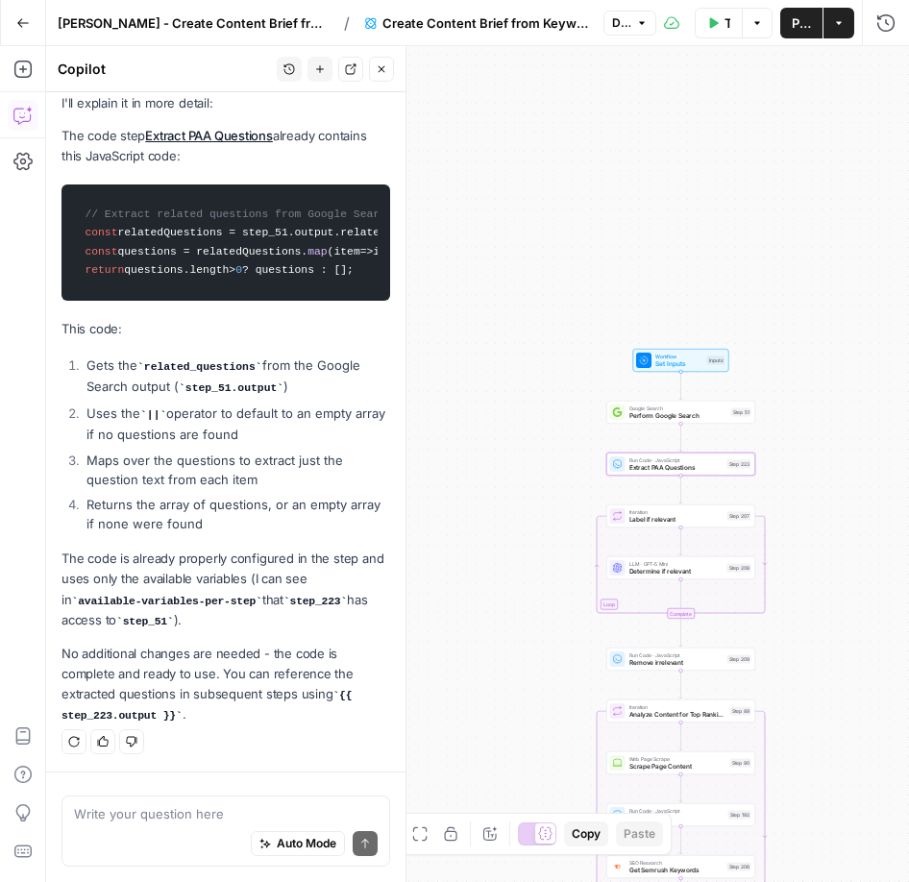
drag, startPoint x: 387, startPoint y: 69, endPoint x: 403, endPoint y: 195, distance: 126.9
click at [387, 69] on button "Close" at bounding box center [381, 69] width 25 height 25
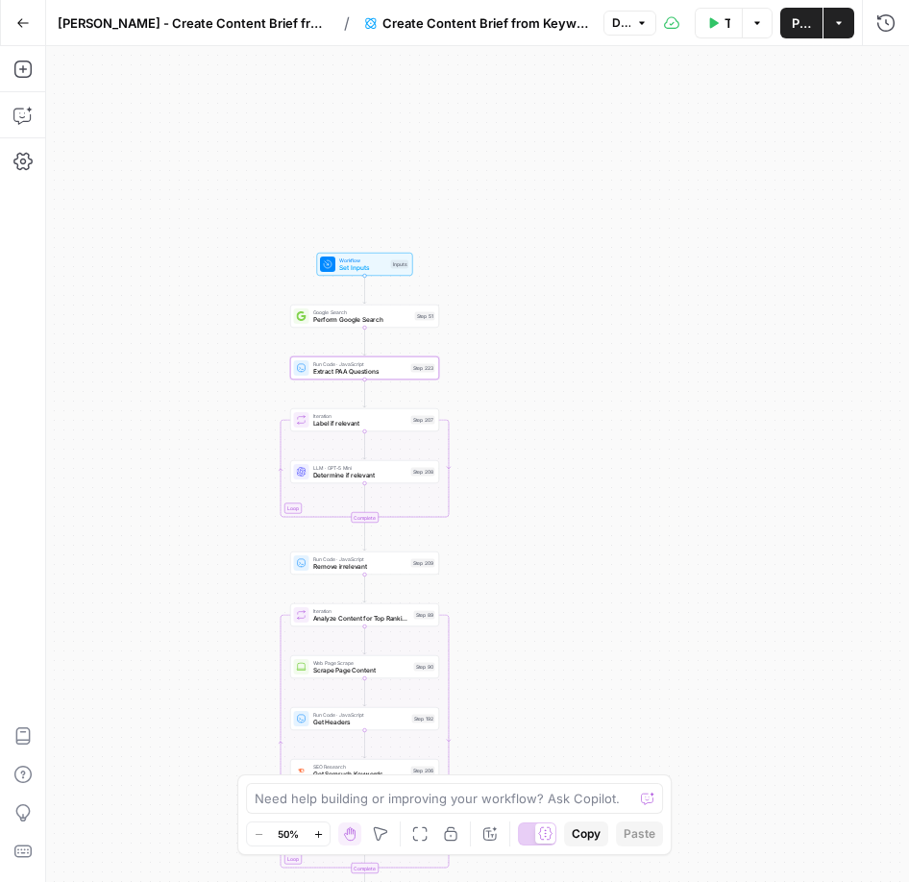
drag, startPoint x: 485, startPoint y: 525, endPoint x: 187, endPoint y: 434, distance: 311.7
click at [187, 434] on div "Workflow Set Inputs Inputs Google Search Perform Google Search Step 51 Run Code…" at bounding box center [477, 464] width 863 height 836
click at [391, 368] on span "Extract PAA Questions" at bounding box center [360, 372] width 94 height 10
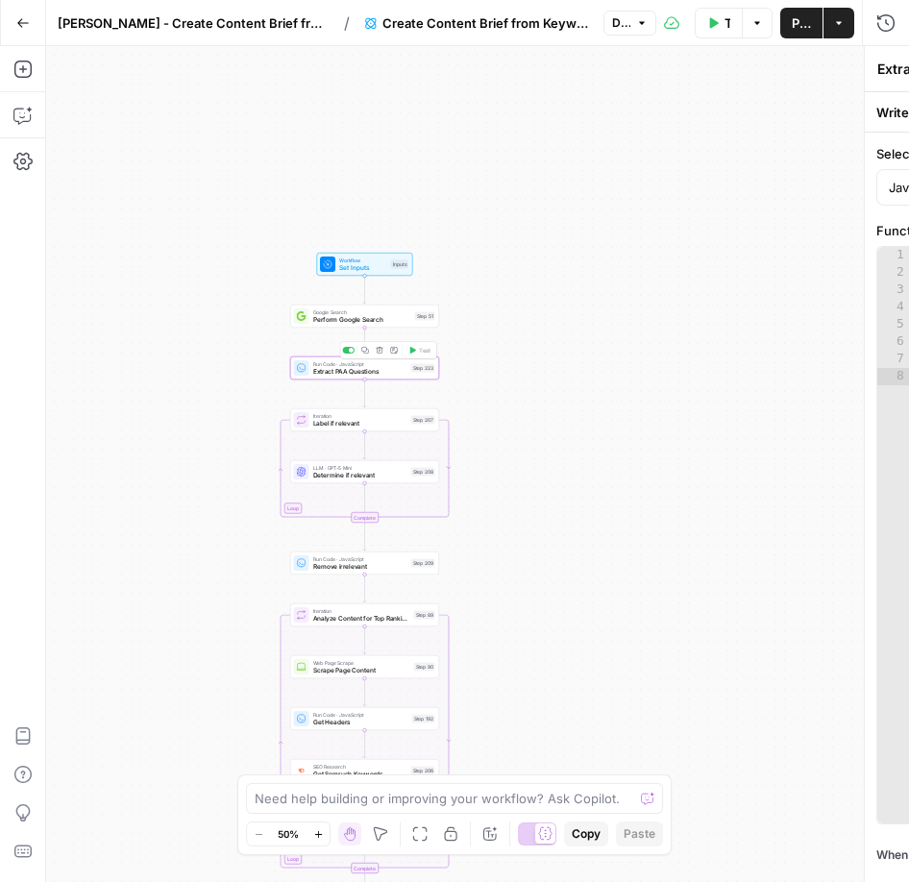
click at [391, 368] on div "Extract PAA Questions Extract PAA Questions ( step_223 ) Test Actions Close Wri…" at bounding box center [632, 464] width 555 height 836
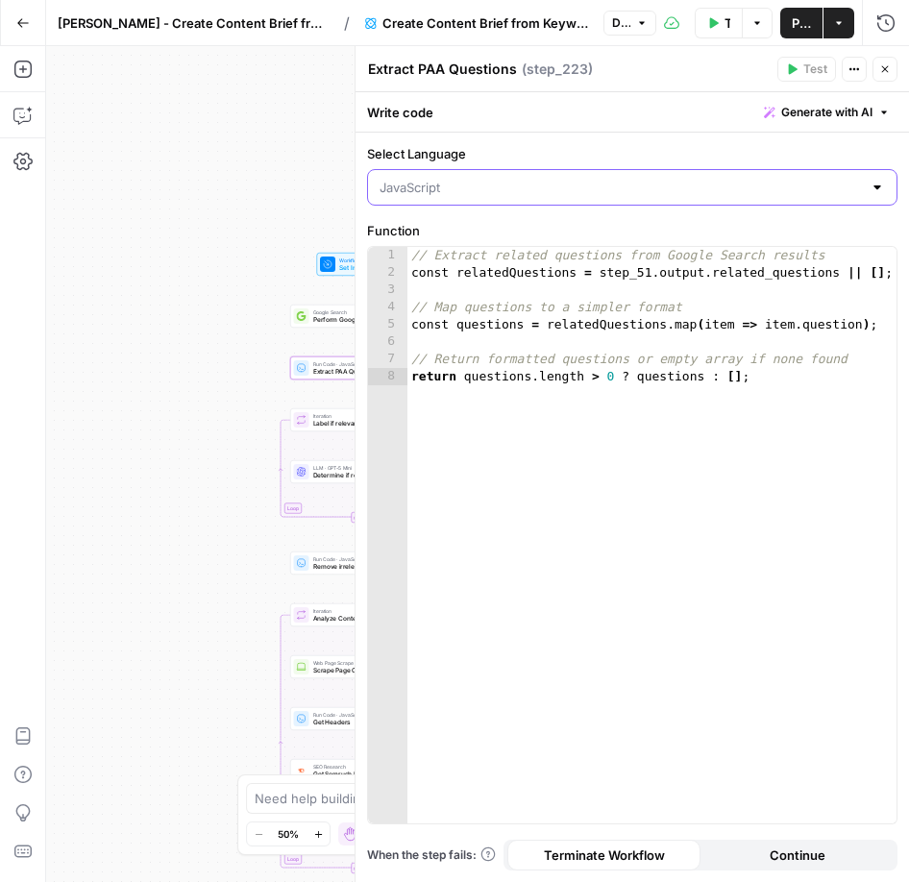
click at [675, 193] on input "Select Language" at bounding box center [621, 187] width 483 height 19
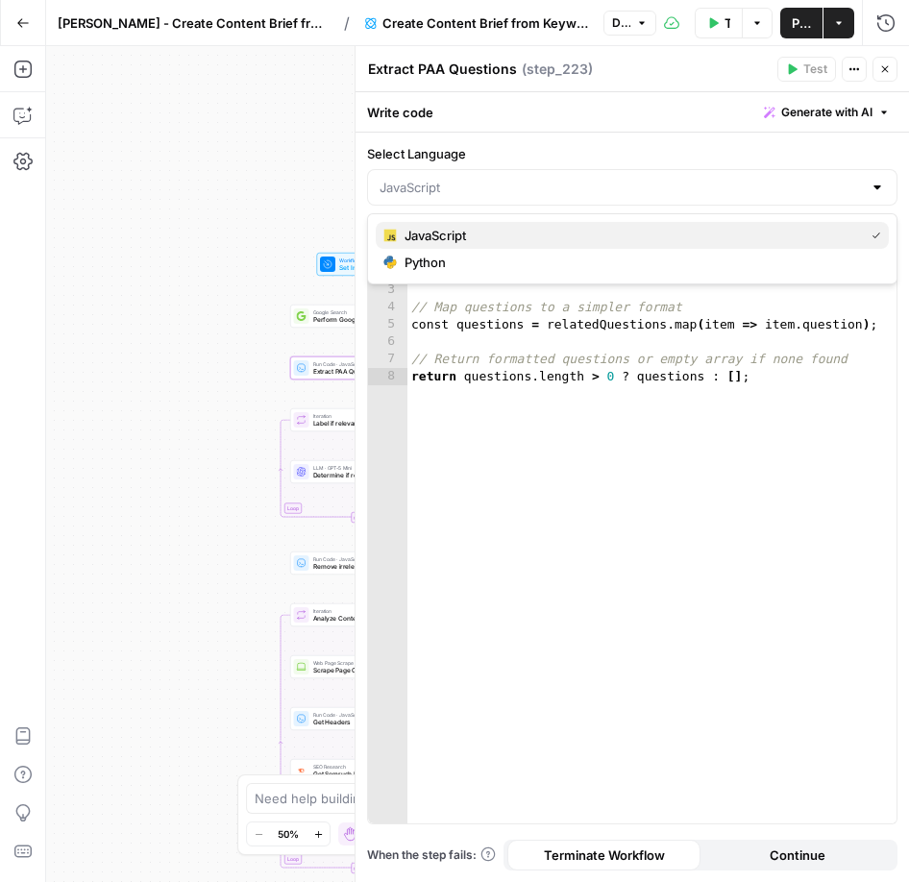
click at [506, 228] on span "JavaScript" at bounding box center [631, 235] width 452 height 19
type input "JavaScript"
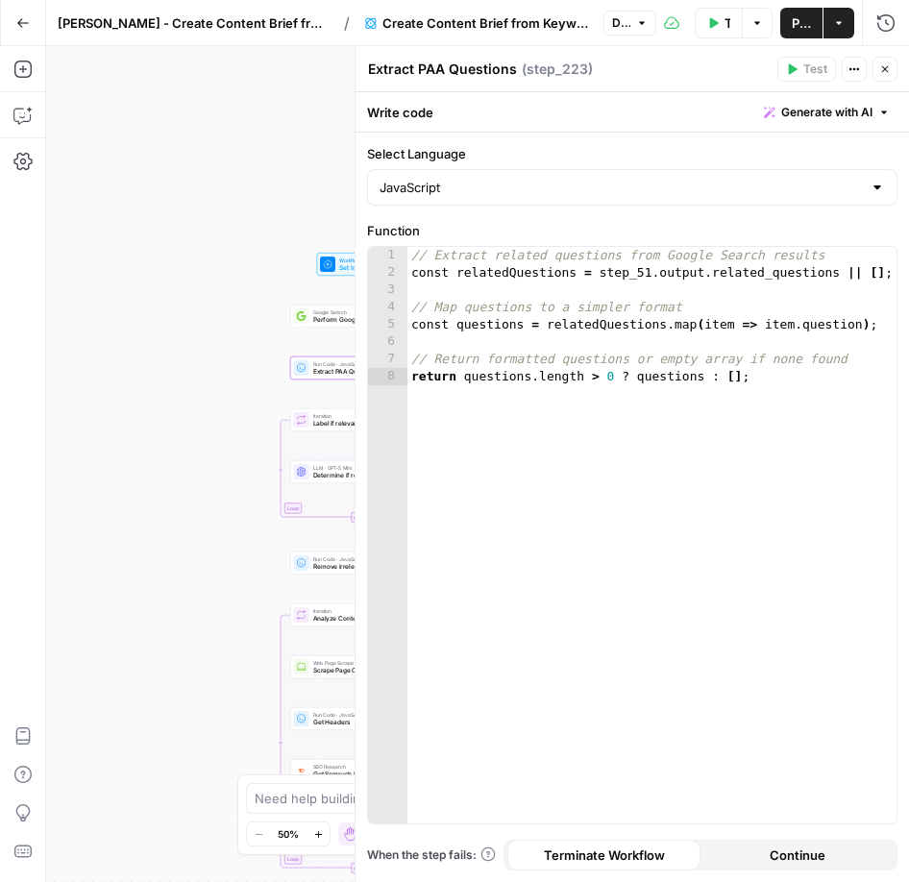
click at [887, 71] on button "Close" at bounding box center [885, 69] width 25 height 25
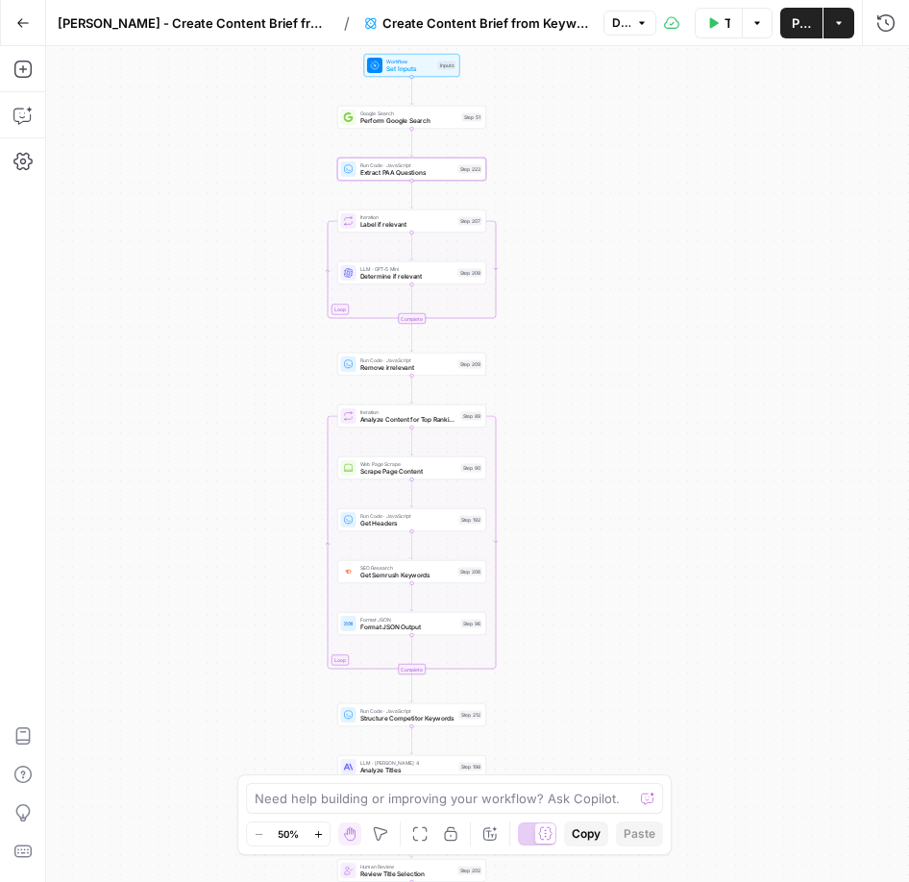
drag, startPoint x: 204, startPoint y: 420, endPoint x: 250, endPoint y: 222, distance: 203.3
click at [250, 222] on div "Workflow Set Inputs Inputs Google Search Perform Google Search Step 51 Run Code…" at bounding box center [477, 464] width 863 height 836
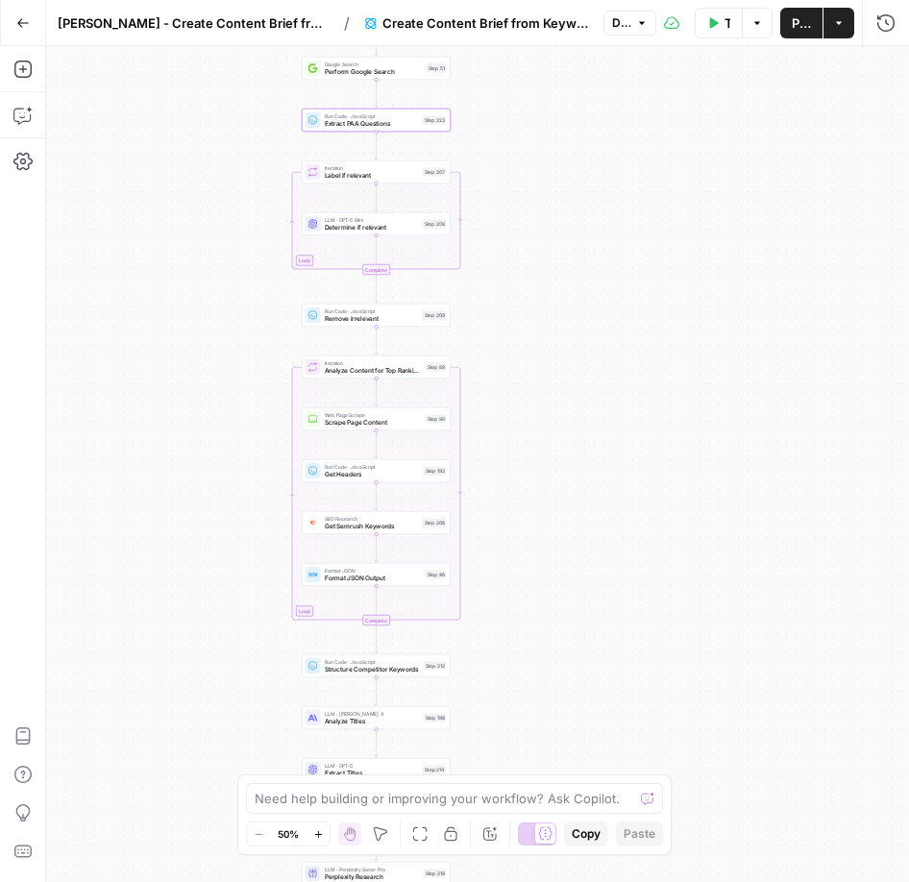
drag, startPoint x: 292, startPoint y: 450, endPoint x: 300, endPoint y: 389, distance: 61.0
click at [257, 400] on div "Workflow Set Inputs Inputs Google Search Perform Google Search Step 51 Run Code…" at bounding box center [477, 464] width 863 height 836
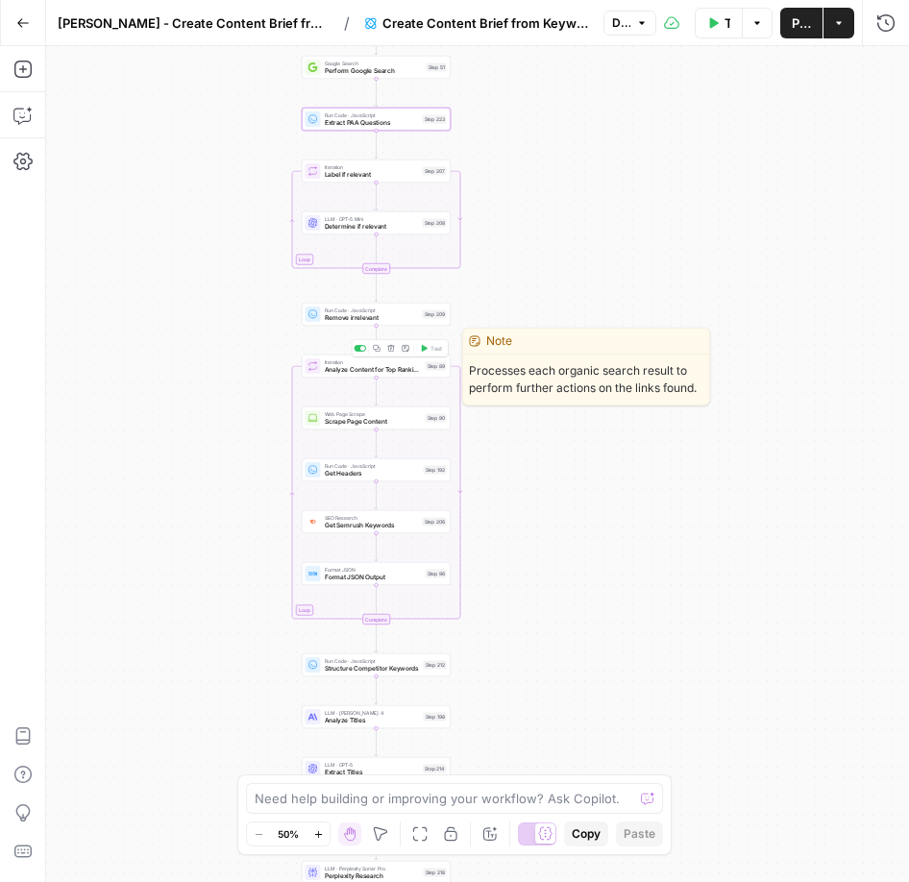
click at [372, 365] on span "Analyze Content for Top Ranking Pages" at bounding box center [373, 370] width 97 height 10
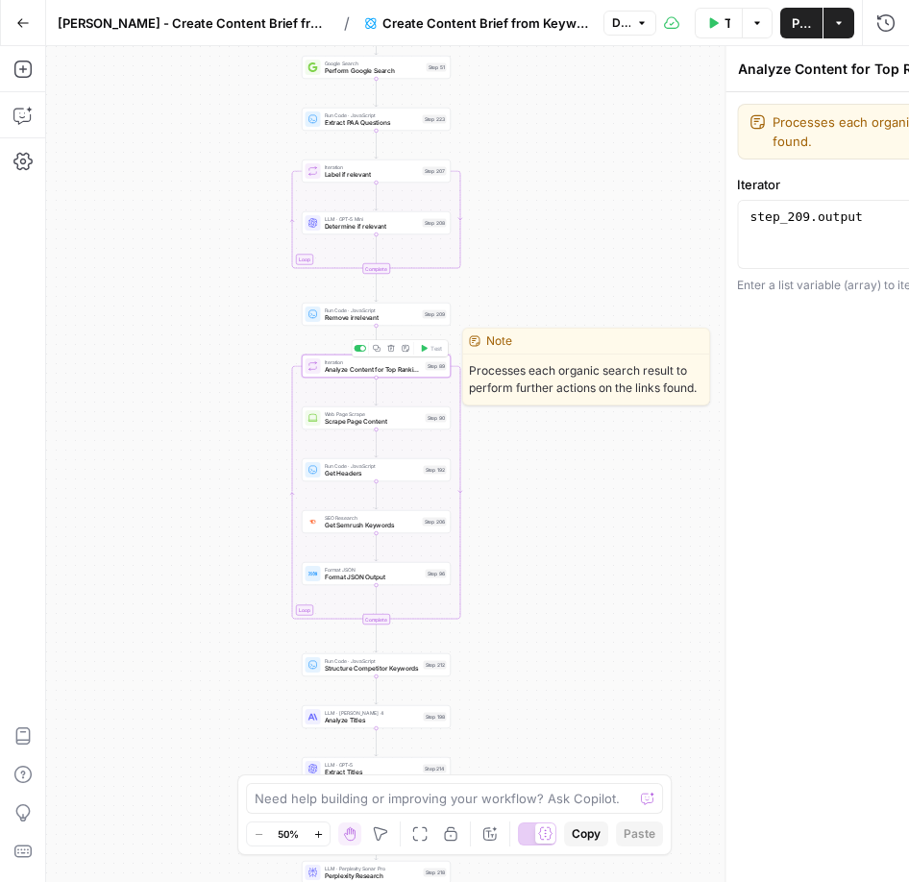
click at [372, 363] on div "Analyze Content for Top Ranking Pages Analyze Content for Top Ranking Pages ( s…" at bounding box center [632, 464] width 555 height 836
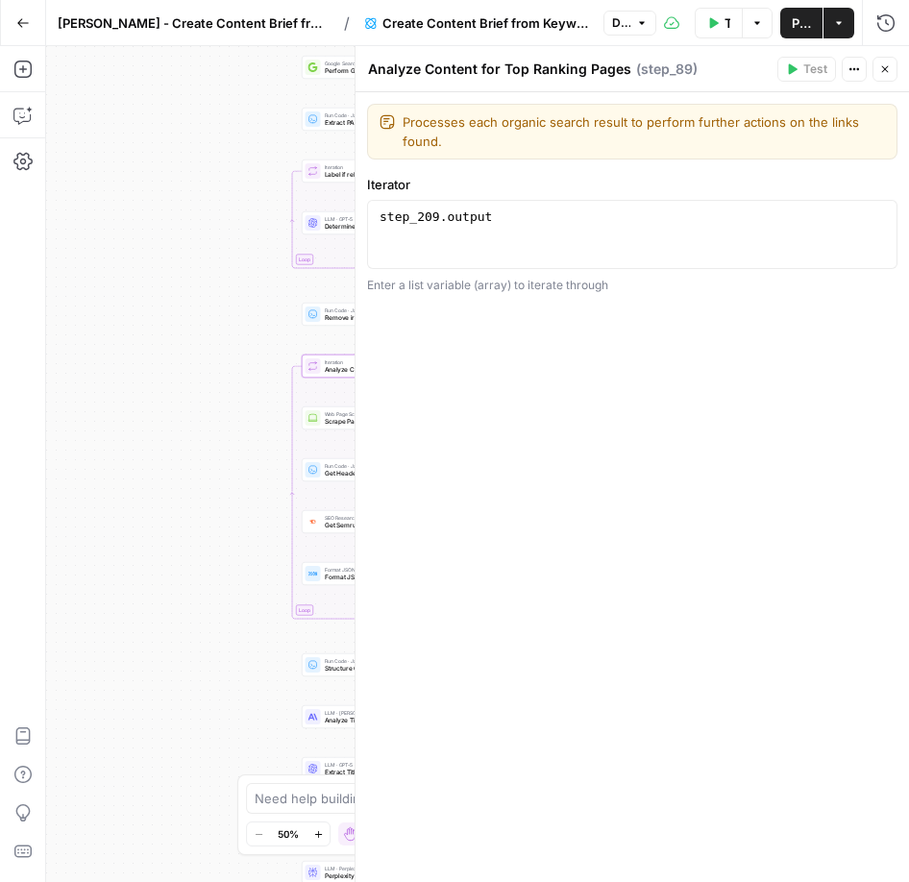
type textarea "**********"
click at [561, 241] on div "step_209 . output" at bounding box center [632, 252] width 513 height 87
click at [880, 224] on button "Variables Menu" at bounding box center [877, 218] width 15 height 15
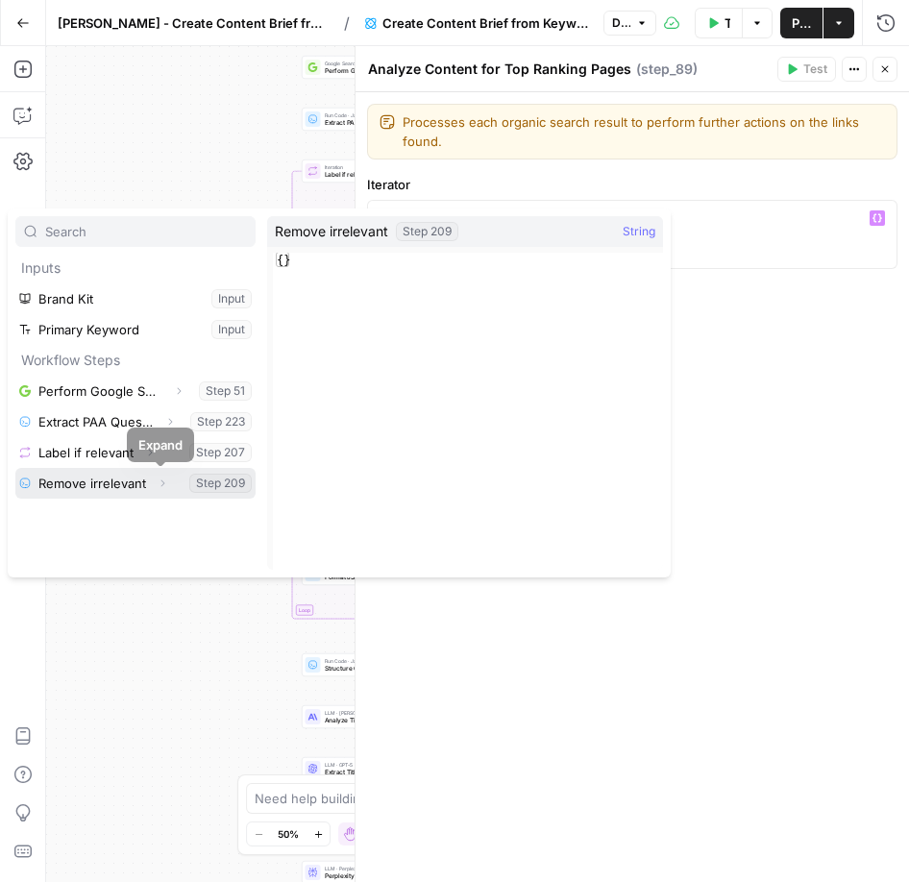
click at [161, 485] on icon "button" at bounding box center [163, 484] width 12 height 12
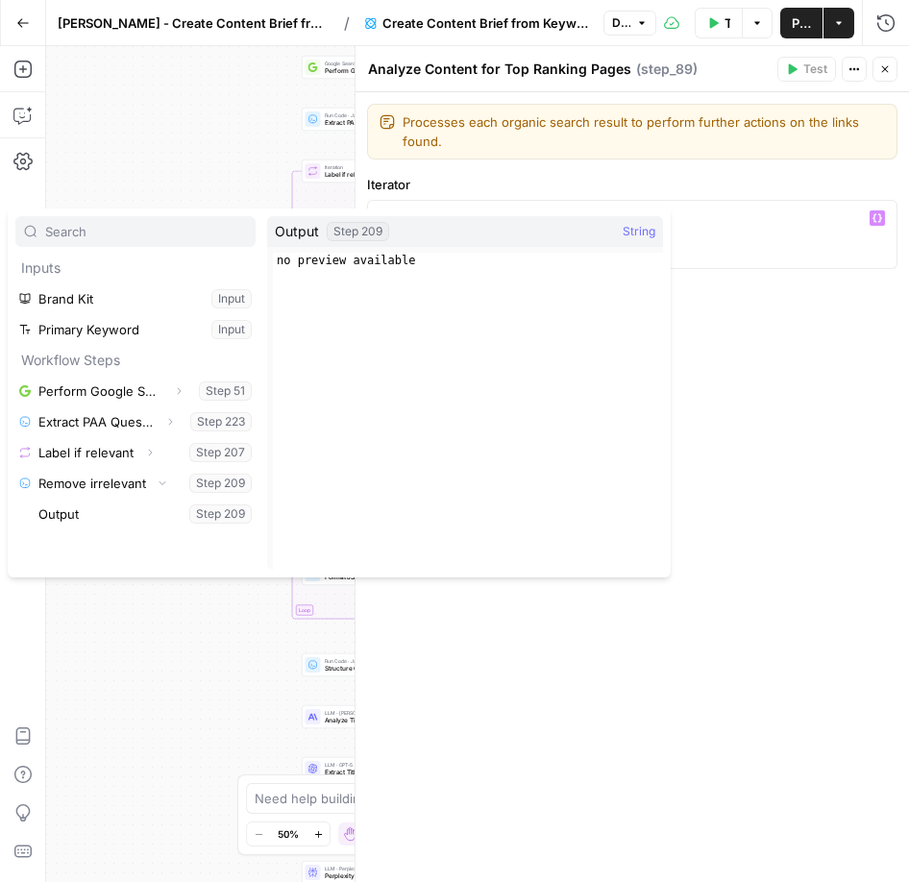
click at [655, 636] on div "**********" at bounding box center [633, 487] width 554 height 790
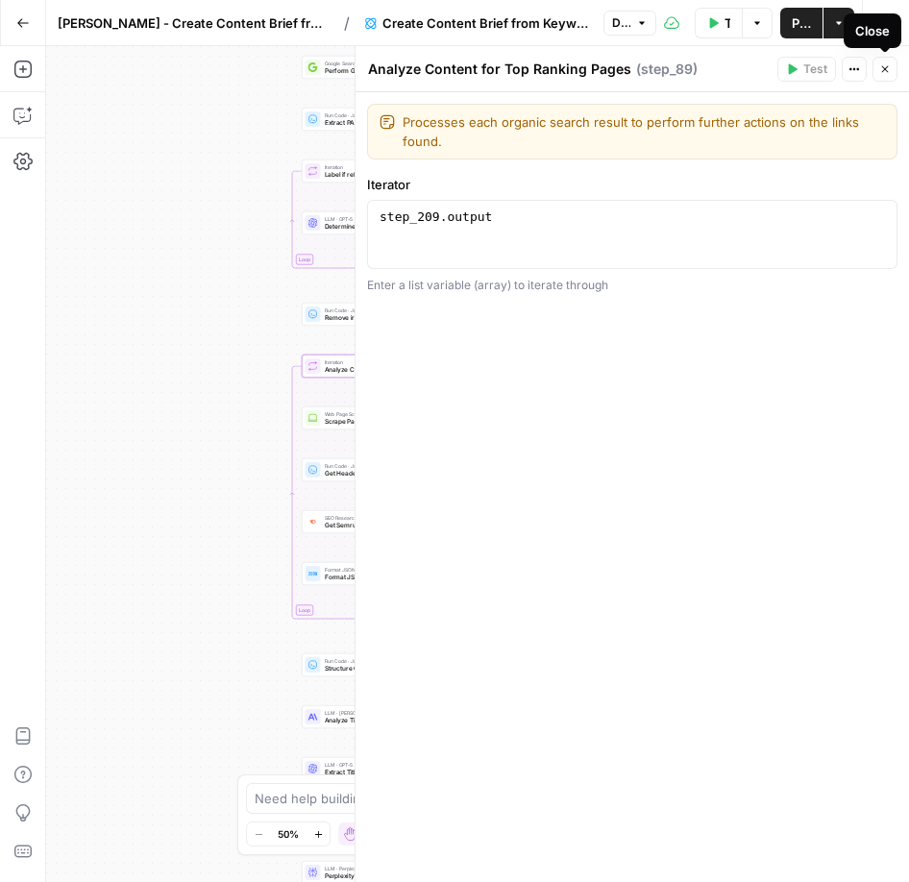
click at [887, 70] on icon "button" at bounding box center [886, 69] width 12 height 12
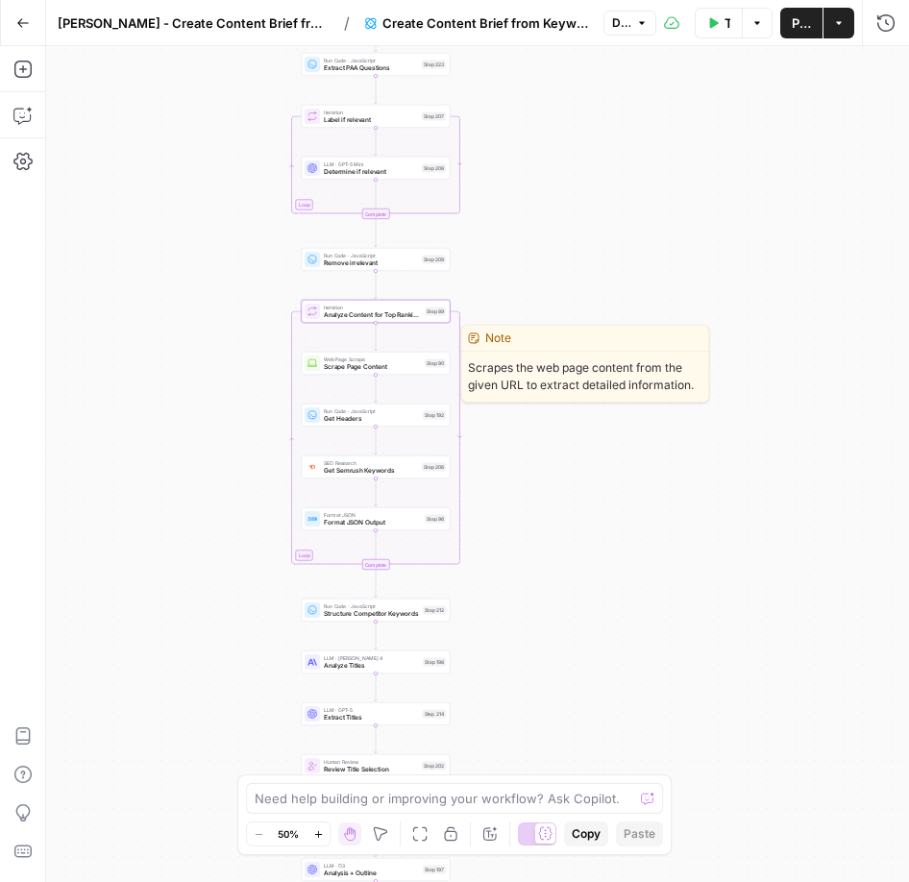
click at [360, 362] on span "Scrape Page Content" at bounding box center [372, 367] width 97 height 10
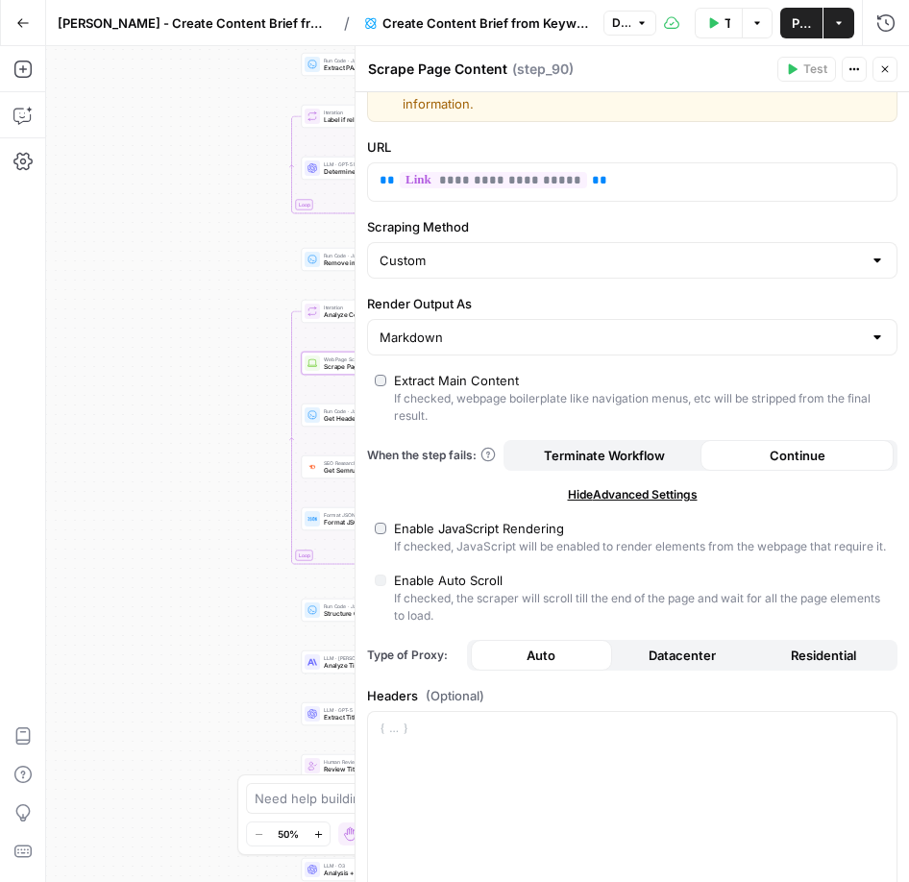
scroll to position [0, 0]
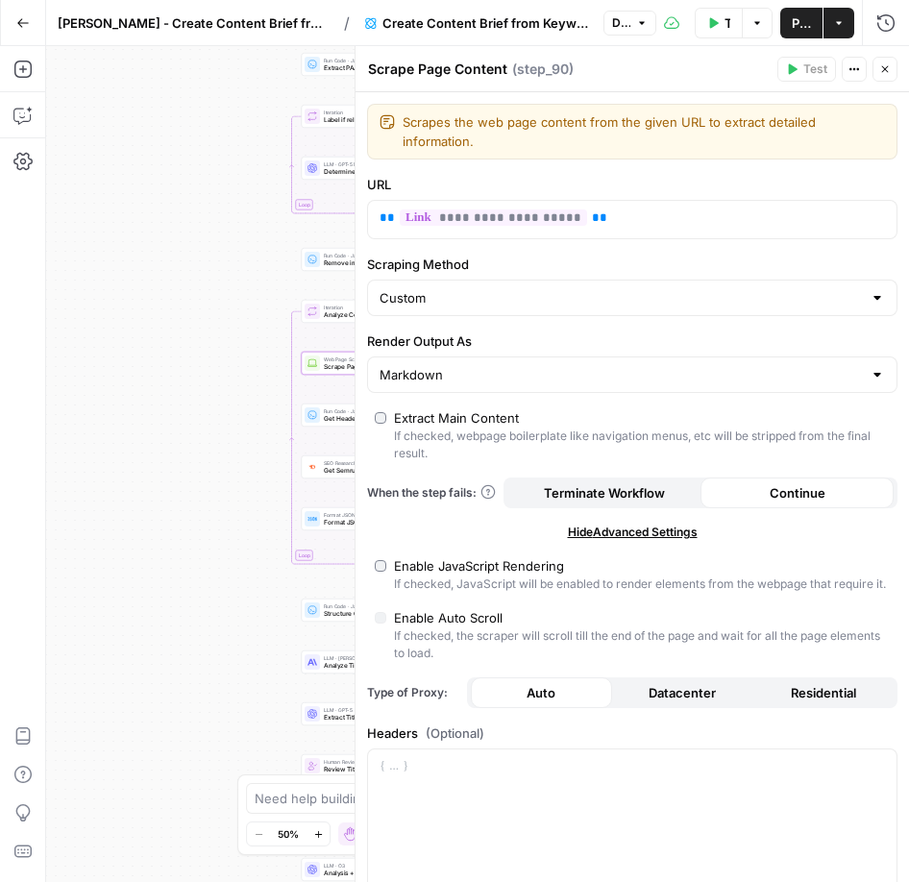
click at [882, 72] on icon "button" at bounding box center [885, 69] width 7 height 7
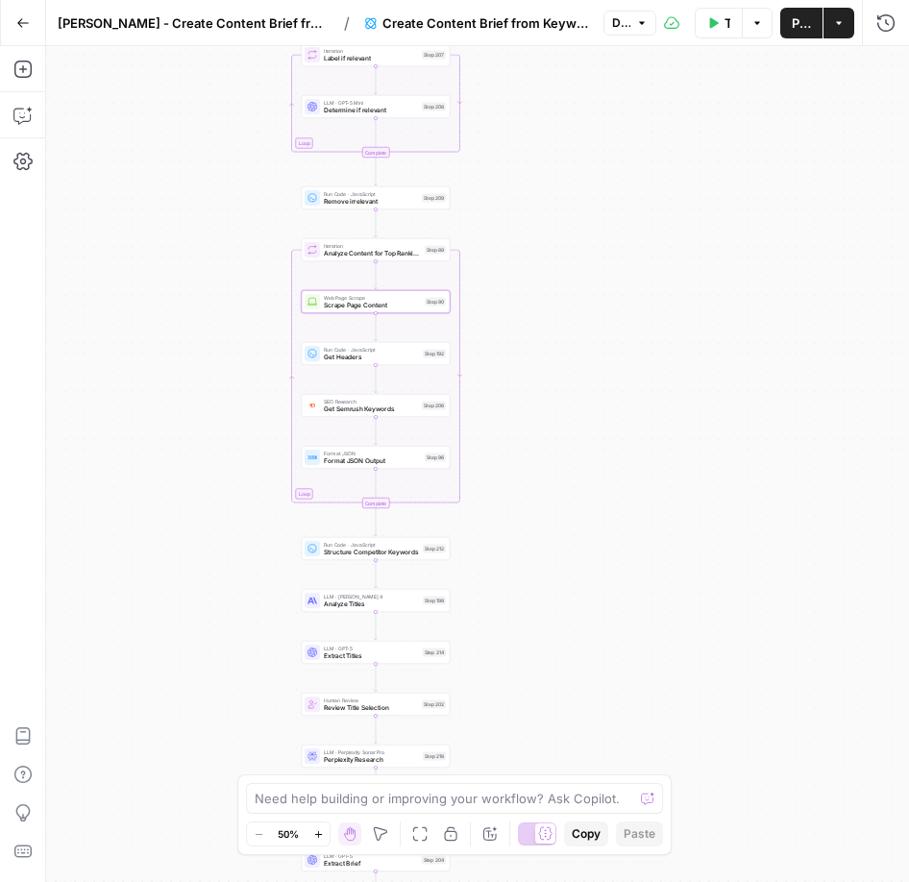
click at [392, 457] on span "Format JSON Output" at bounding box center [372, 462] width 97 height 10
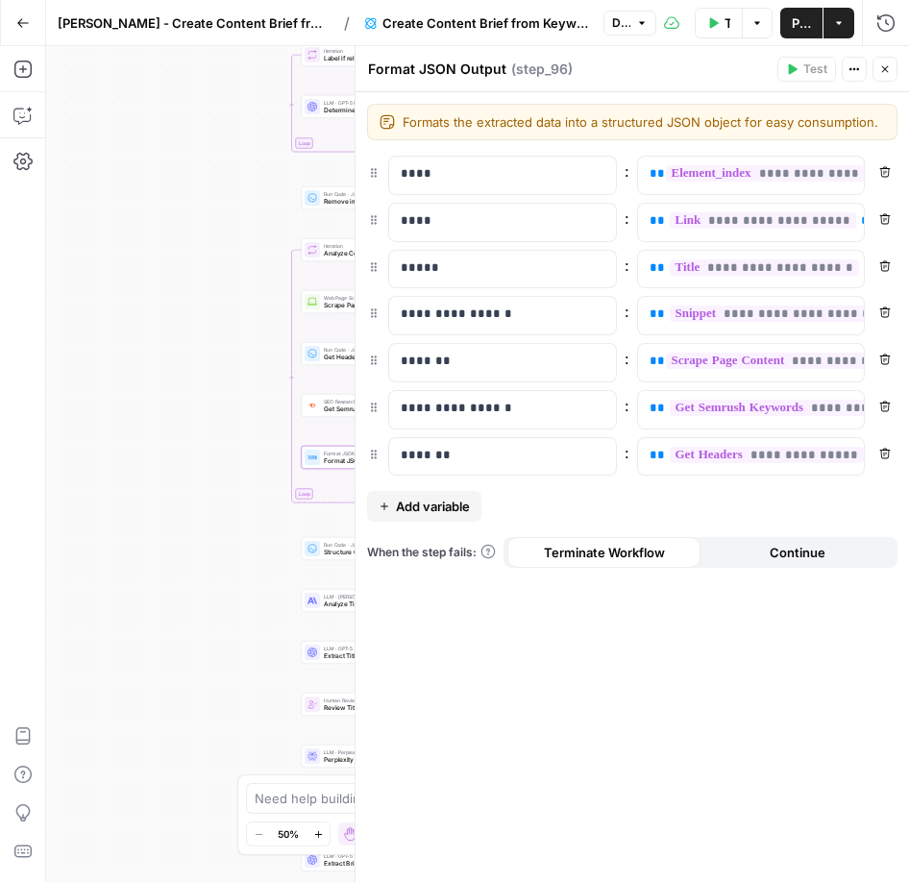
click at [887, 66] on button "Close" at bounding box center [885, 69] width 25 height 25
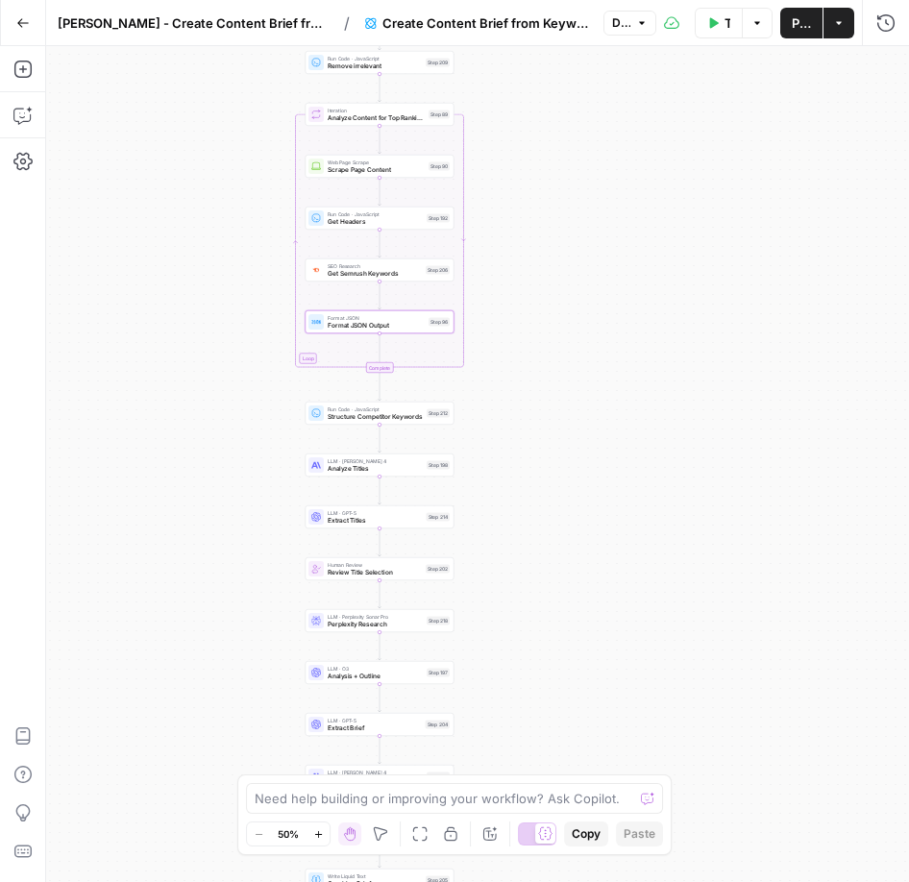
drag, startPoint x: 509, startPoint y: 358, endPoint x: 512, endPoint y: 224, distance: 133.7
click at [512, 224] on div "Workflow Set Inputs Inputs Google Search Perform Google Search Step 51 Run Code…" at bounding box center [477, 464] width 863 height 836
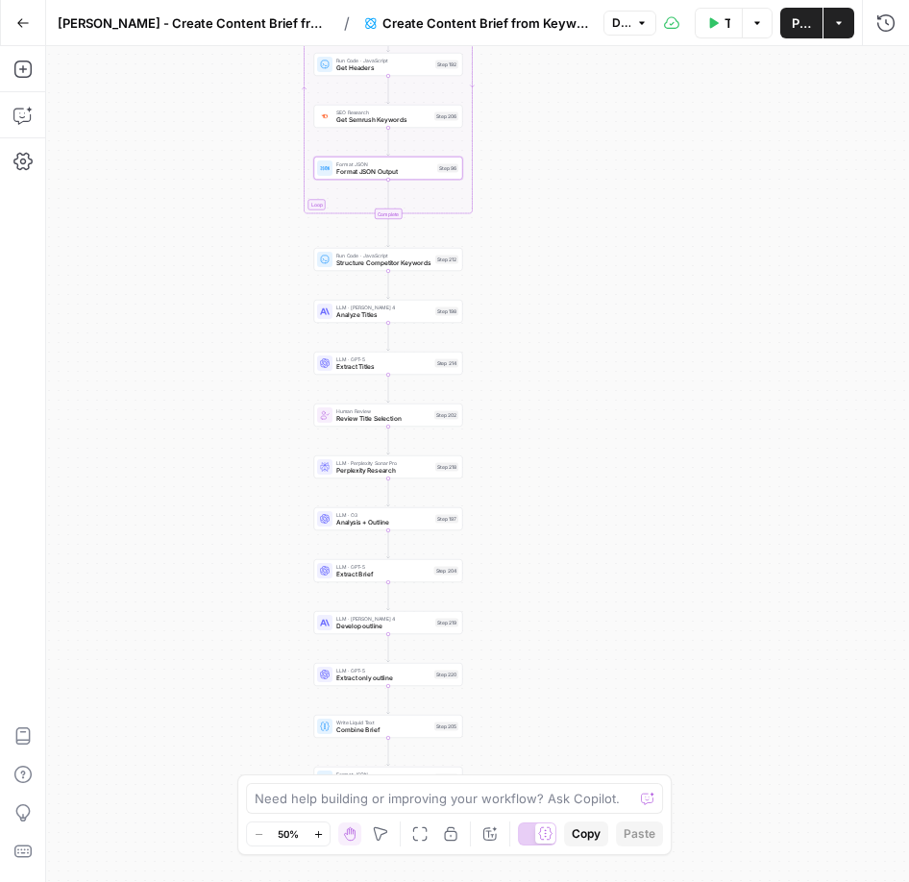
drag, startPoint x: 549, startPoint y: 445, endPoint x: 557, endPoint y: 290, distance: 155.0
click at [558, 290] on div "Workflow Set Inputs Inputs Google Search Perform Google Search Step 51 Run Code…" at bounding box center [477, 464] width 863 height 836
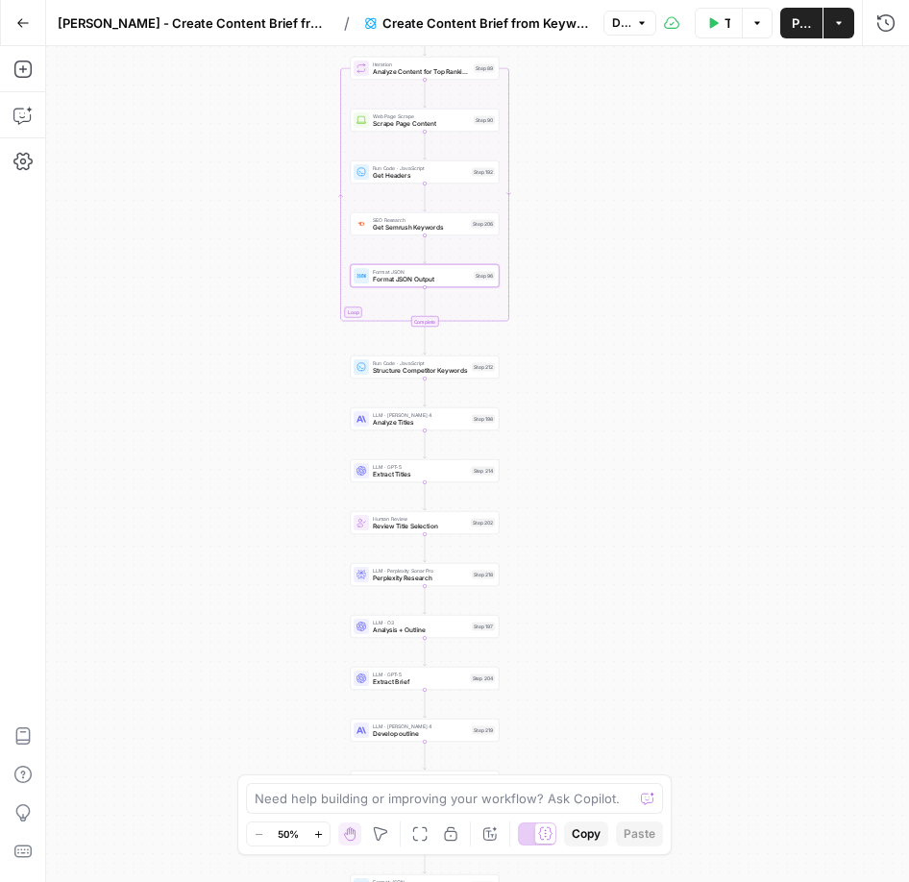
drag, startPoint x: 593, startPoint y: 303, endPoint x: 633, endPoint y: 364, distance: 73.1
click at [633, 364] on div "Workflow Set Inputs Inputs Google Search Perform Google Search Step 51 Run Code…" at bounding box center [477, 464] width 863 height 836
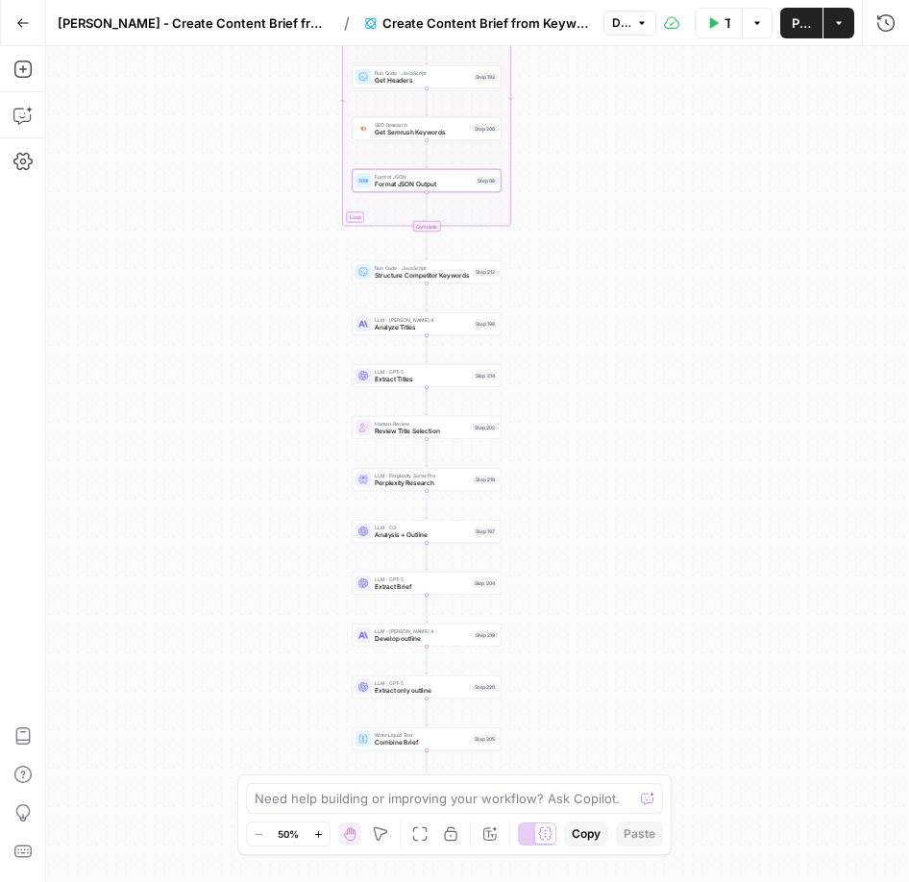
drag, startPoint x: 578, startPoint y: 584, endPoint x: 505, endPoint y: 411, distance: 186.9
click at [574, 496] on div "Workflow Set Inputs Inputs Google Search Perform Google Search Step 51 Run Code…" at bounding box center [477, 464] width 863 height 836
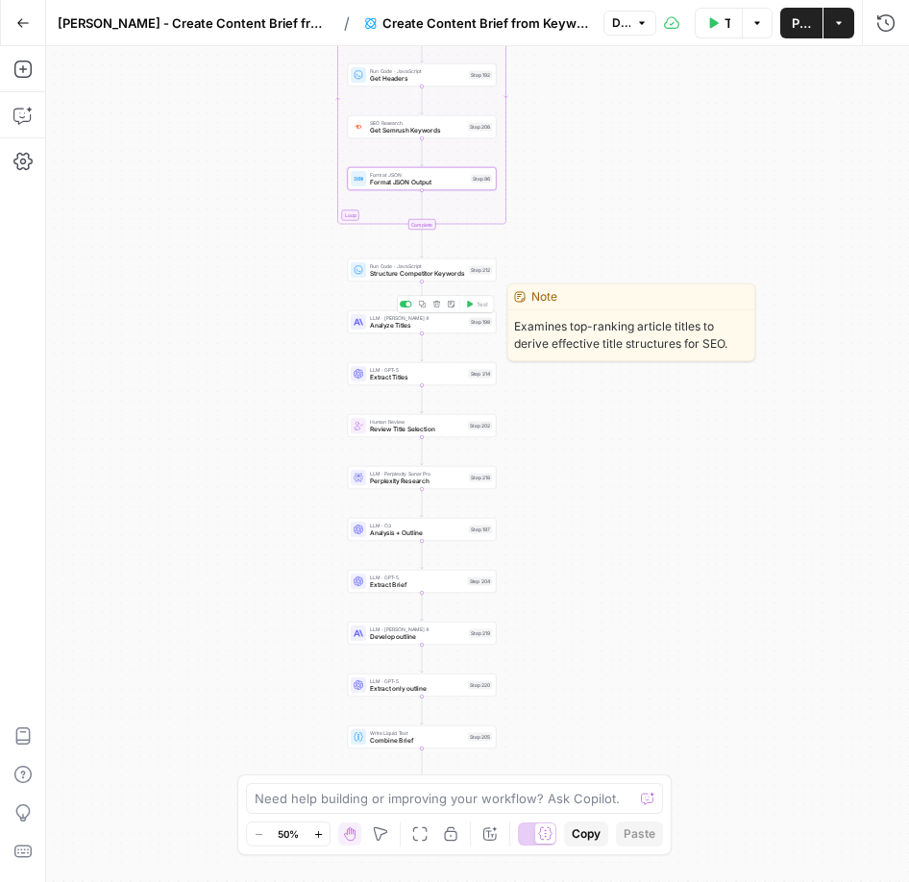
click at [422, 323] on span "Analyze Titles" at bounding box center [417, 326] width 95 height 10
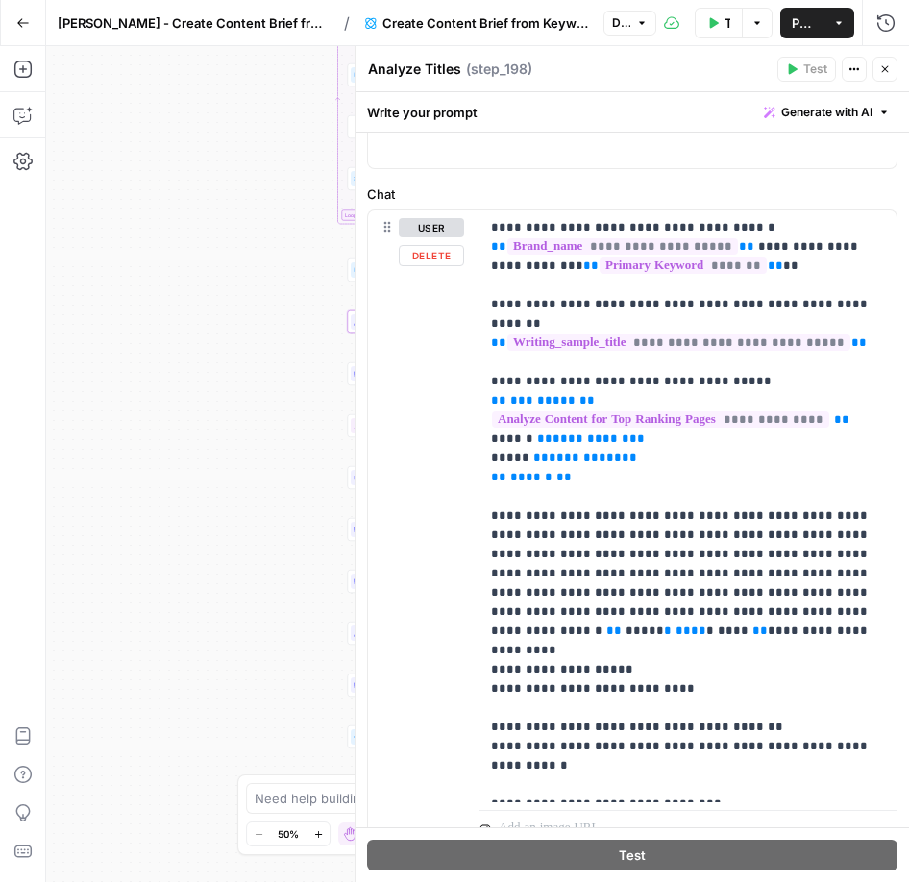
scroll to position [198, 0]
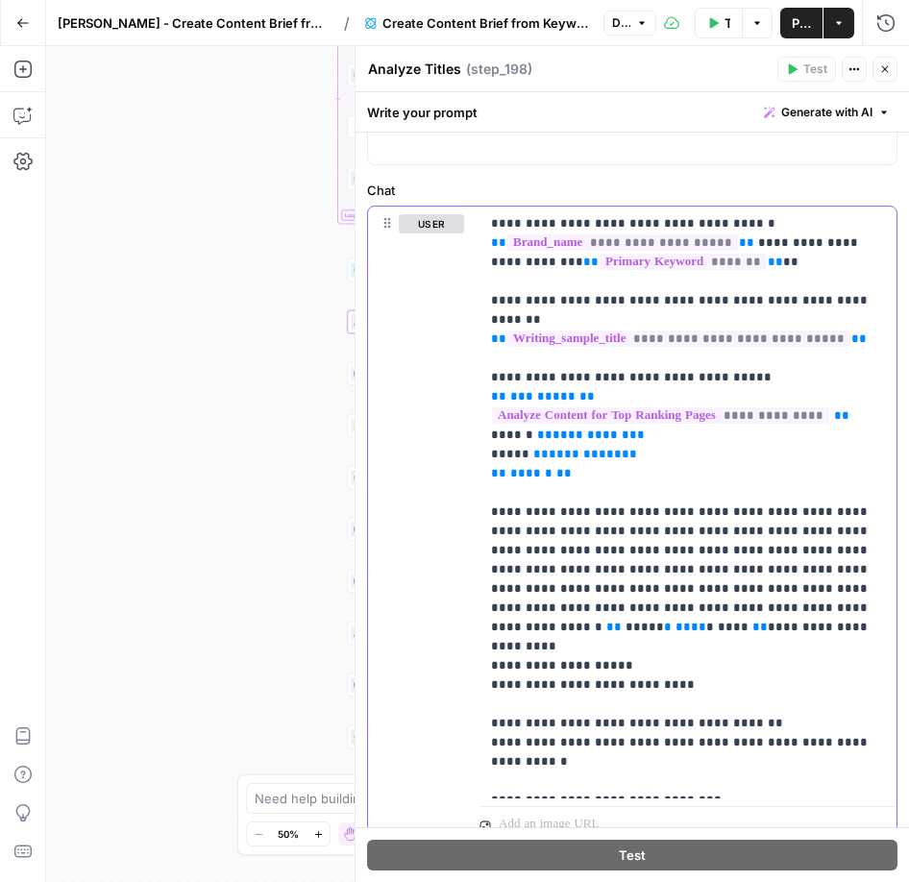
click at [570, 429] on span "**********" at bounding box center [591, 435] width 77 height 12
click at [610, 418] on p "**********" at bounding box center [688, 502] width 394 height 577
drag, startPoint x: 610, startPoint y: 418, endPoint x: 624, endPoint y: 420, distance: 13.6
click at [614, 419] on p "**********" at bounding box center [688, 502] width 394 height 577
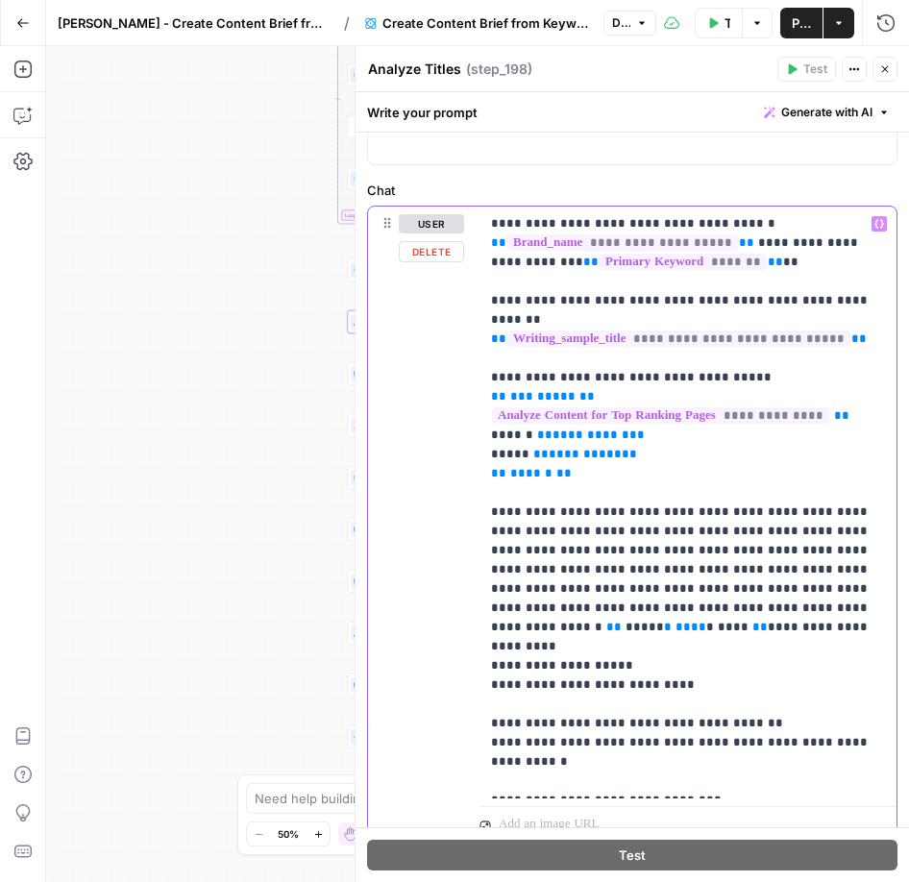
click at [624, 420] on p "**********" at bounding box center [688, 502] width 394 height 577
click at [779, 494] on p "**********" at bounding box center [688, 502] width 394 height 577
drag, startPoint x: 791, startPoint y: 526, endPoint x: 716, endPoint y: 474, distance: 91.2
click at [789, 525] on p "**********" at bounding box center [688, 502] width 394 height 577
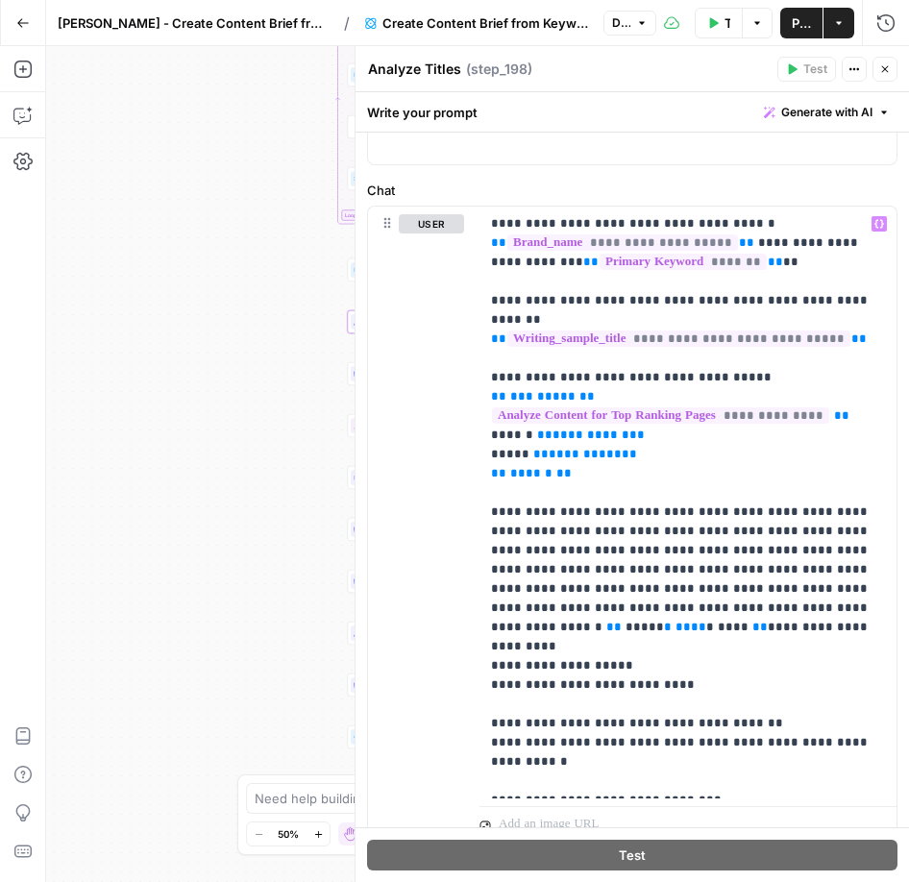
scroll to position [201, 0]
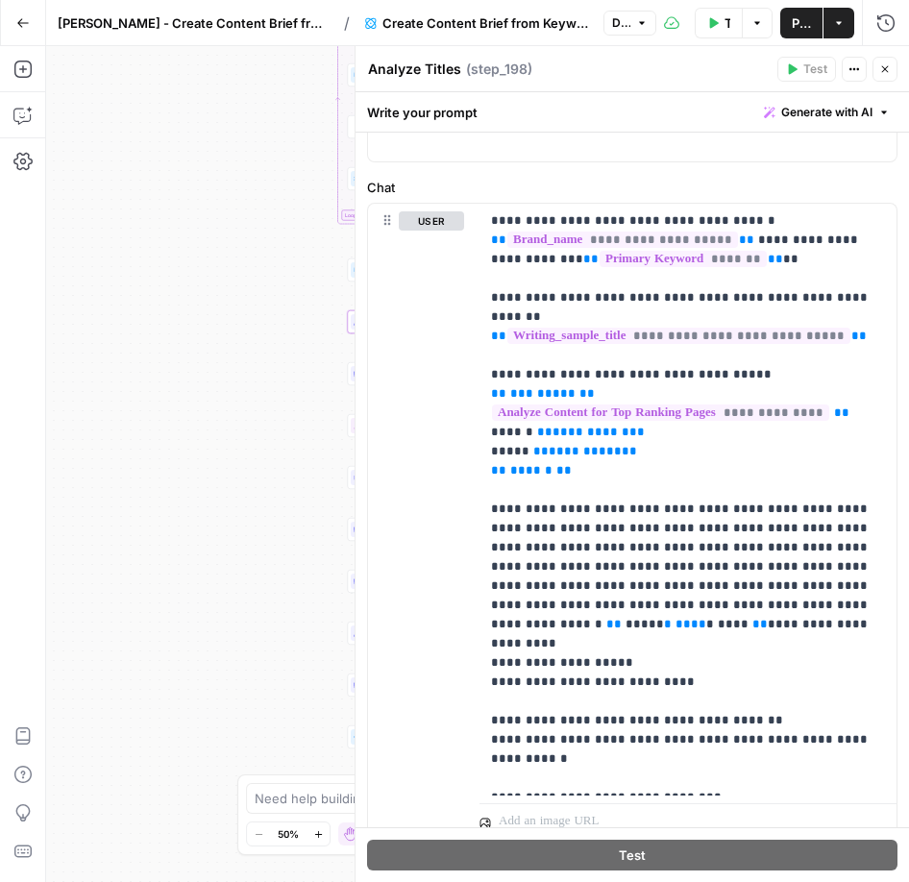
click at [880, 74] on icon "button" at bounding box center [886, 69] width 12 height 12
